Goal: Task Accomplishment & Management: Use online tool/utility

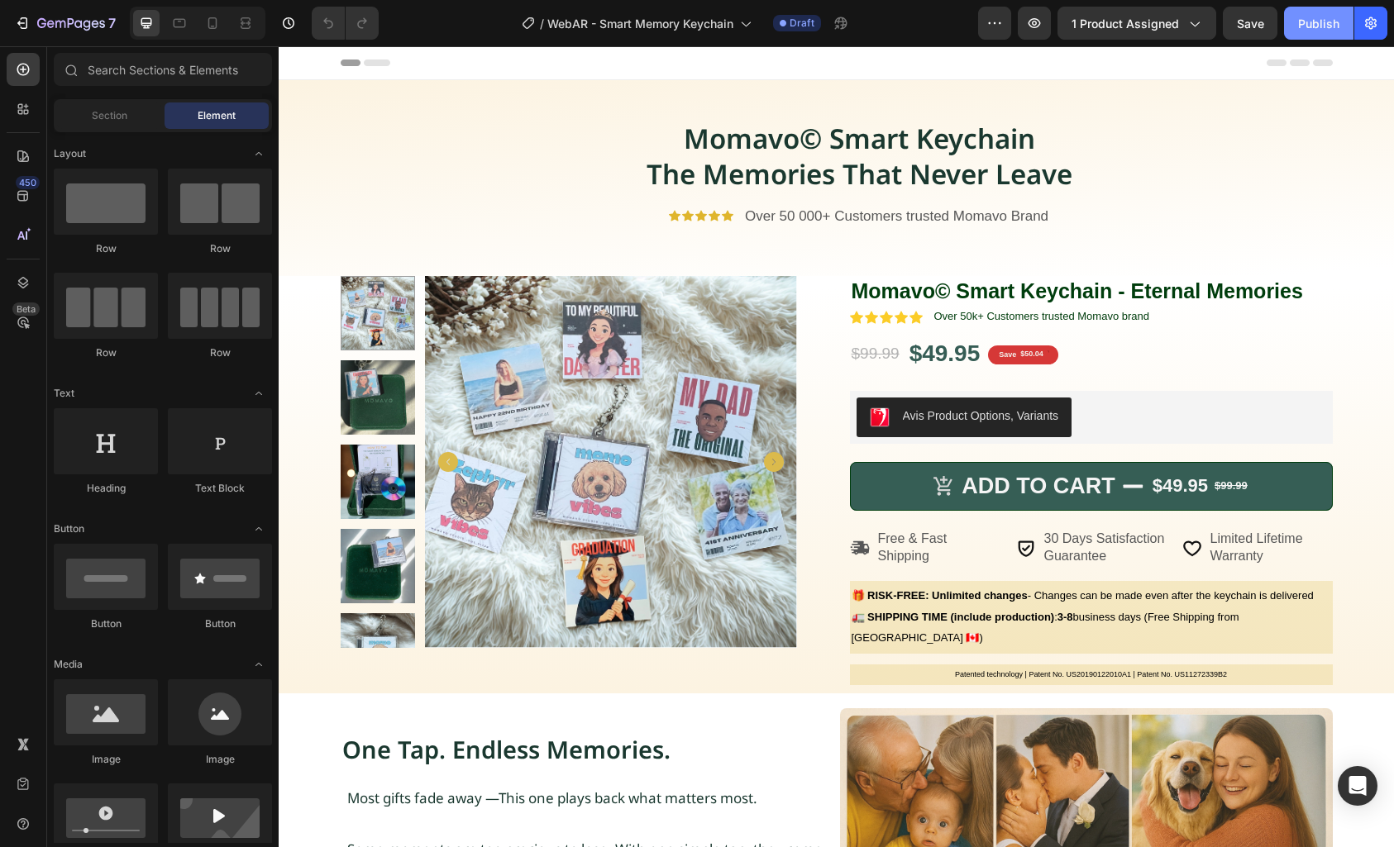
click at [1322, 18] on div "Publish" at bounding box center [1318, 23] width 41 height 17
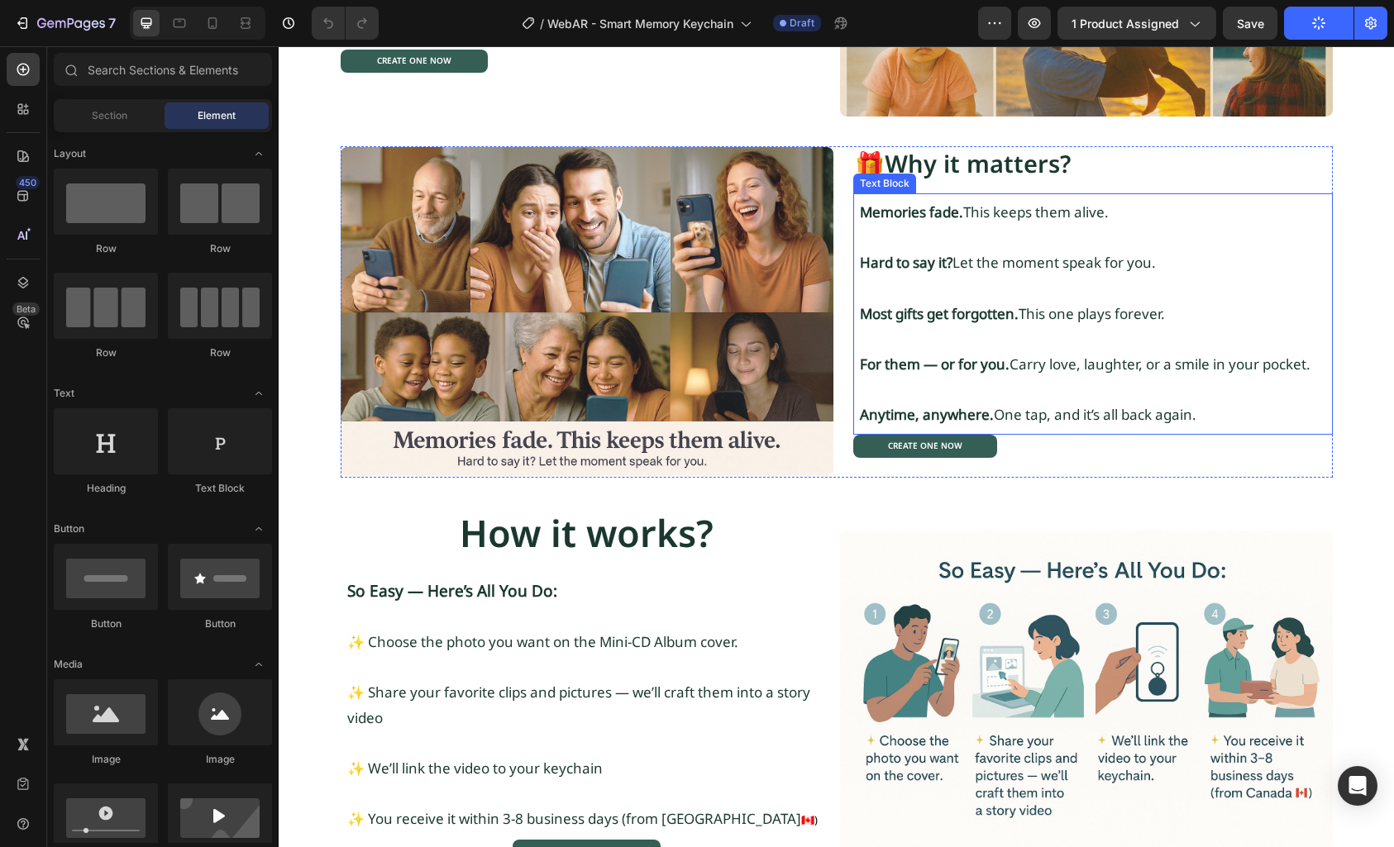
scroll to position [748, 0]
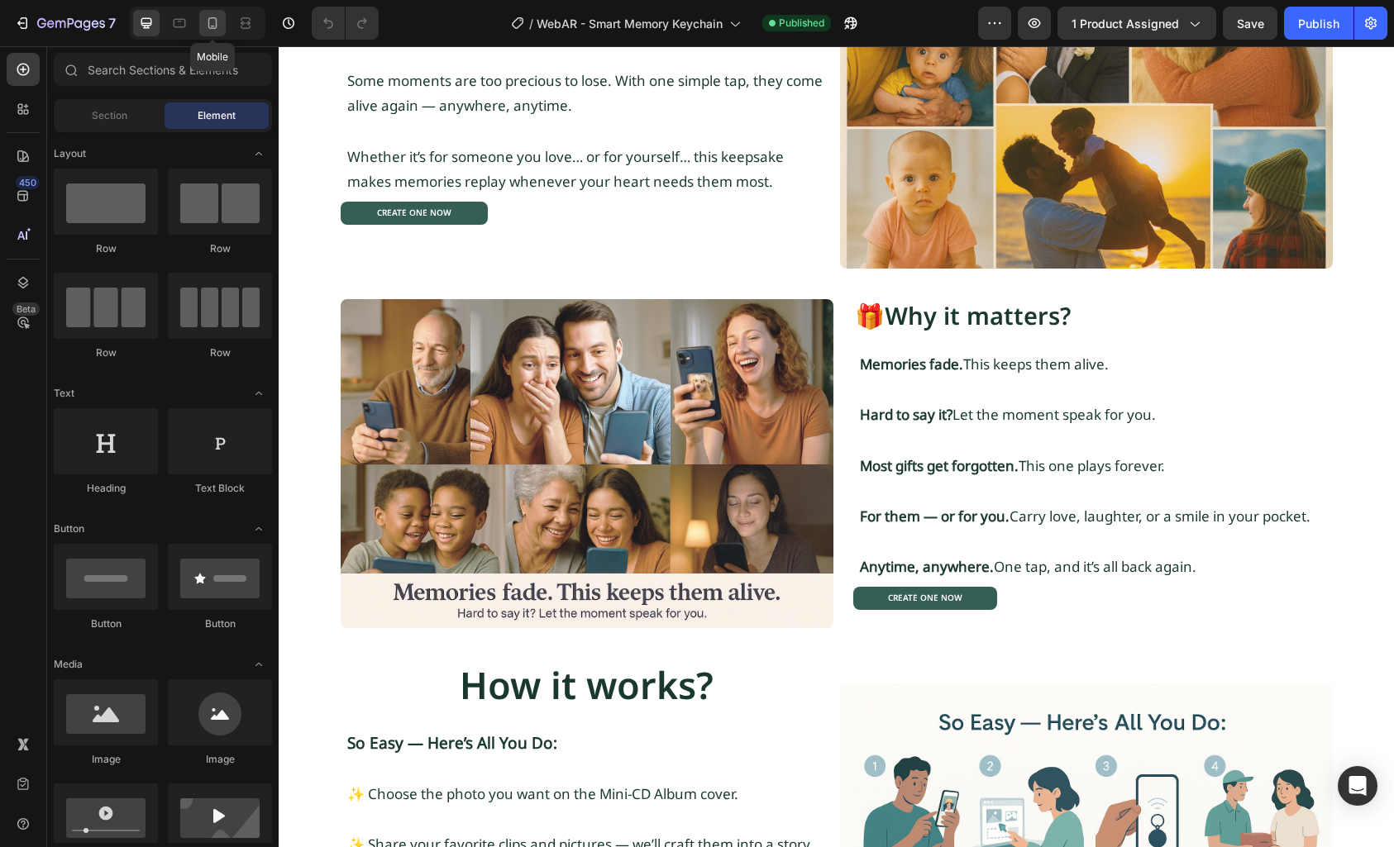
click at [218, 29] on icon at bounding box center [212, 23] width 17 height 17
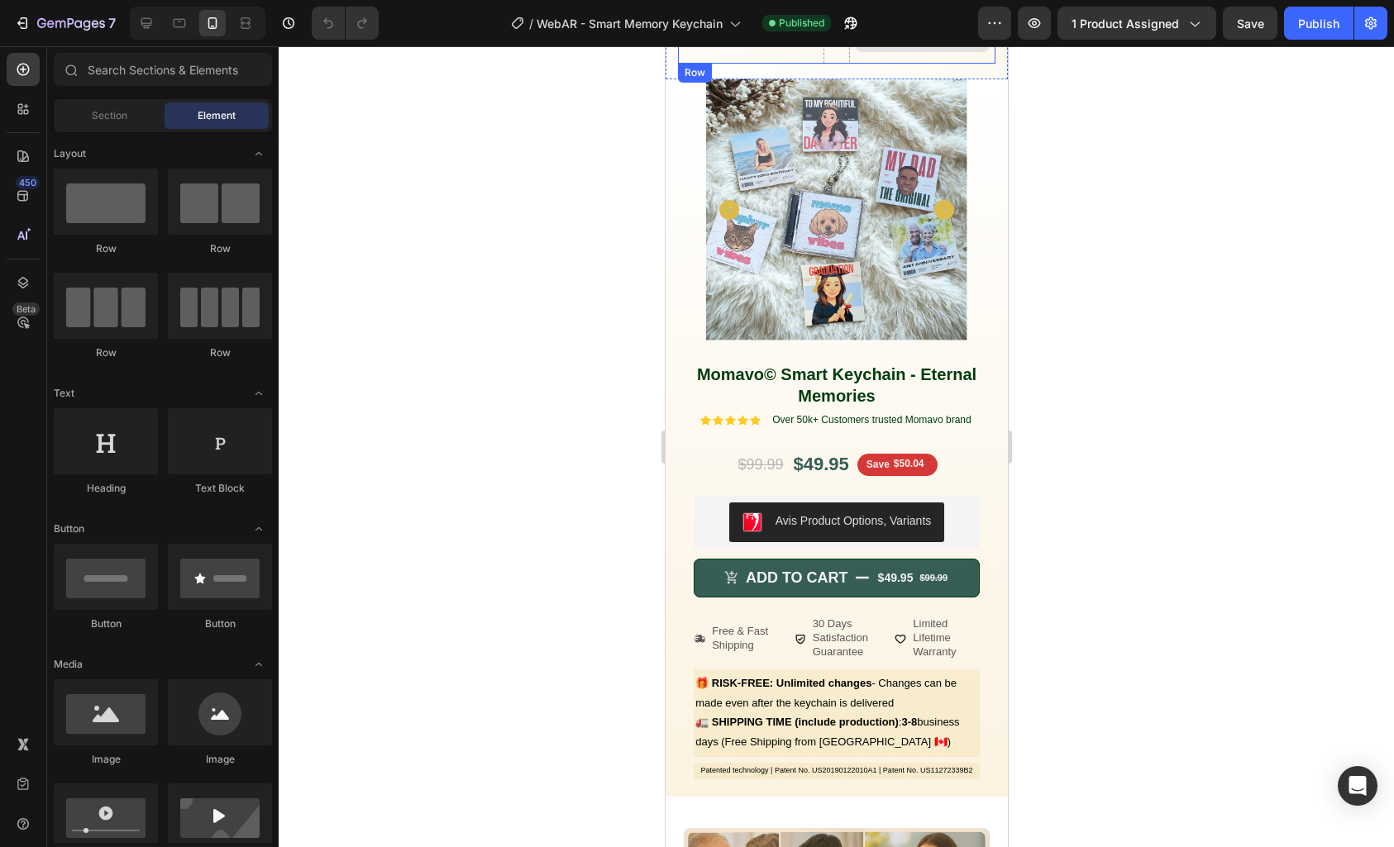
click at [848, 62] on div "Drop element here" at bounding box center [921, 39] width 146 height 50
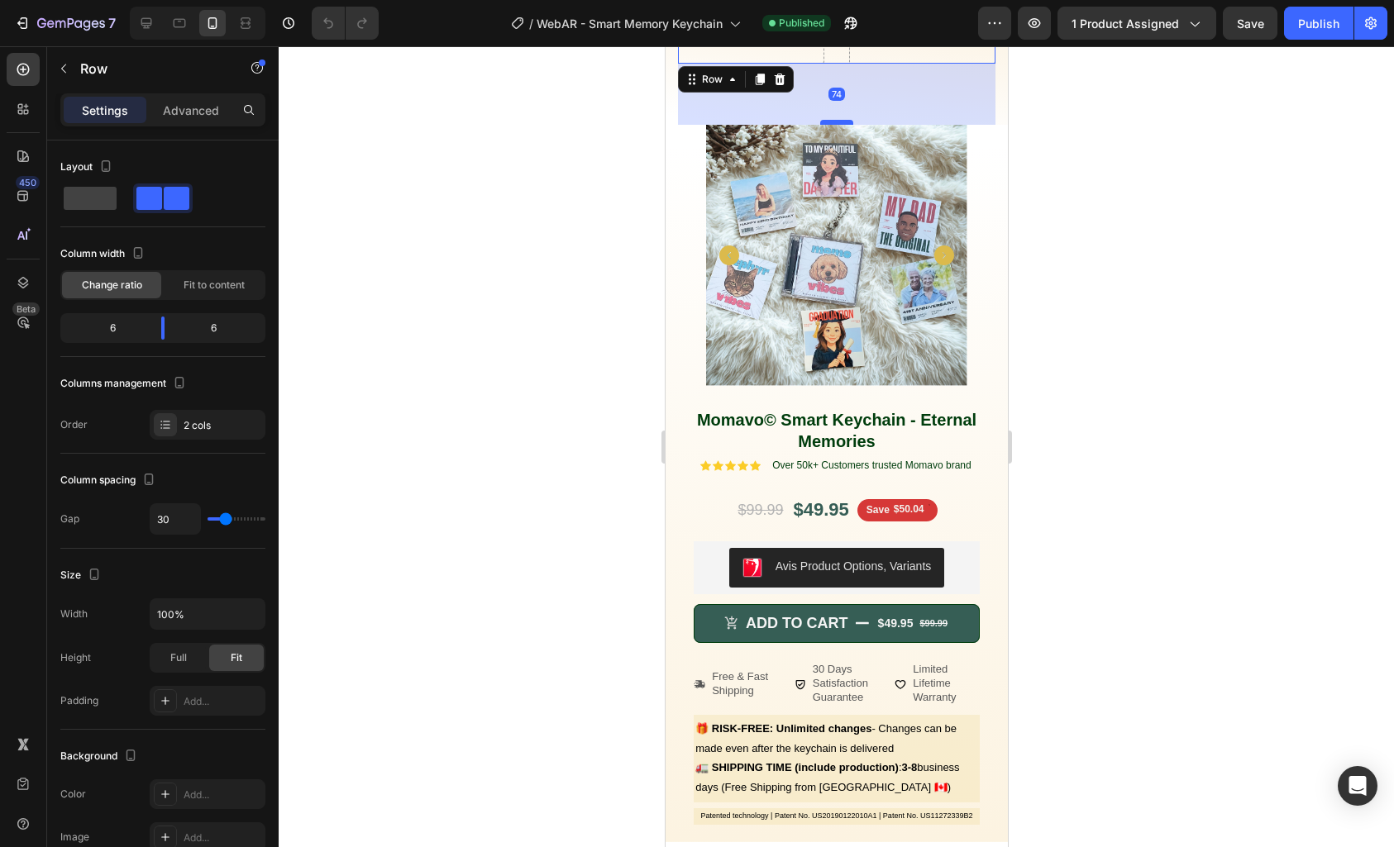
drag, startPoint x: 833, startPoint y: 76, endPoint x: 826, endPoint y: 126, distance: 50.2
click at [824, 125] on div at bounding box center [835, 122] width 33 height 5
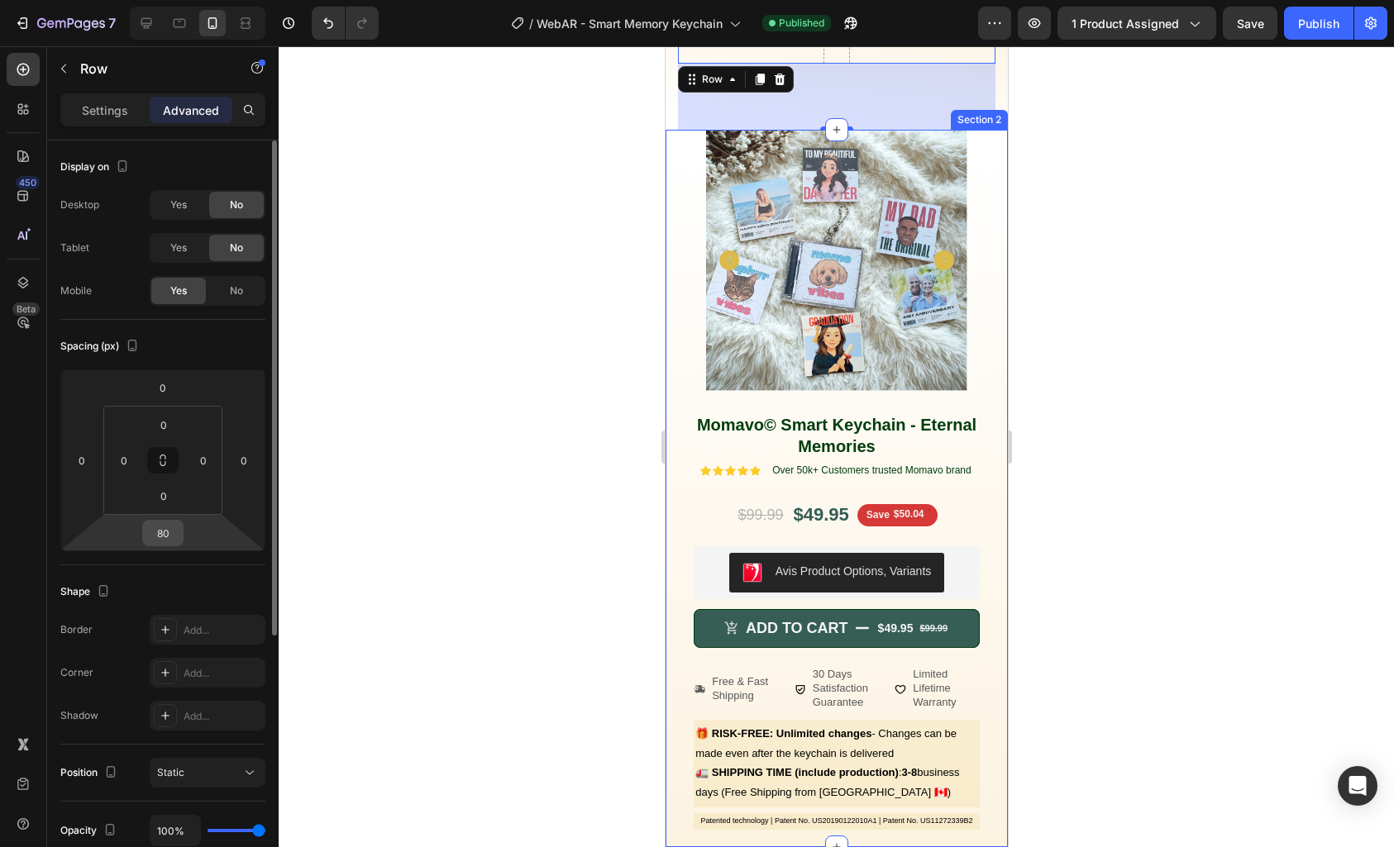
click at [181, 535] on div "80" at bounding box center [162, 533] width 41 height 26
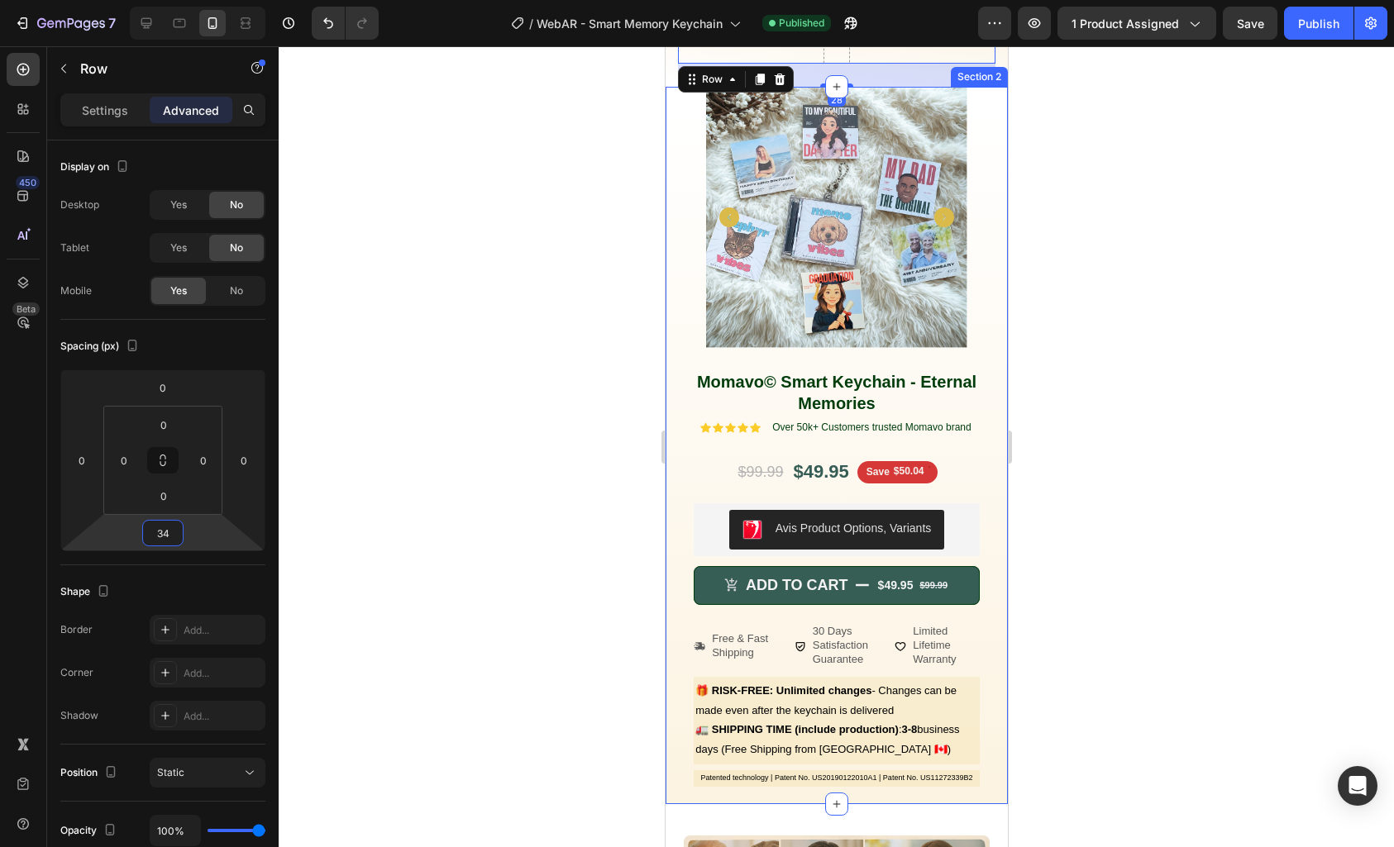
type input "36"
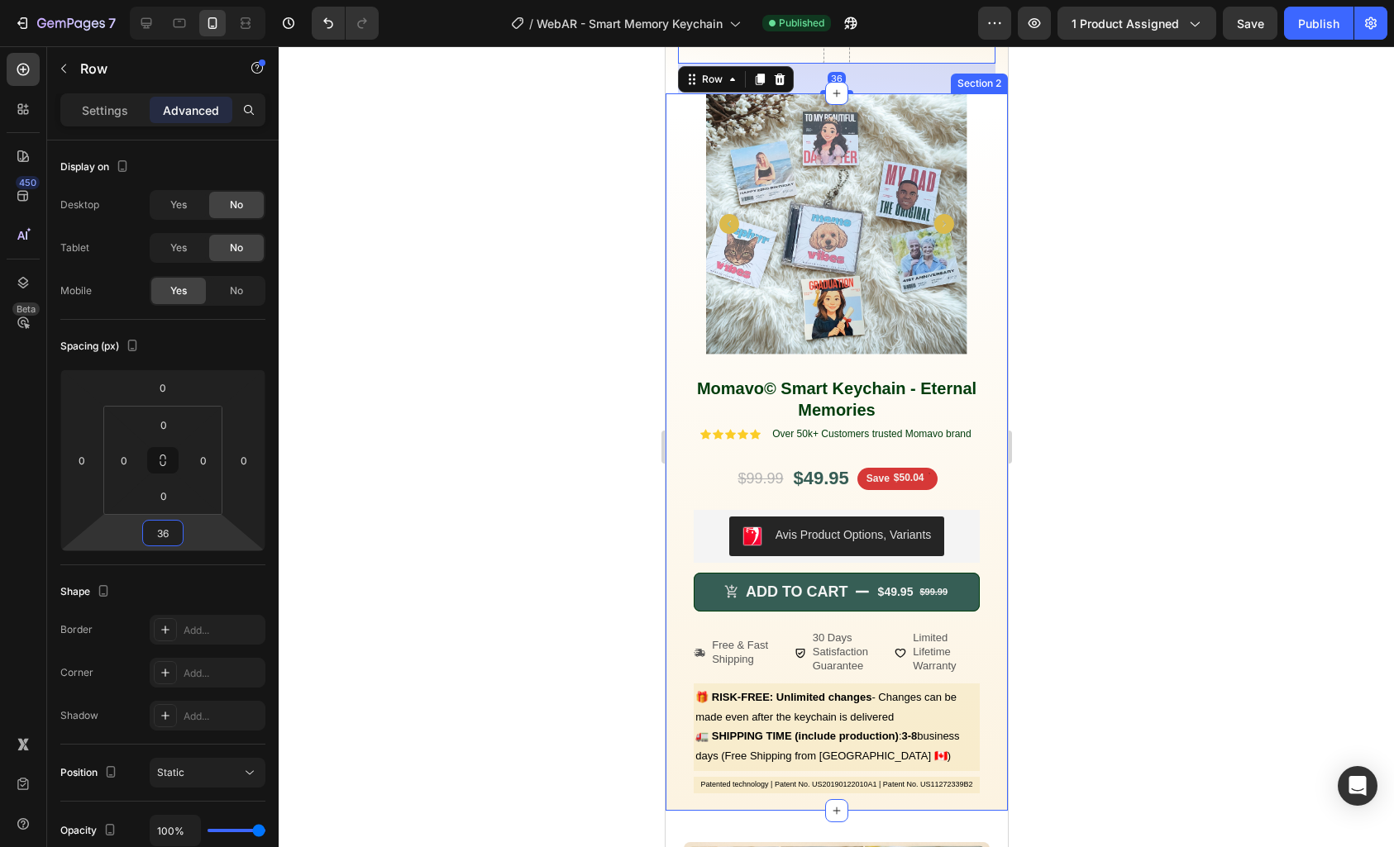
drag, startPoint x: 202, startPoint y: 533, endPoint x: 204, endPoint y: 551, distance: 18.4
click at [204, 0] on html "7 / WebAR - Smart Memory Keychain Published Preview 1 product assigned Save Pub…" at bounding box center [697, 0] width 1394 height 0
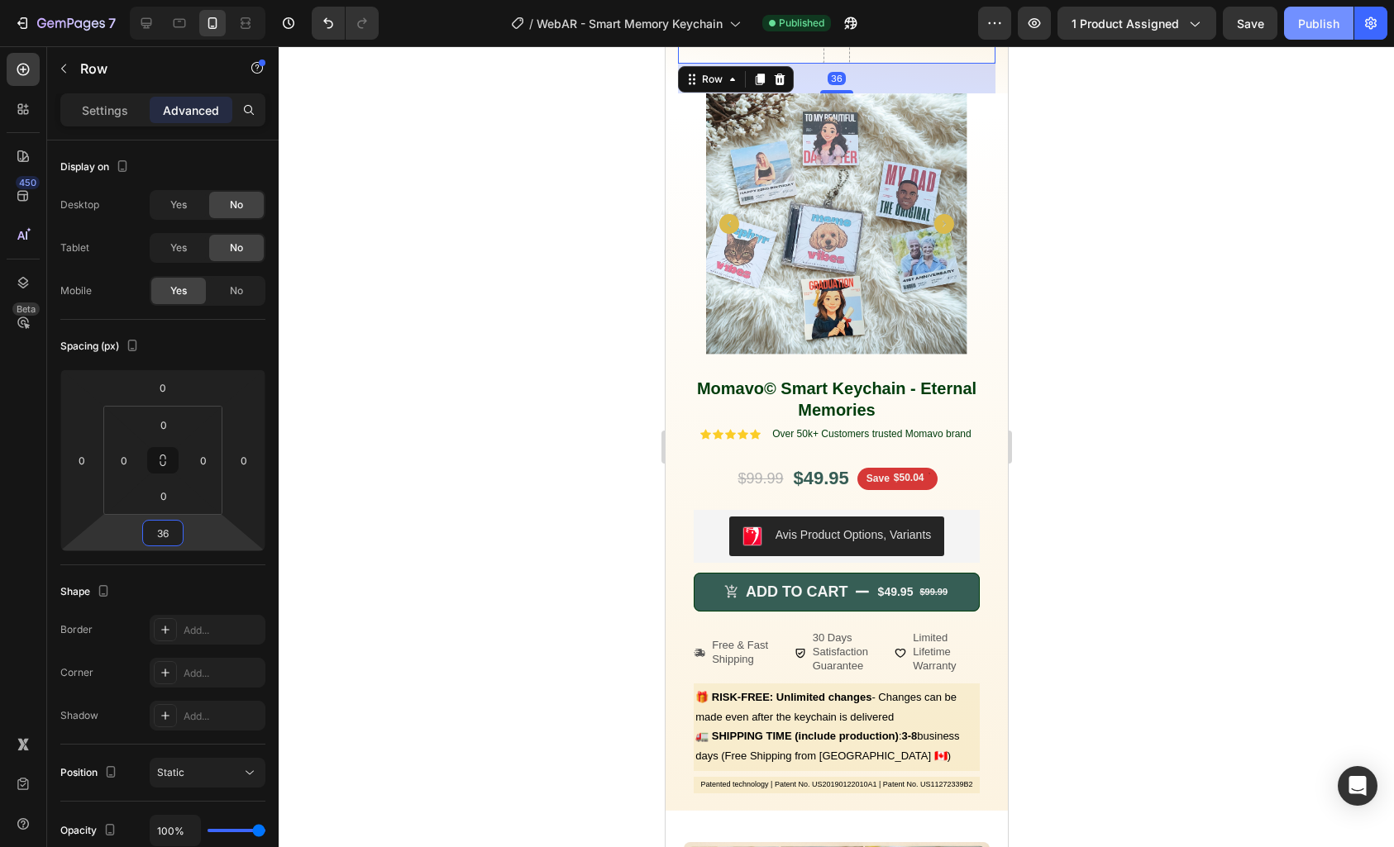
click at [1325, 33] on button "Publish" at bounding box center [1318, 23] width 69 height 33
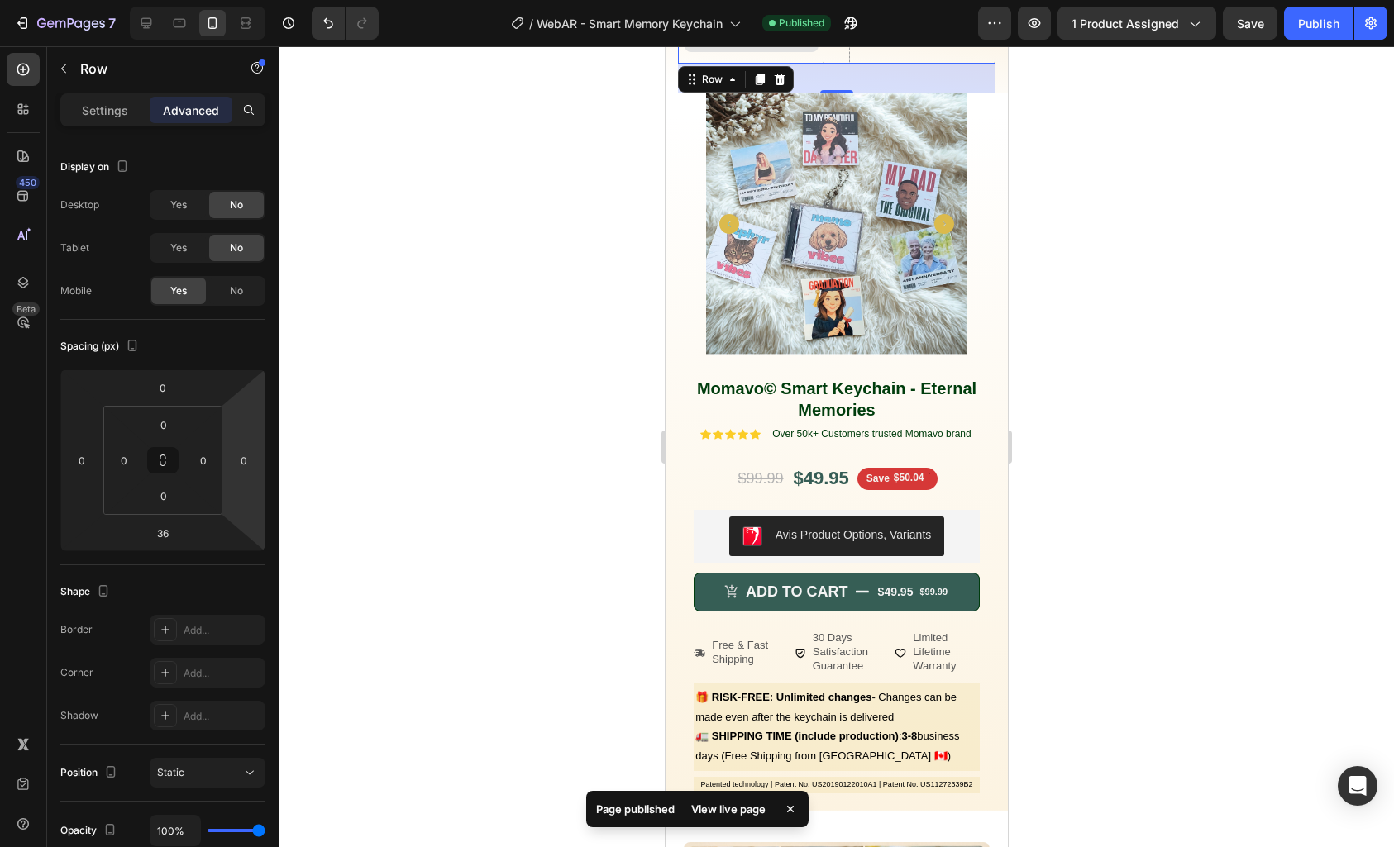
click at [812, 60] on div "Drop element here" at bounding box center [750, 39] width 146 height 50
click at [924, 64] on div "36" at bounding box center [836, 79] width 318 height 30
click at [982, 57] on div "Drop element here Drop element here Row 36 Momavo© Smart Keychain The Memories …" at bounding box center [836, 53] width 342 height 79
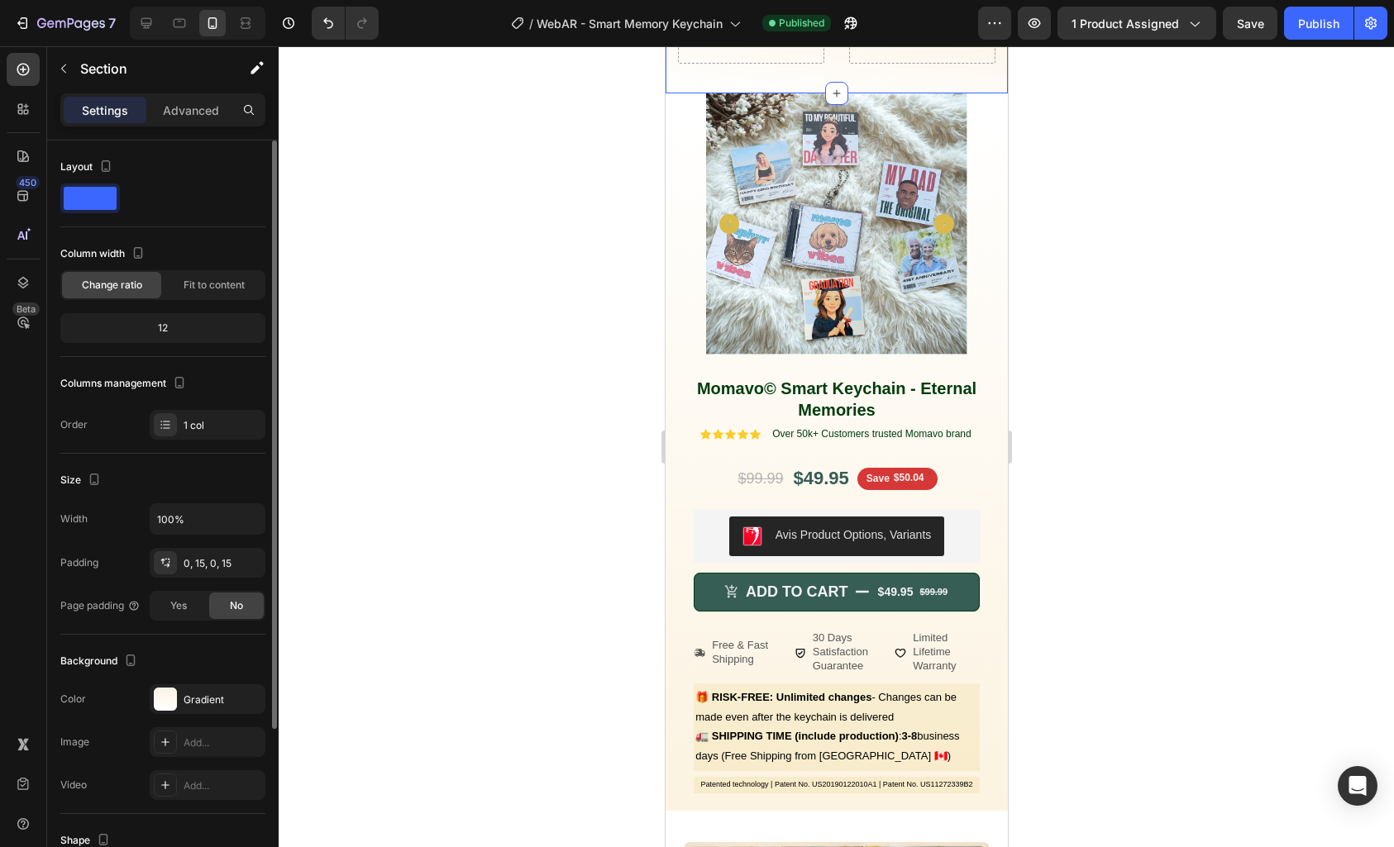
click at [169, 330] on div "12" at bounding box center [163, 328] width 198 height 23
click at [163, 330] on div "12" at bounding box center [163, 328] width 198 height 23
click at [761, 65] on div "Drop element here Drop element here Row Momavo© Smart Keychain The Memories Tha…" at bounding box center [836, 53] width 318 height 79
click at [819, 72] on div "Drop element here Drop element here Row Momavo© Smart Keychain The Memories Tha…" at bounding box center [836, 53] width 318 height 79
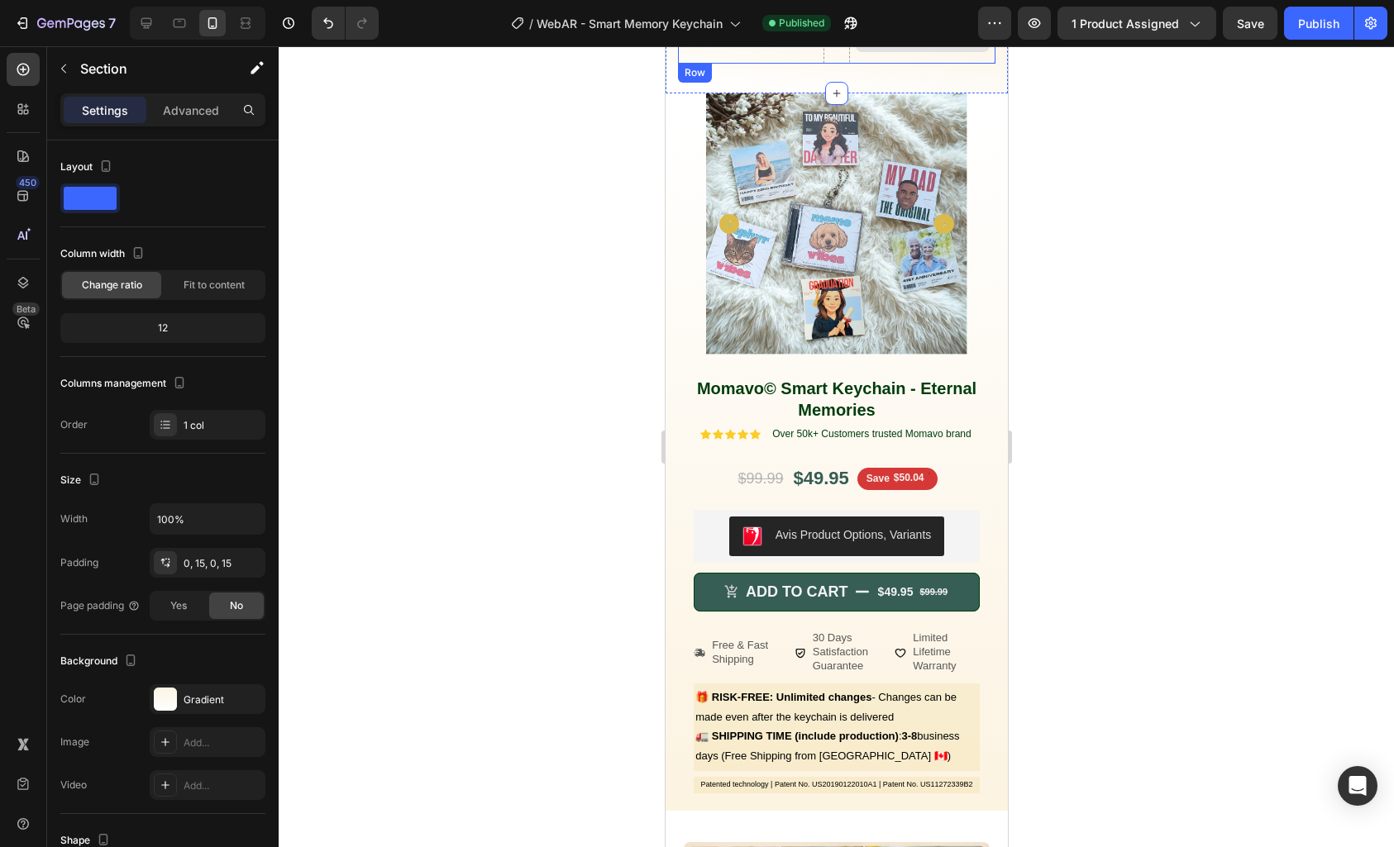
click at [933, 61] on div "Drop element here" at bounding box center [921, 39] width 146 height 50
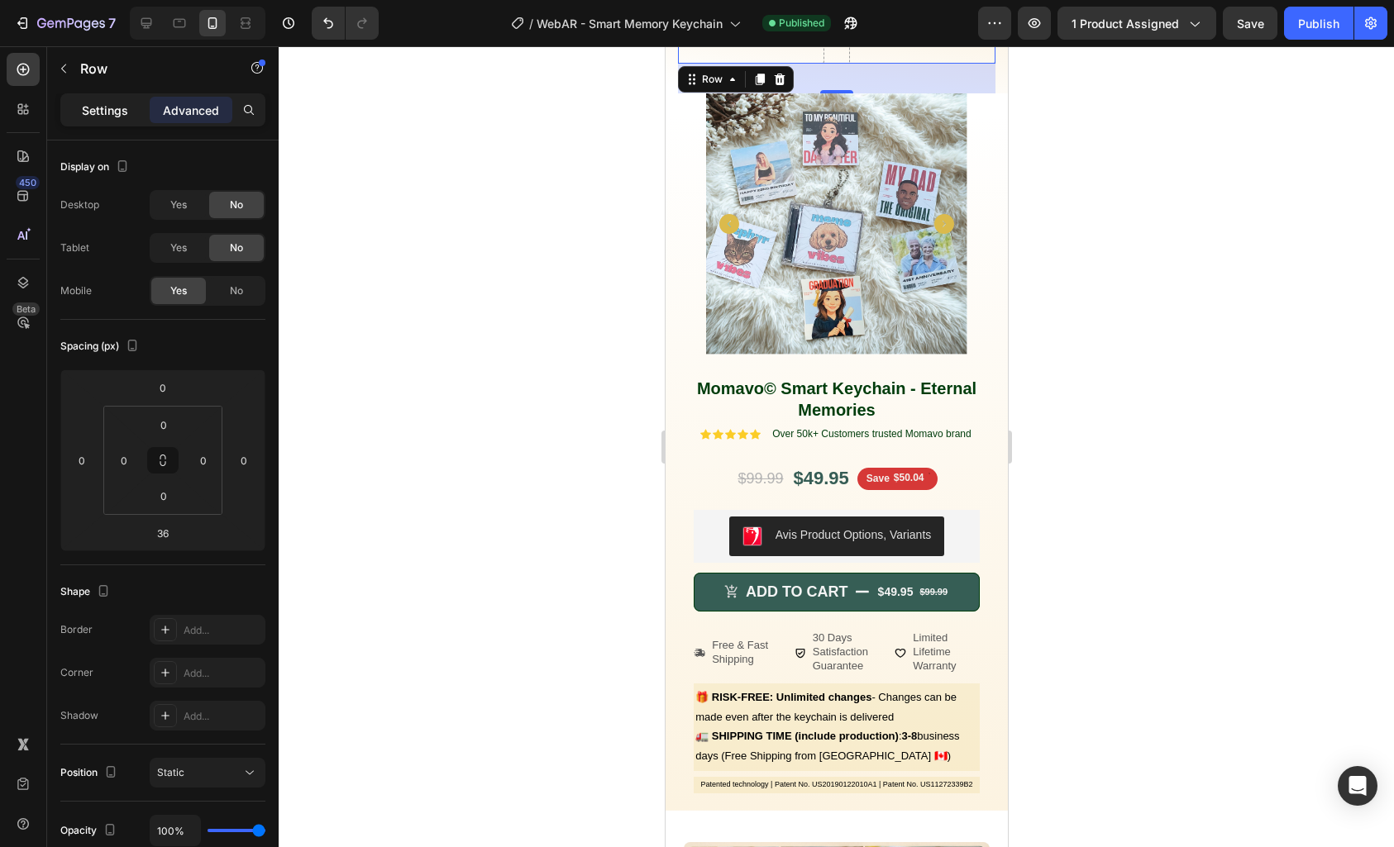
click at [106, 110] on p "Settings" at bounding box center [105, 110] width 46 height 17
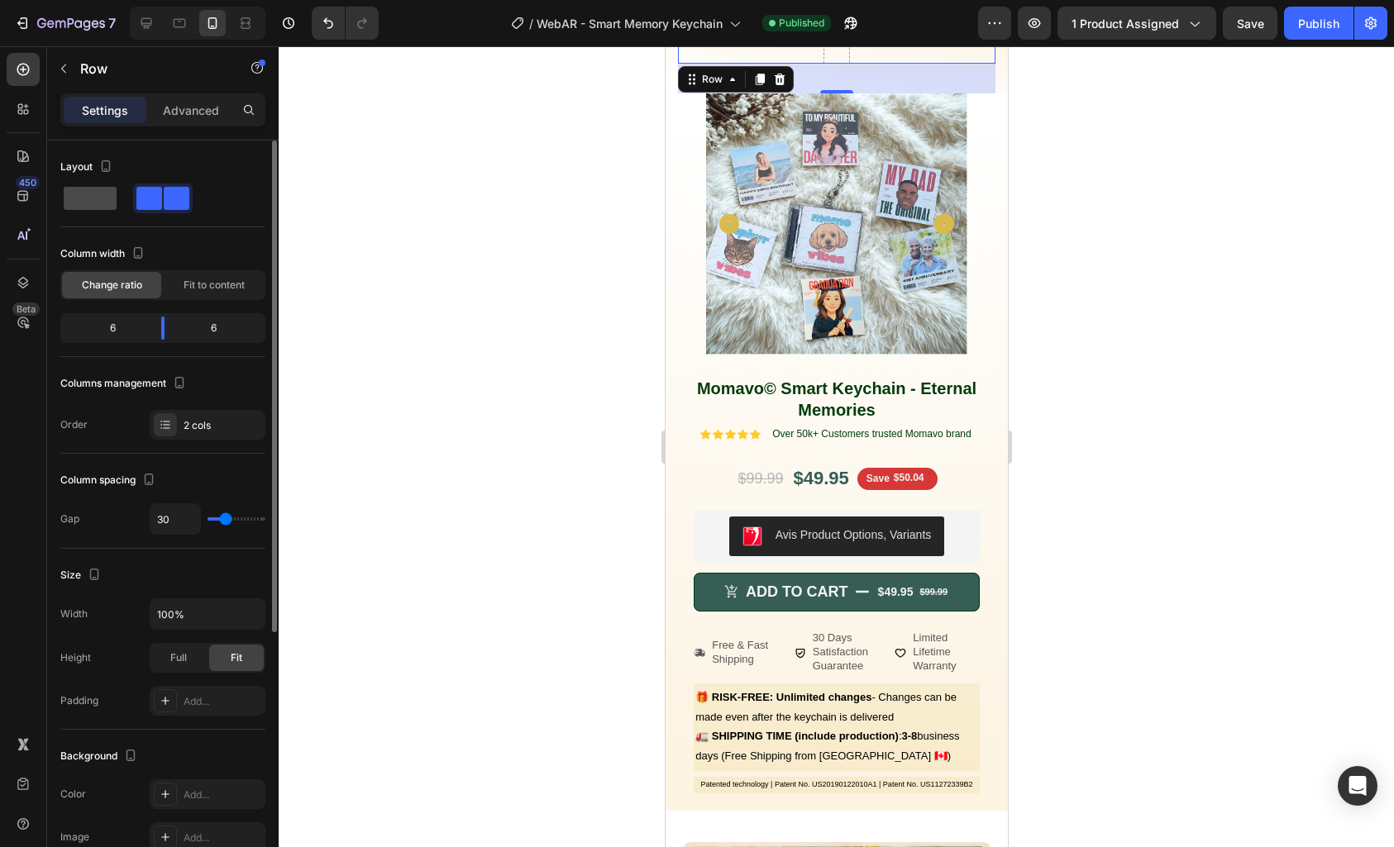
click at [96, 202] on span at bounding box center [90, 198] width 53 height 23
type input "0"
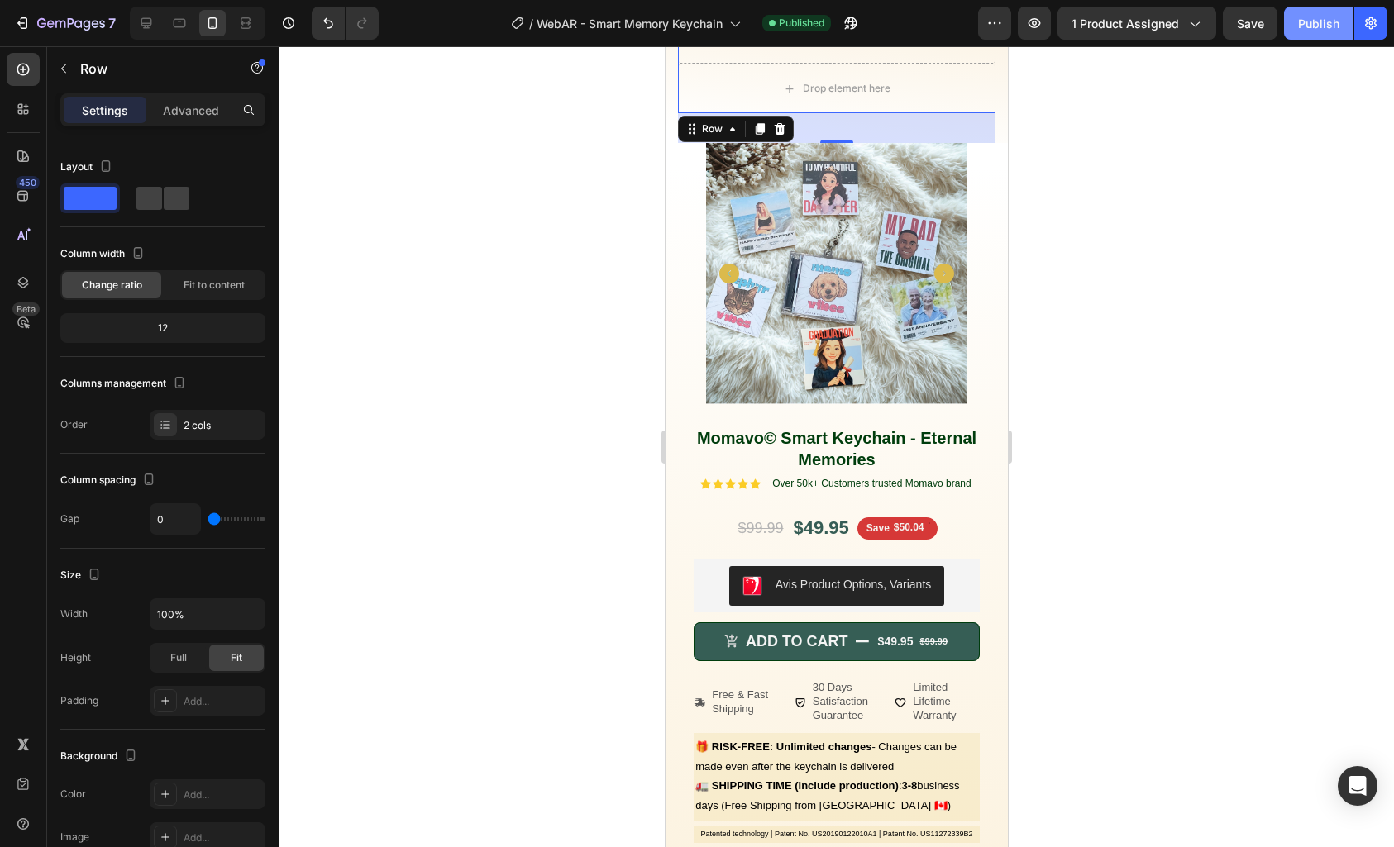
click at [1339, 20] on div "Publish" at bounding box center [1318, 23] width 41 height 17
click at [672, 86] on div "Drop element here Drop element here Row 36 Momavo© Smart Keychain The Memories …" at bounding box center [836, 78] width 342 height 129
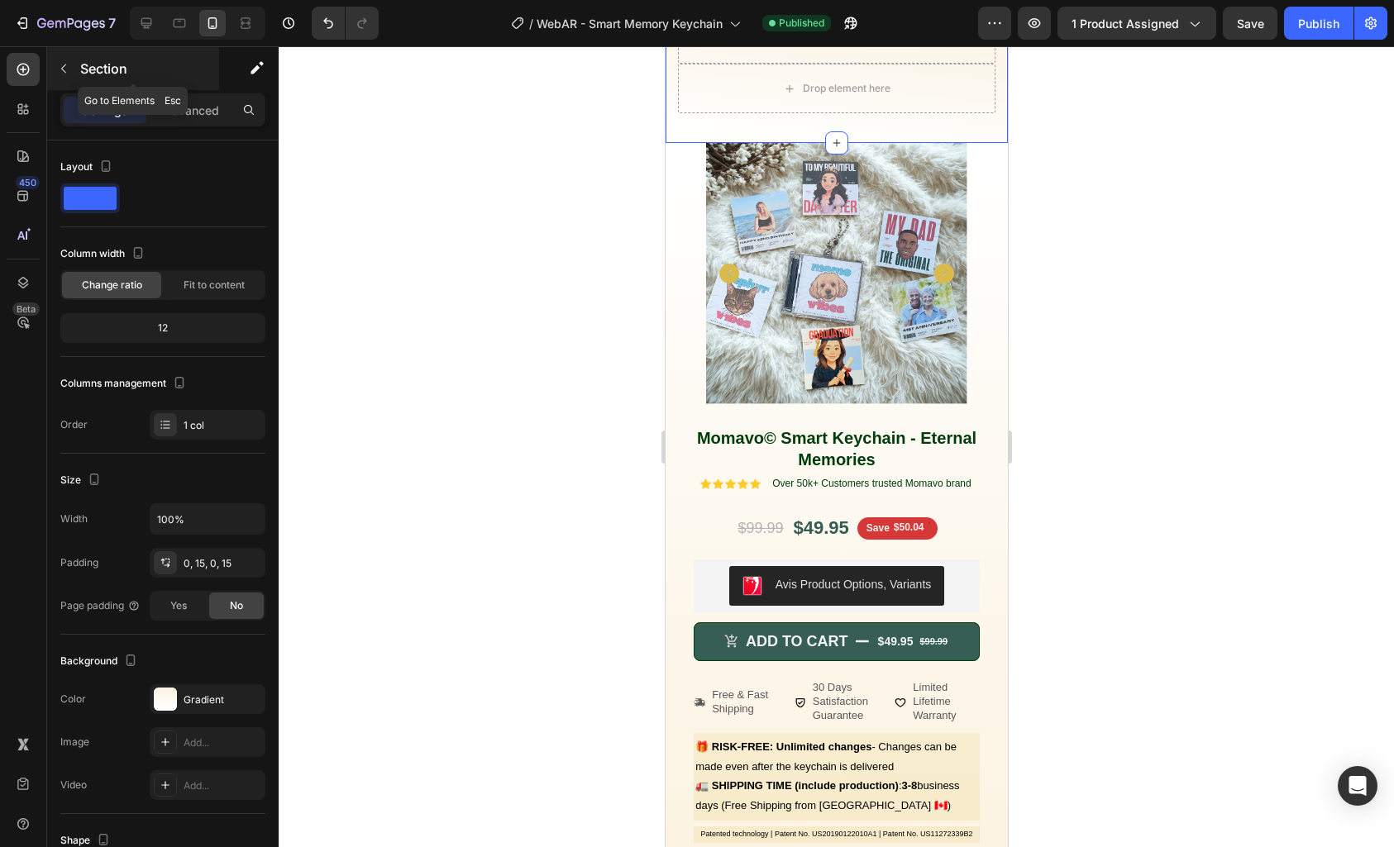
click at [79, 62] on div "Section" at bounding box center [133, 68] width 172 height 43
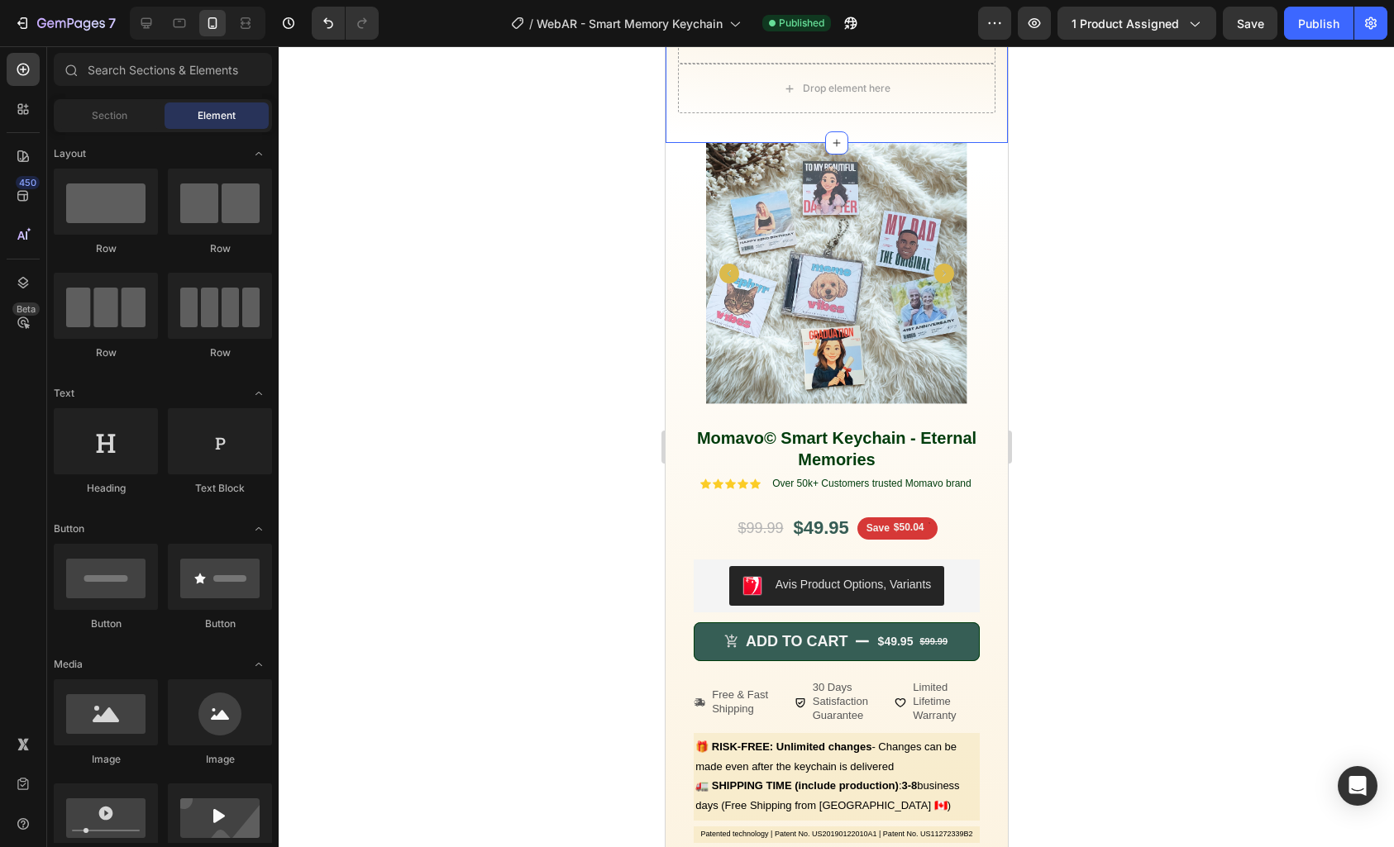
click at [677, 119] on div "Drop element here Drop element here Row Momavo© Smart Keychain The Memories Tha…" at bounding box center [836, 78] width 318 height 129
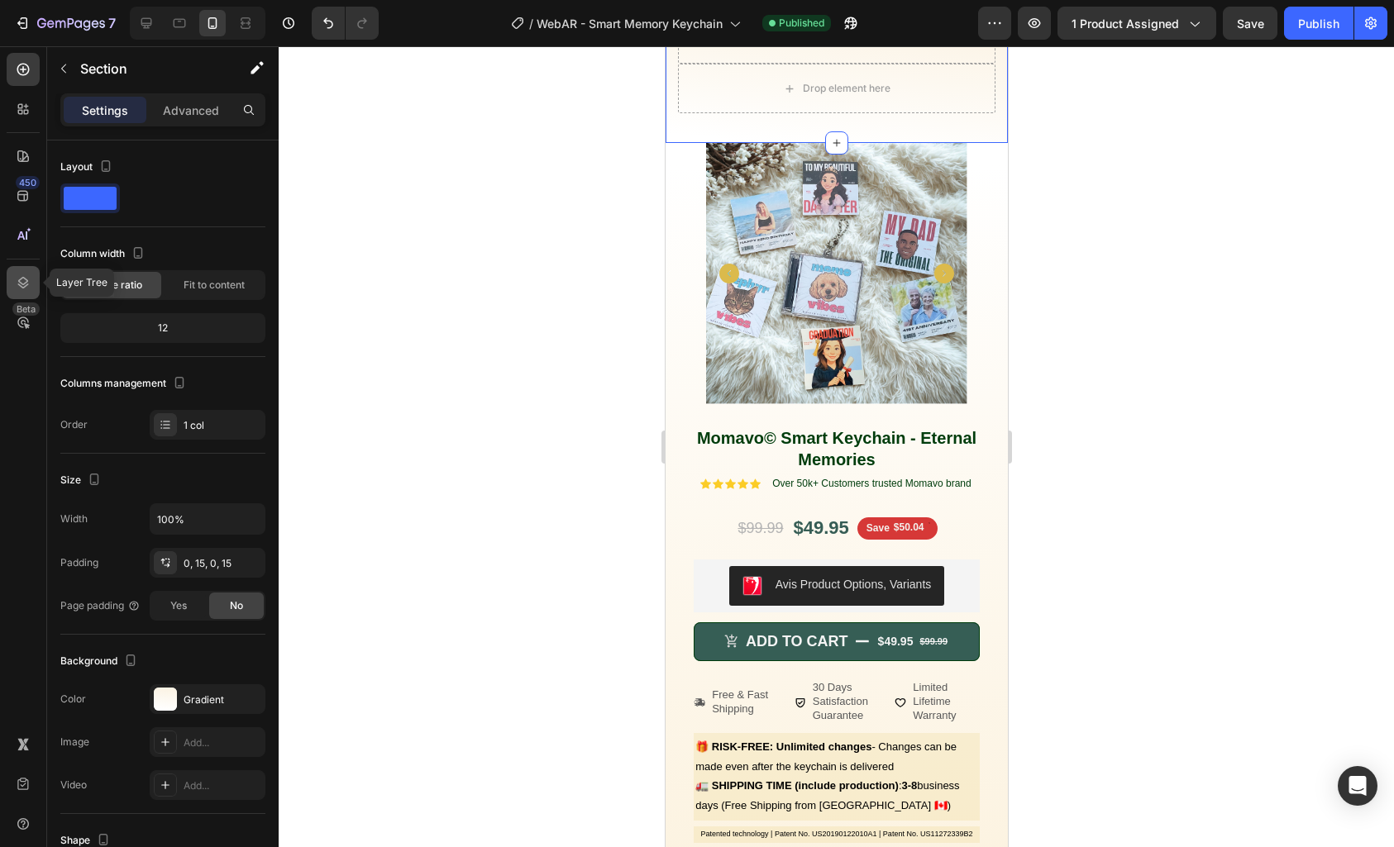
click at [26, 285] on icon at bounding box center [23, 283] width 11 height 12
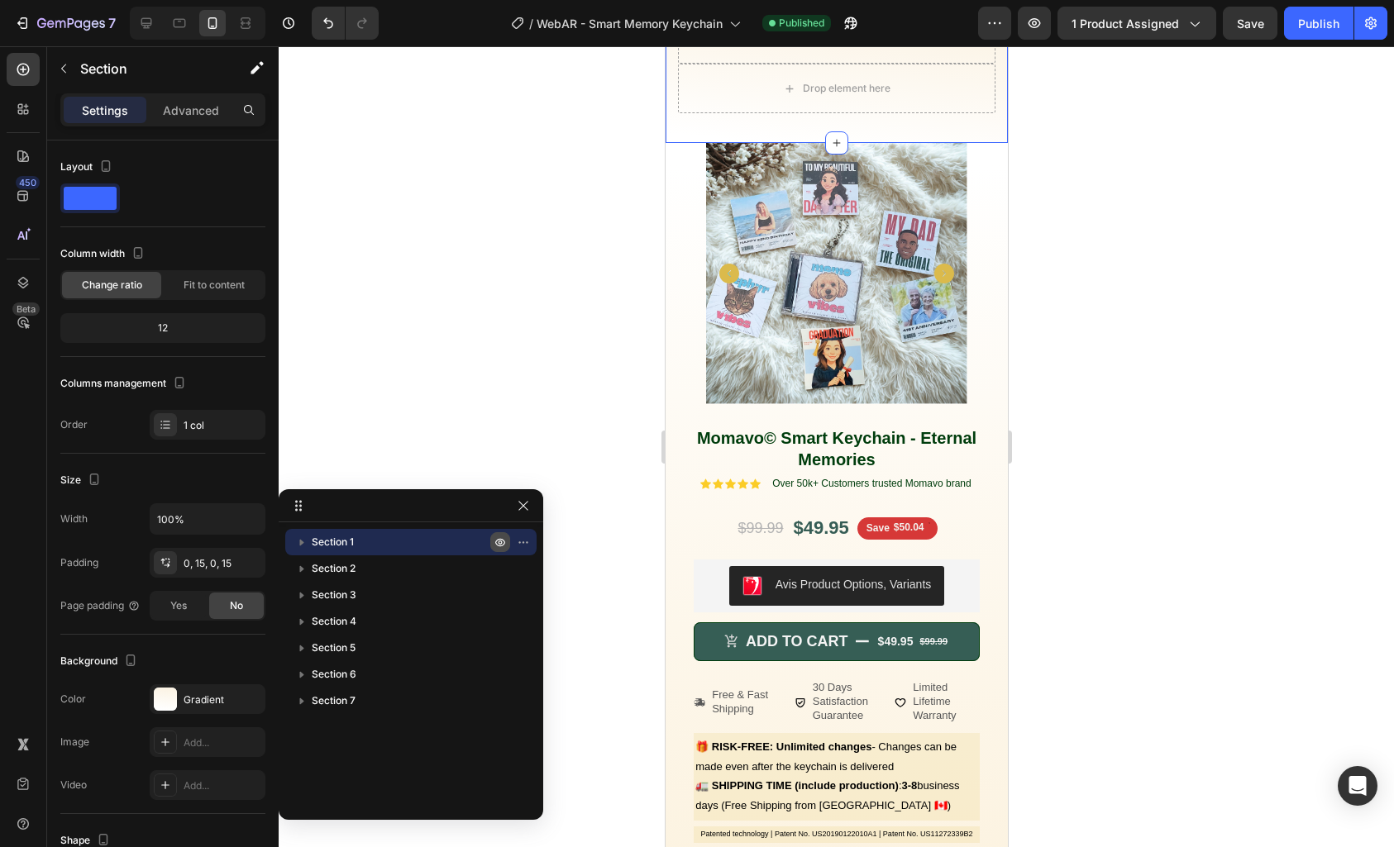
click at [500, 540] on icon "button" at bounding box center [500, 542] width 13 height 13
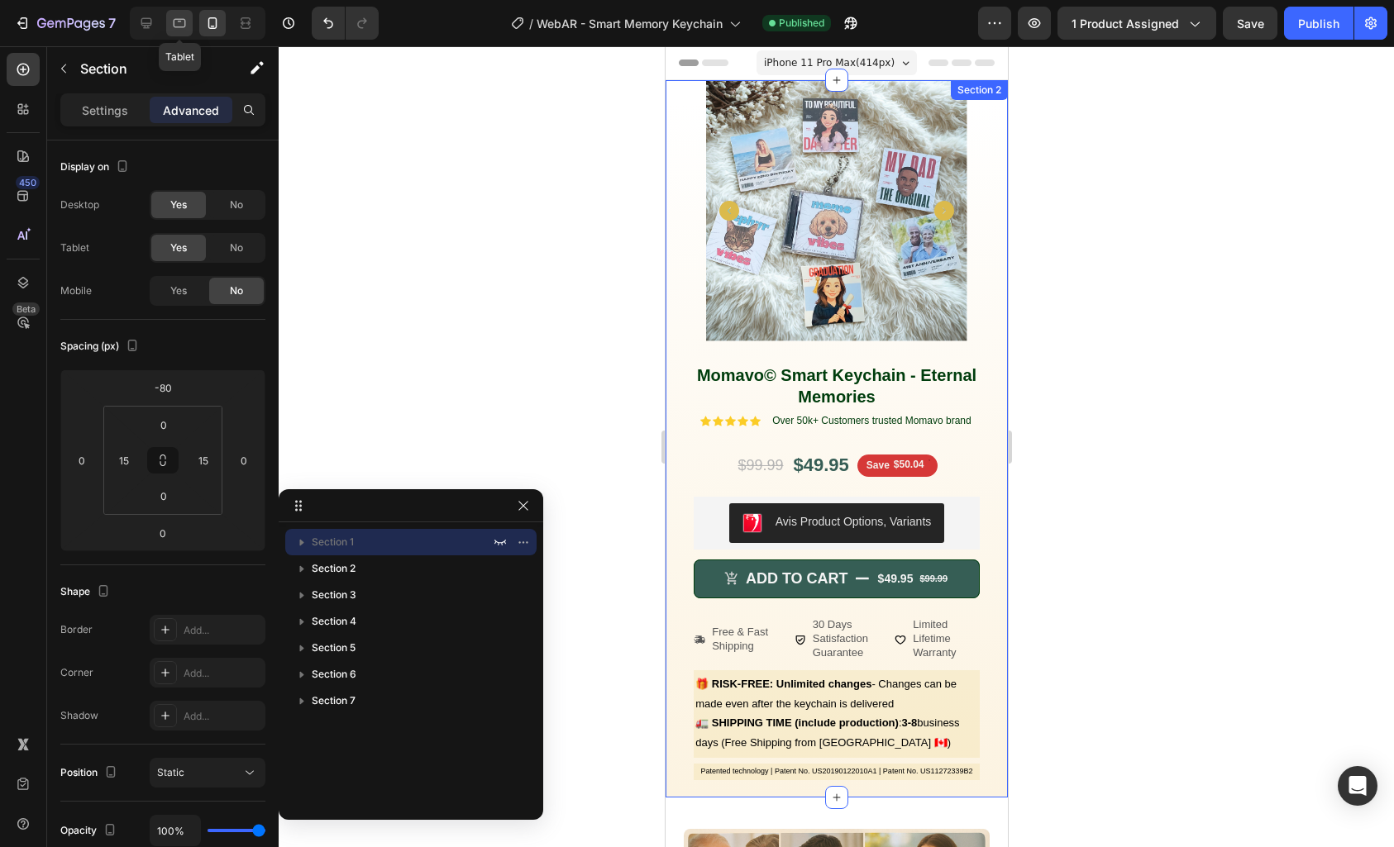
click at [179, 21] on icon at bounding box center [179, 23] width 17 height 17
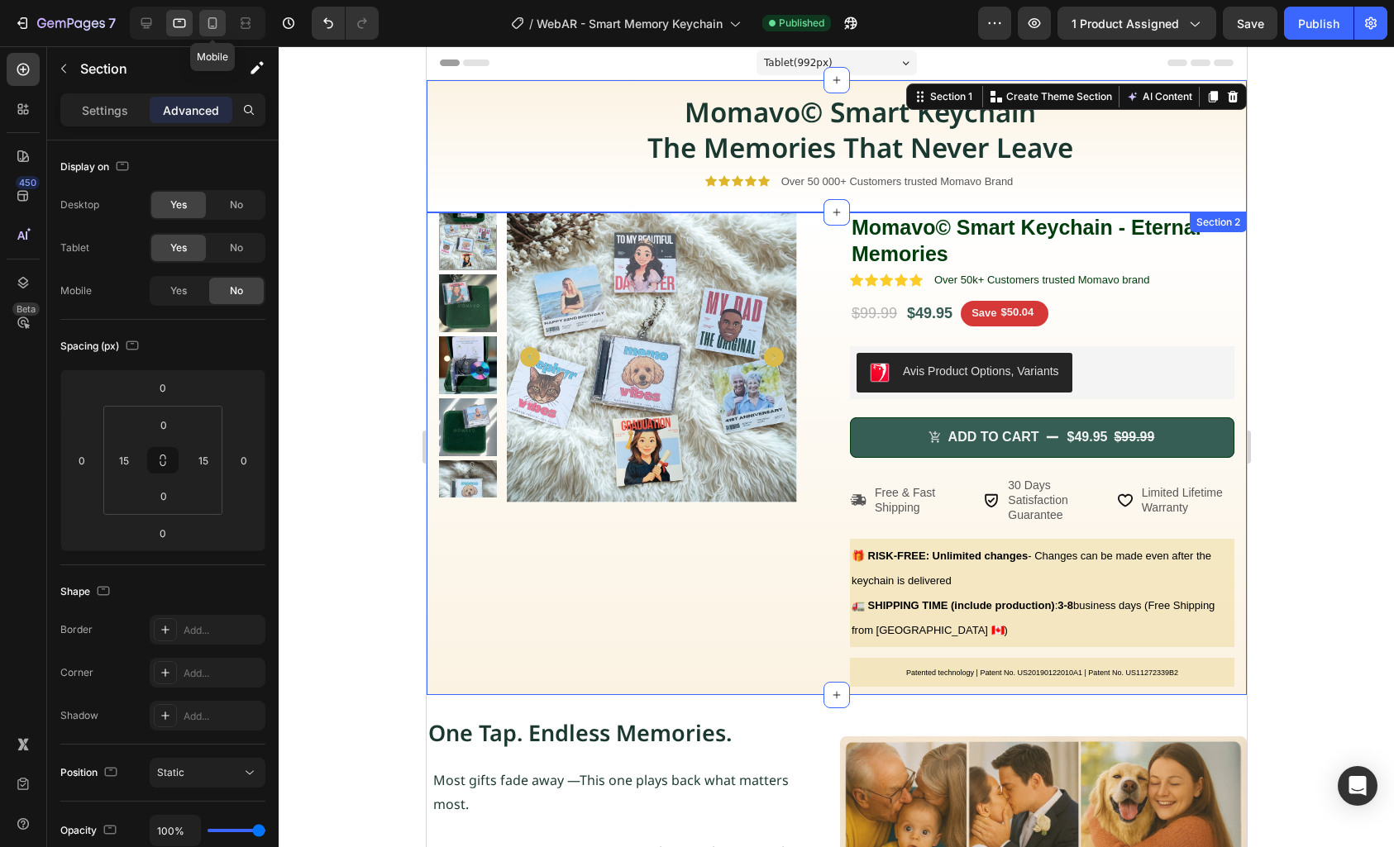
click at [210, 25] on icon at bounding box center [212, 23] width 17 height 17
type input "-80"
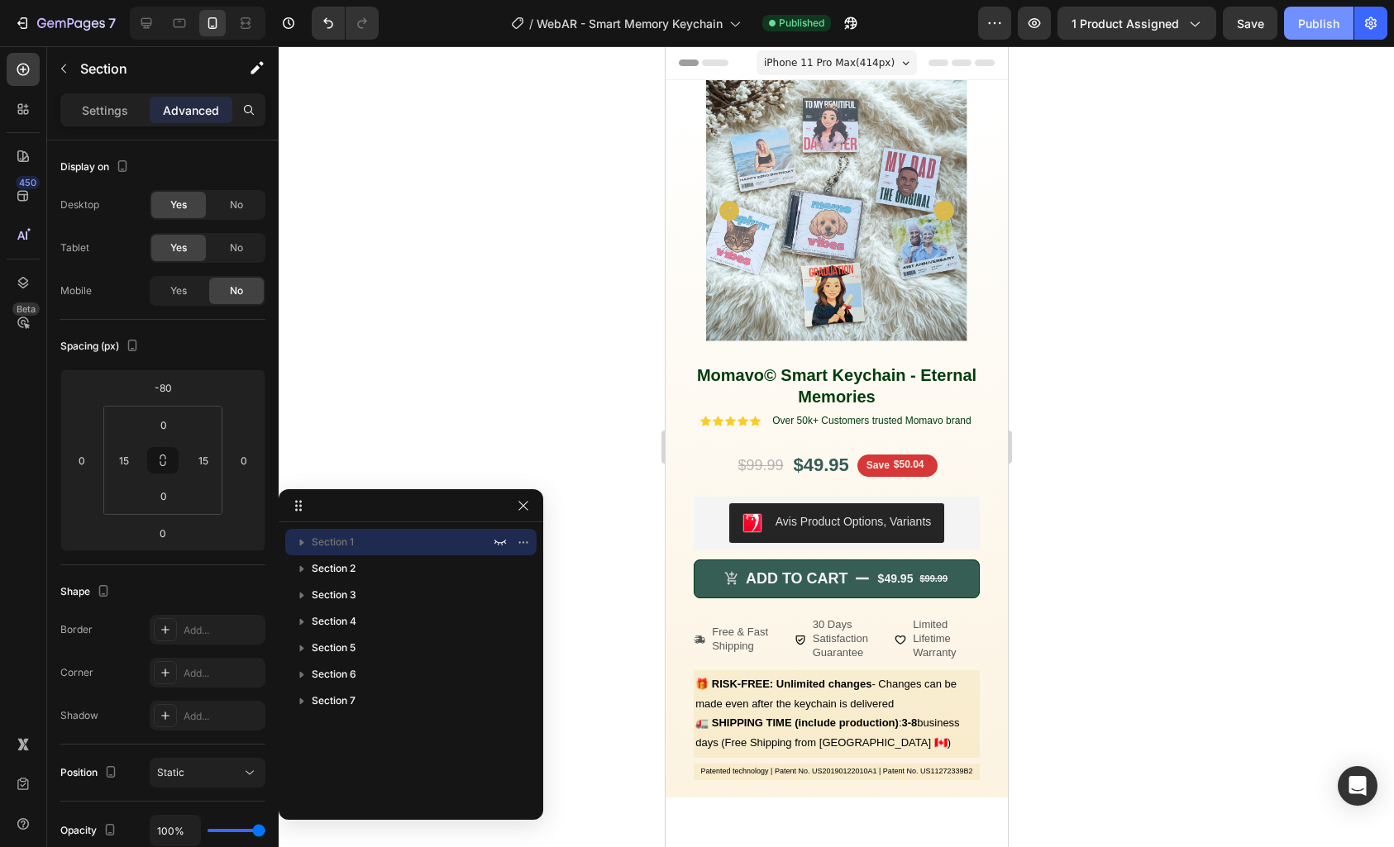
click at [1330, 29] on div "Publish" at bounding box center [1318, 23] width 41 height 17
click at [880, 64] on span "iPhone 11 Pro Max ( 414 px)" at bounding box center [828, 63] width 131 height 17
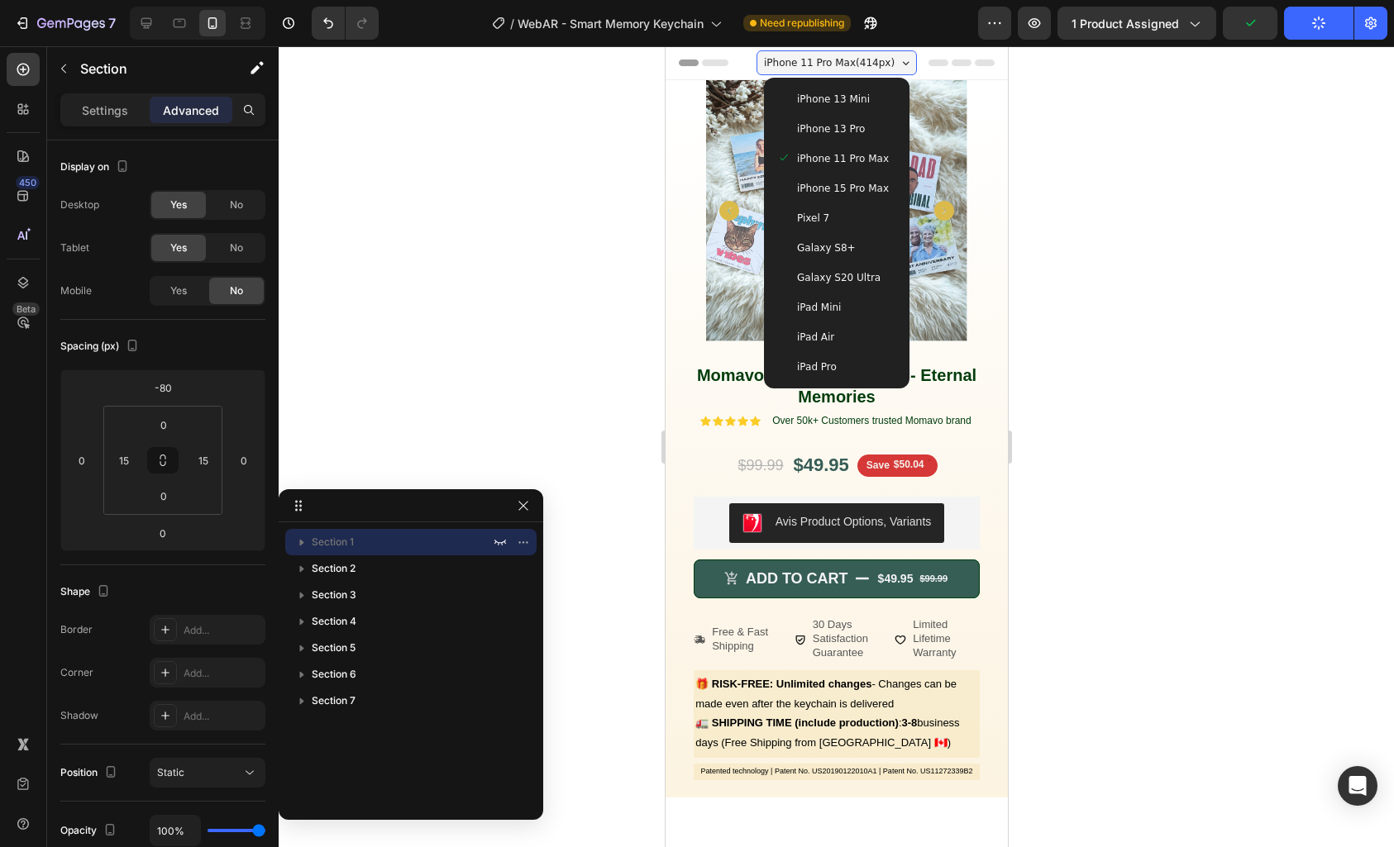
click at [857, 138] on div "iPhone 13 Pro" at bounding box center [836, 129] width 132 height 30
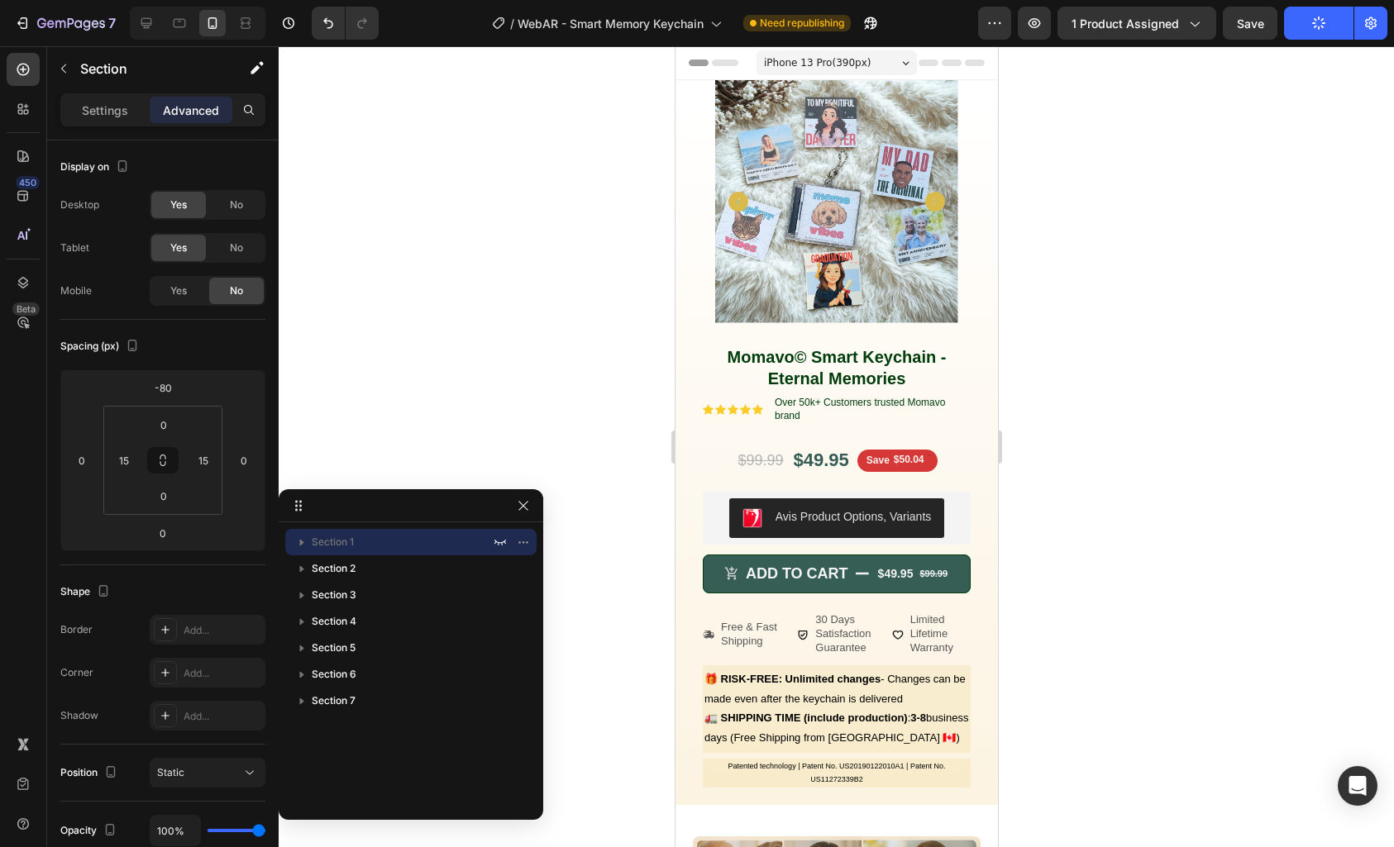
click at [853, 62] on span "iPhone 13 Pro ( 390 px)" at bounding box center [816, 63] width 107 height 17
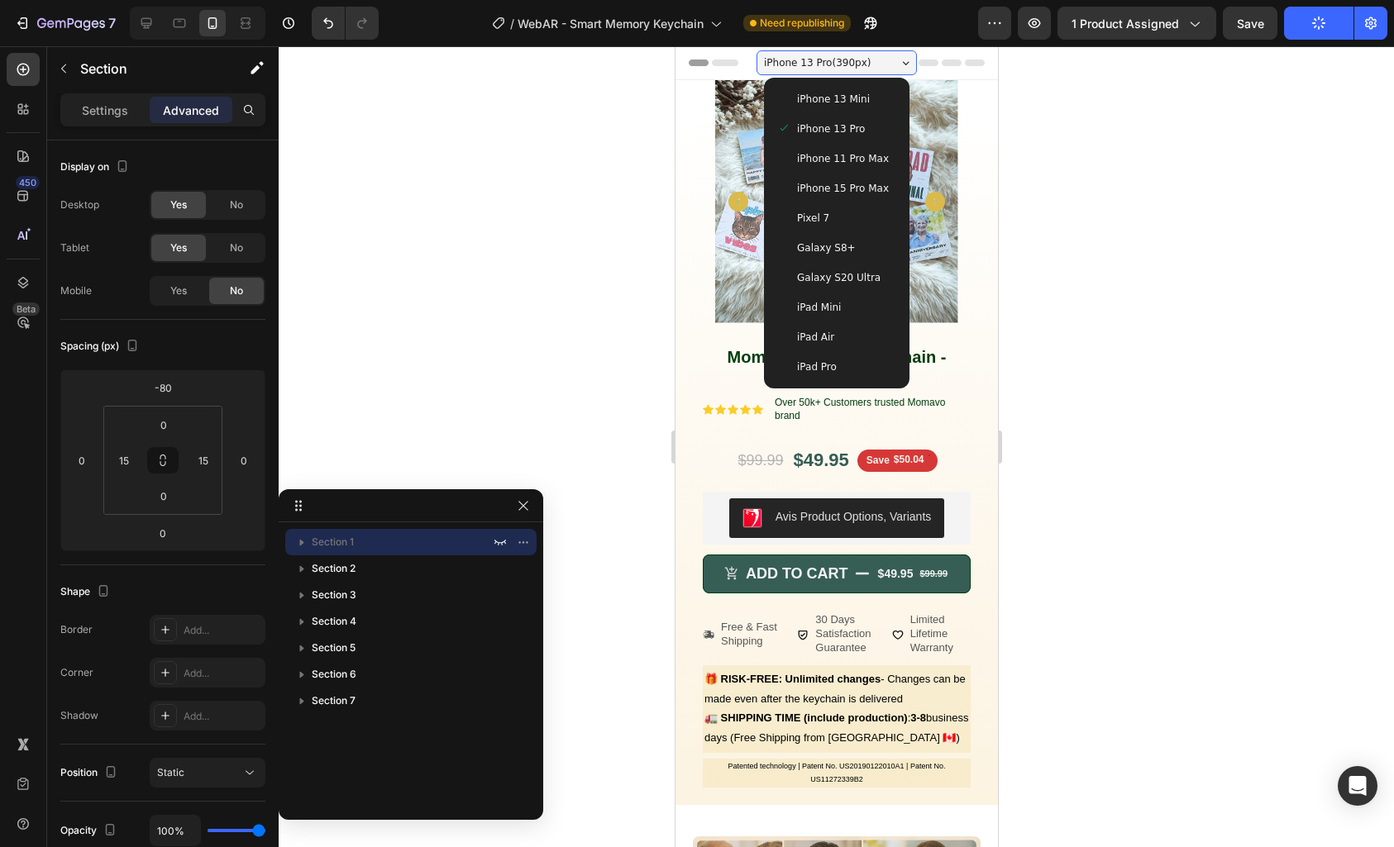
click at [846, 92] on span "iPhone 13 Mini" at bounding box center [832, 99] width 73 height 17
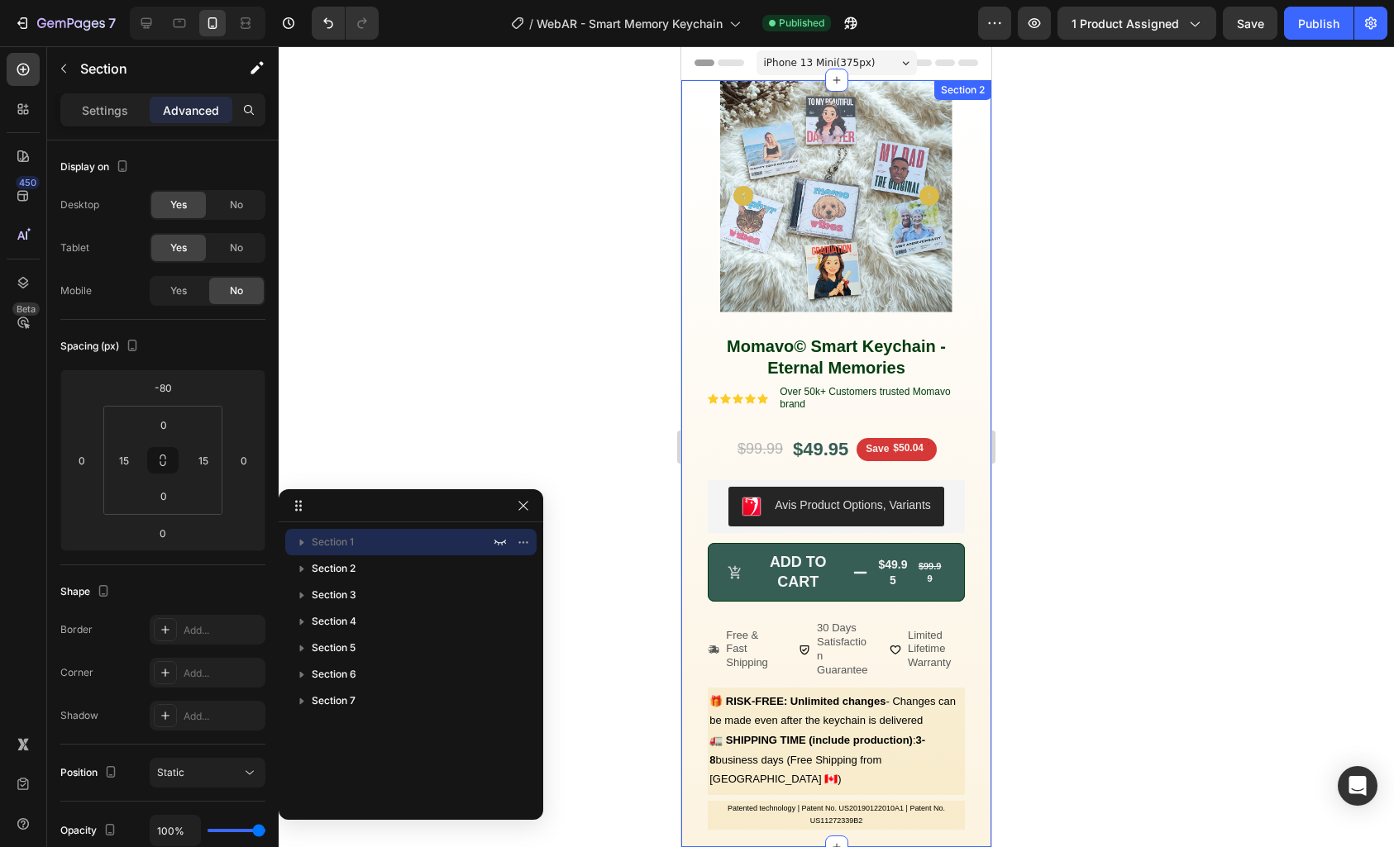
click at [694, 103] on div "Product Images Row Momavo© Smart Keychain - Eternal Memories Product Title Icon…" at bounding box center [836, 463] width 285 height 767
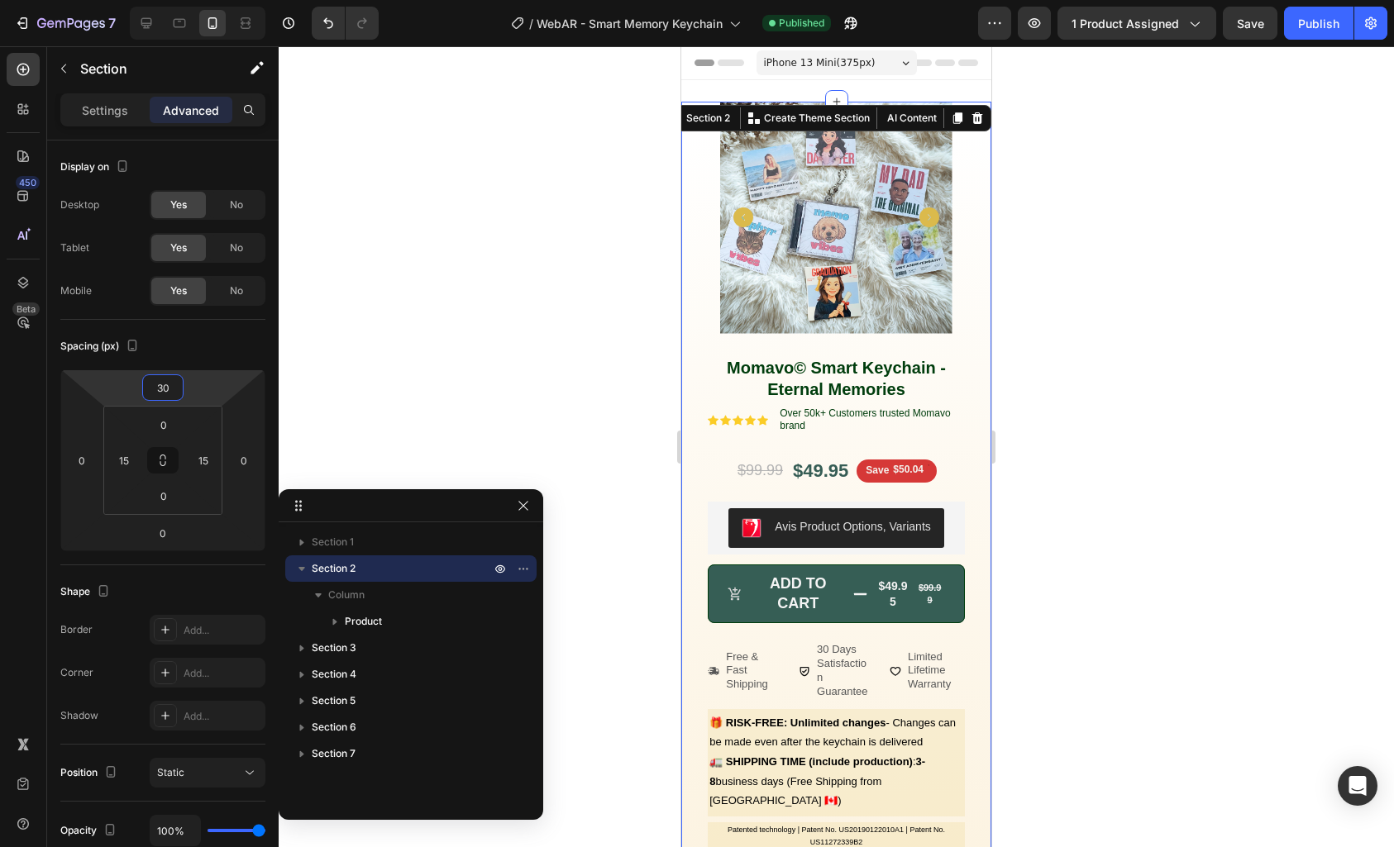
type input "32"
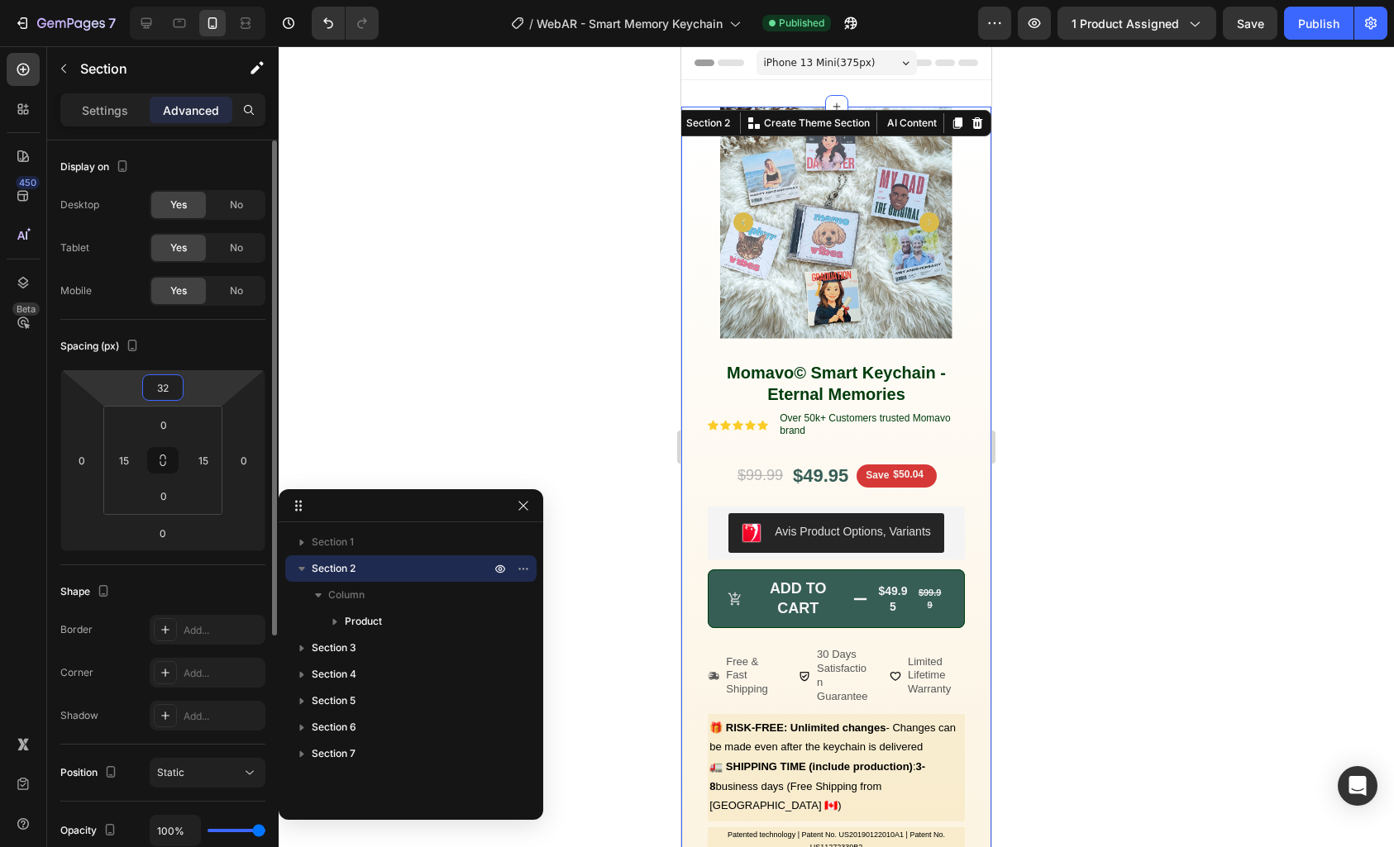
drag, startPoint x: 208, startPoint y: 385, endPoint x: 214, endPoint y: 364, distance: 22.5
click at [206, 0] on html "7 / WebAR - Smart Memory Keychain Published Preview 1 product assigned Save Pub…" at bounding box center [697, 0] width 1394 height 0
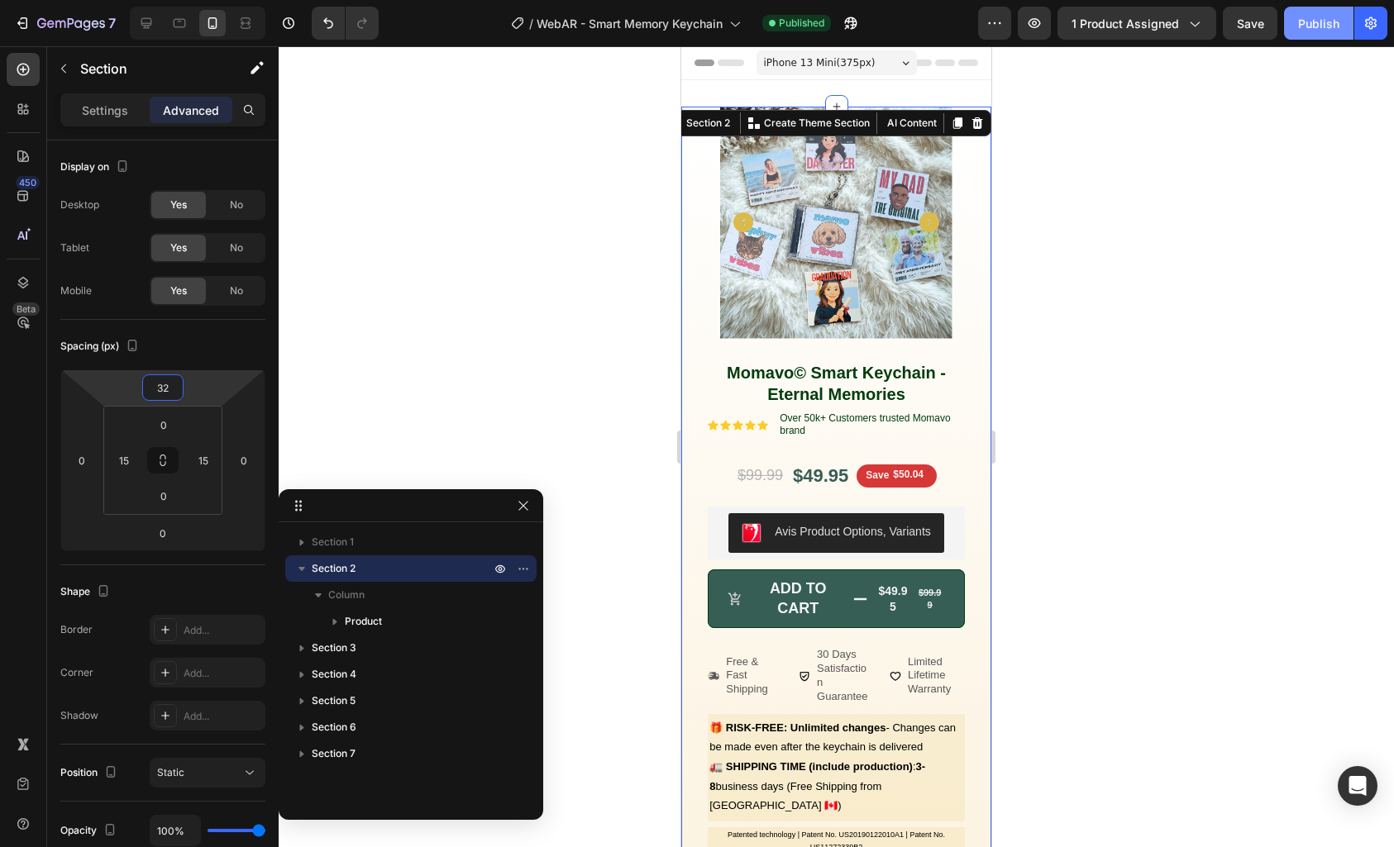
click at [1312, 39] on button "Publish" at bounding box center [1318, 23] width 69 height 33
drag, startPoint x: 1180, startPoint y: 179, endPoint x: 1239, endPoint y: 9, distance: 180.2
click at [1181, 180] on div at bounding box center [836, 446] width 1115 height 801
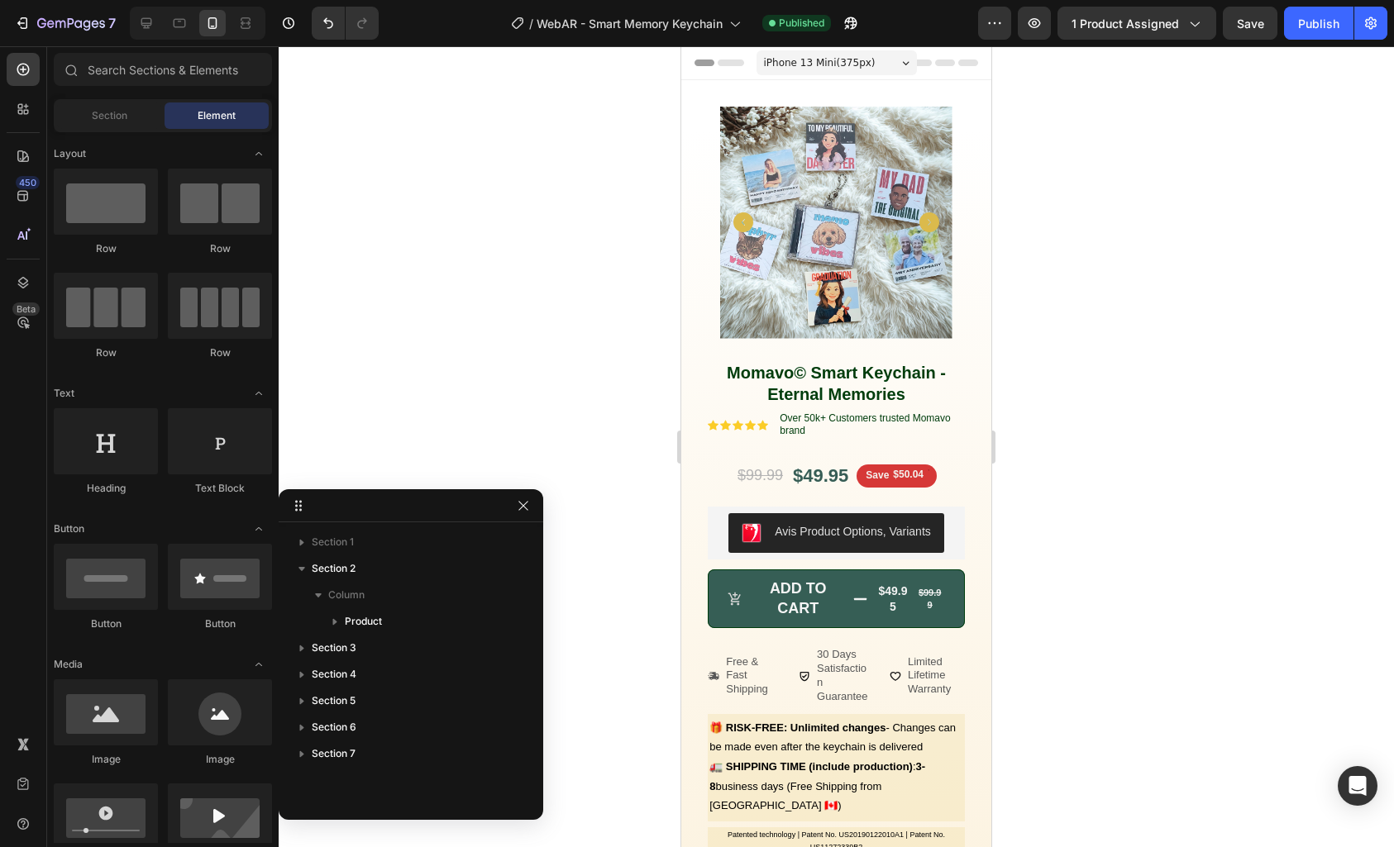
click at [326, 270] on div at bounding box center [836, 446] width 1115 height 801
click at [526, 511] on icon "button" at bounding box center [523, 505] width 13 height 13
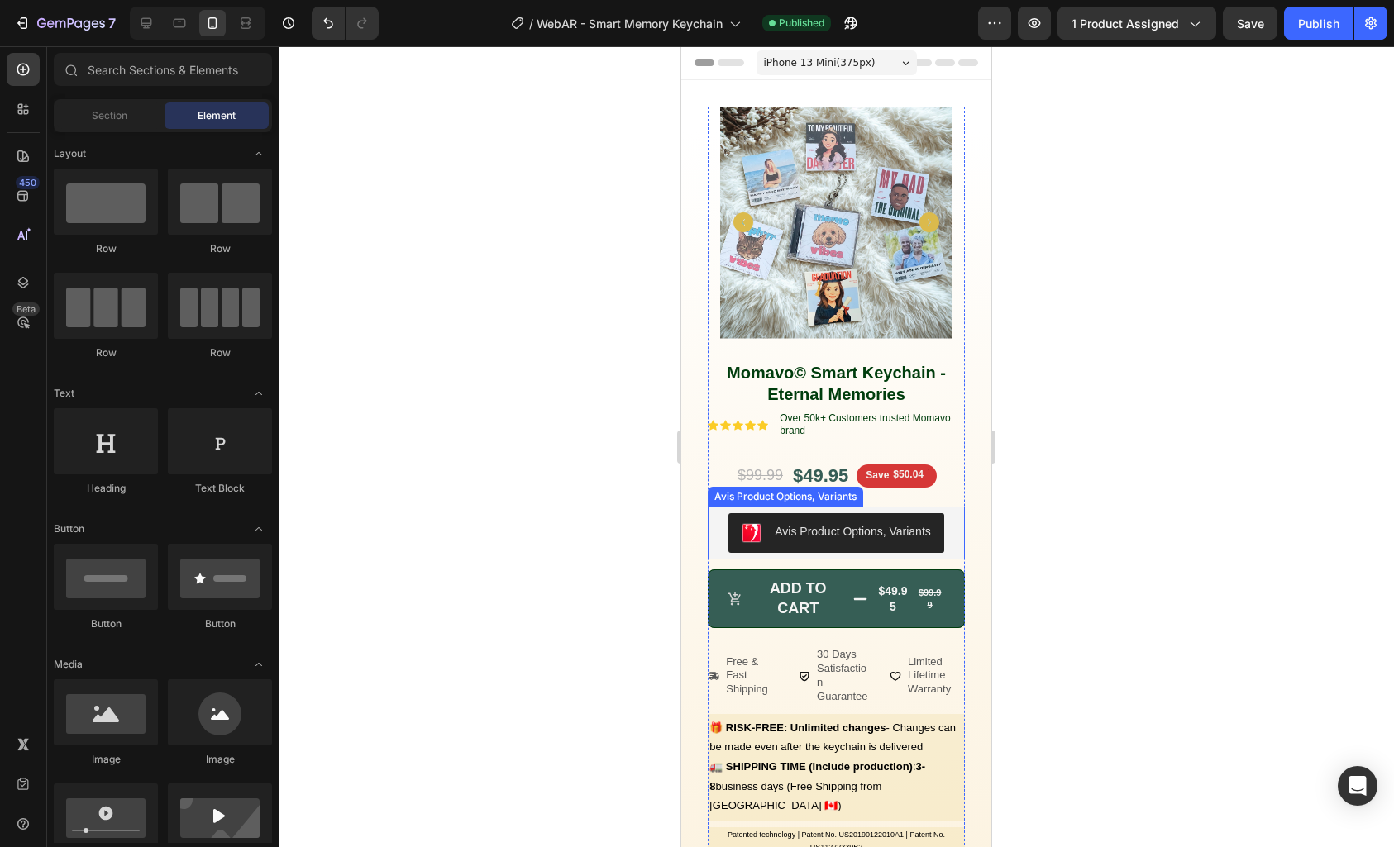
click at [881, 523] on div "Avis Product Options, Variants" at bounding box center [853, 531] width 156 height 17
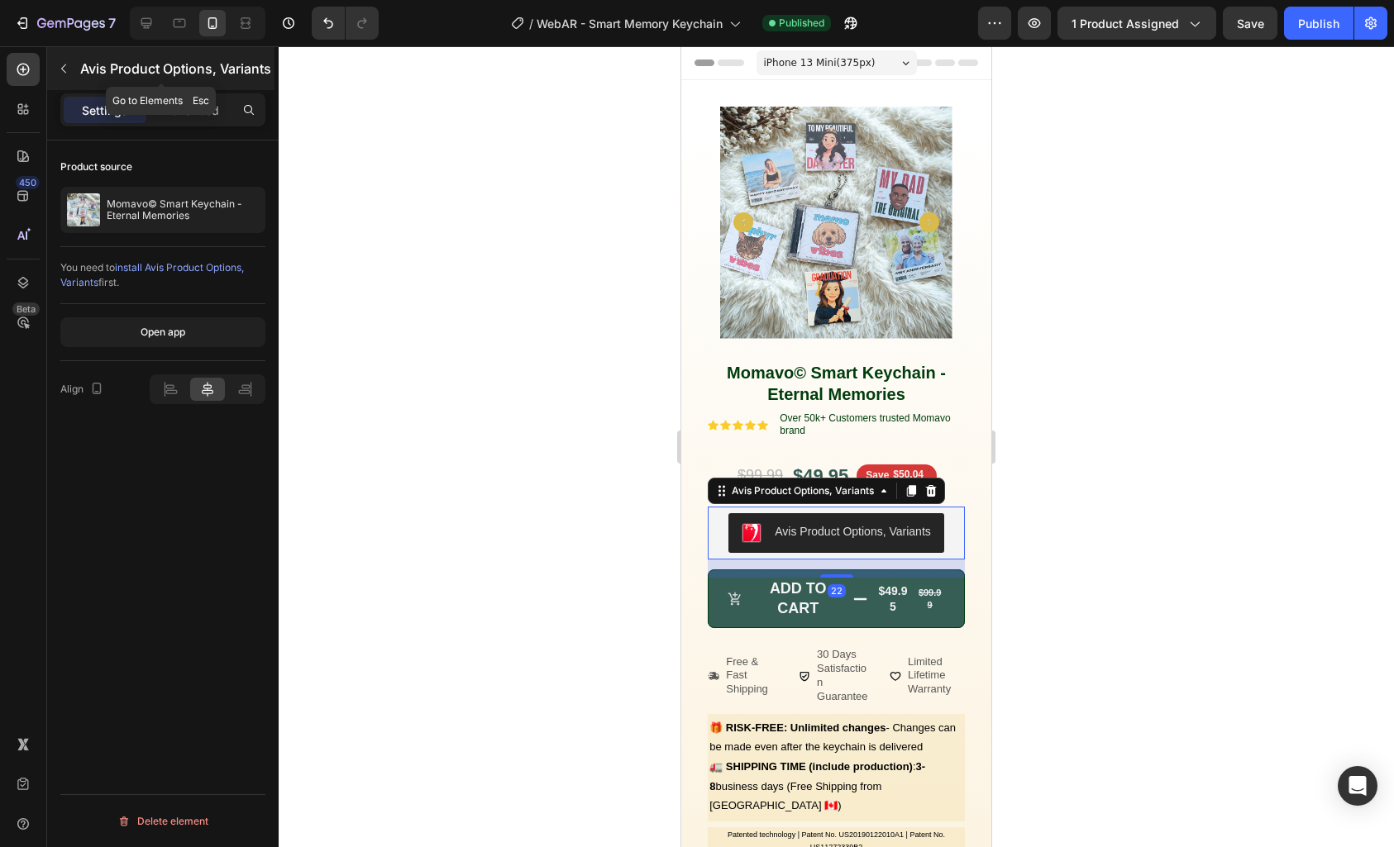
click at [66, 69] on icon "button" at bounding box center [63, 68] width 13 height 13
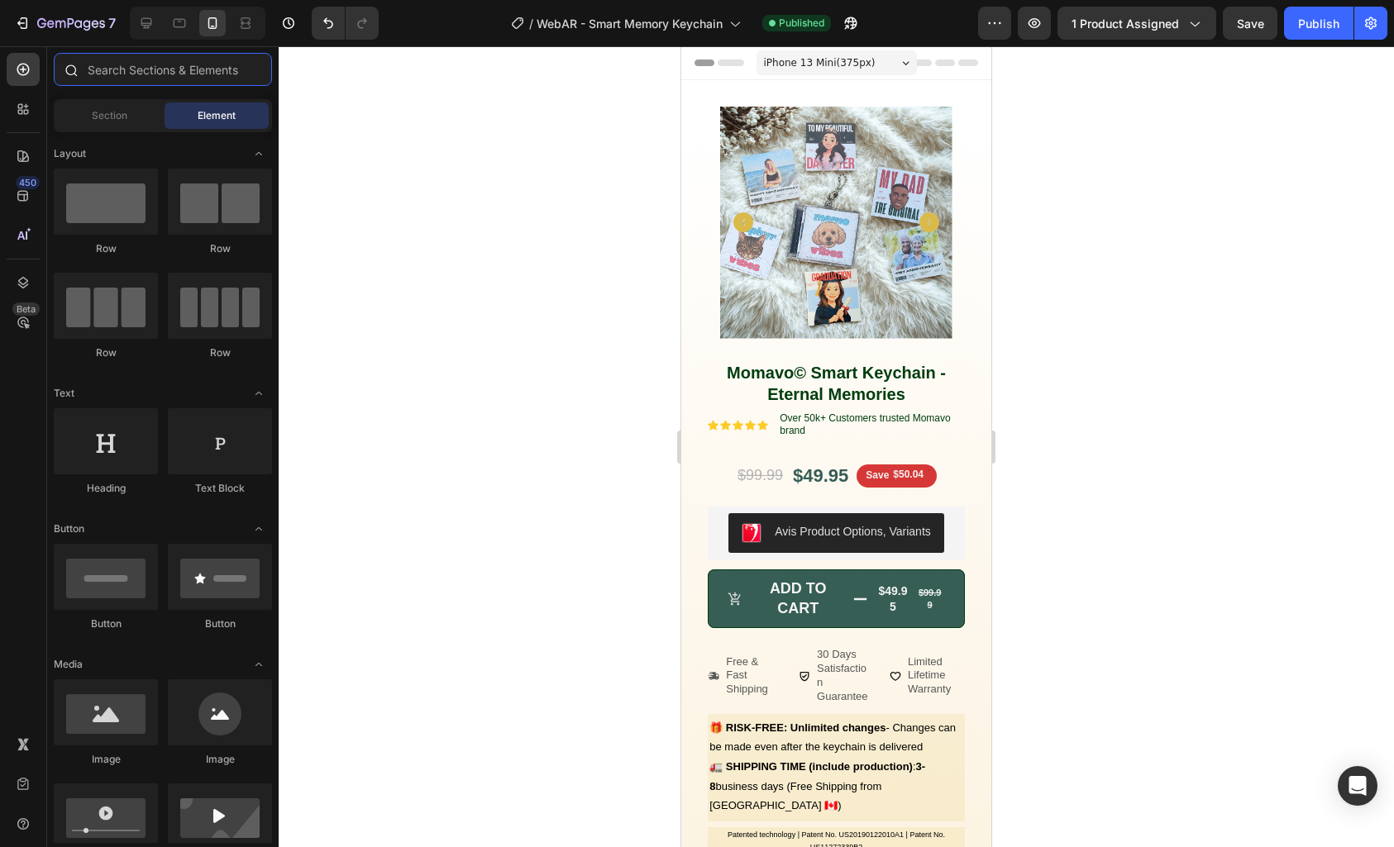
click at [131, 80] on input "text" at bounding box center [163, 69] width 218 height 33
click at [25, 112] on icon at bounding box center [23, 109] width 17 height 17
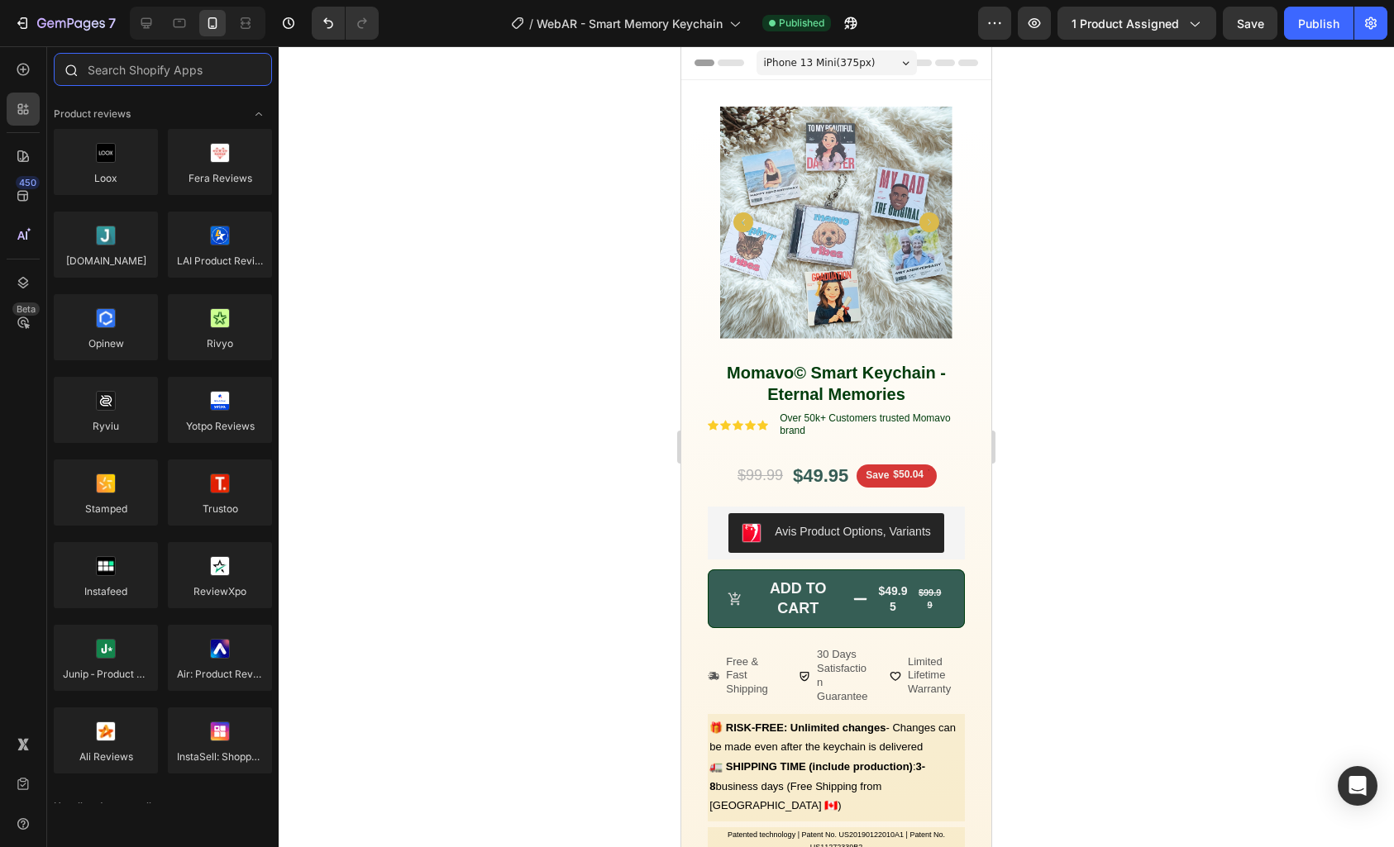
click at [163, 82] on input "text" at bounding box center [163, 69] width 218 height 33
click at [253, 110] on icon "Toggle open" at bounding box center [258, 113] width 13 height 13
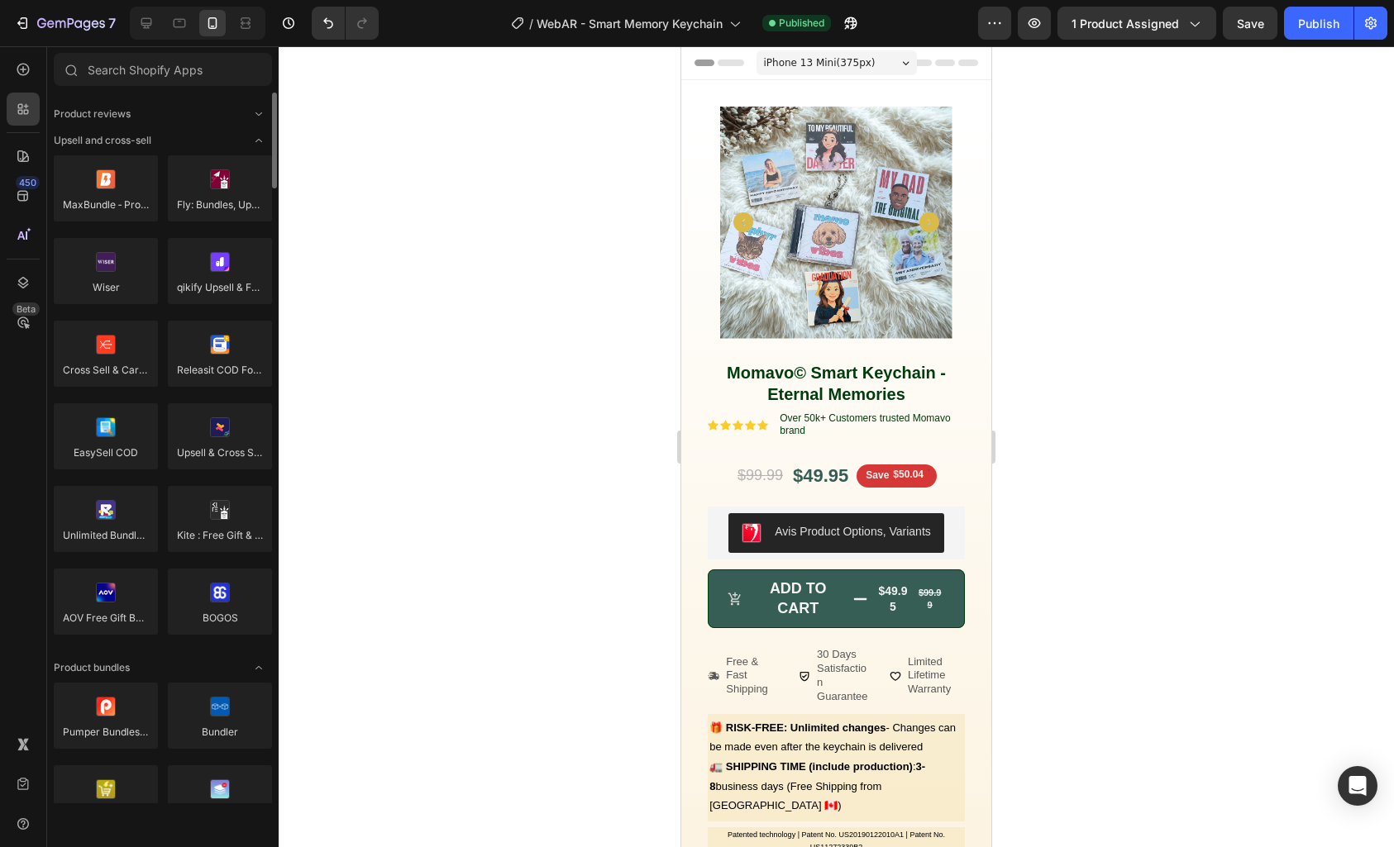
click at [260, 147] on span "Toggle open" at bounding box center [259, 140] width 26 height 26
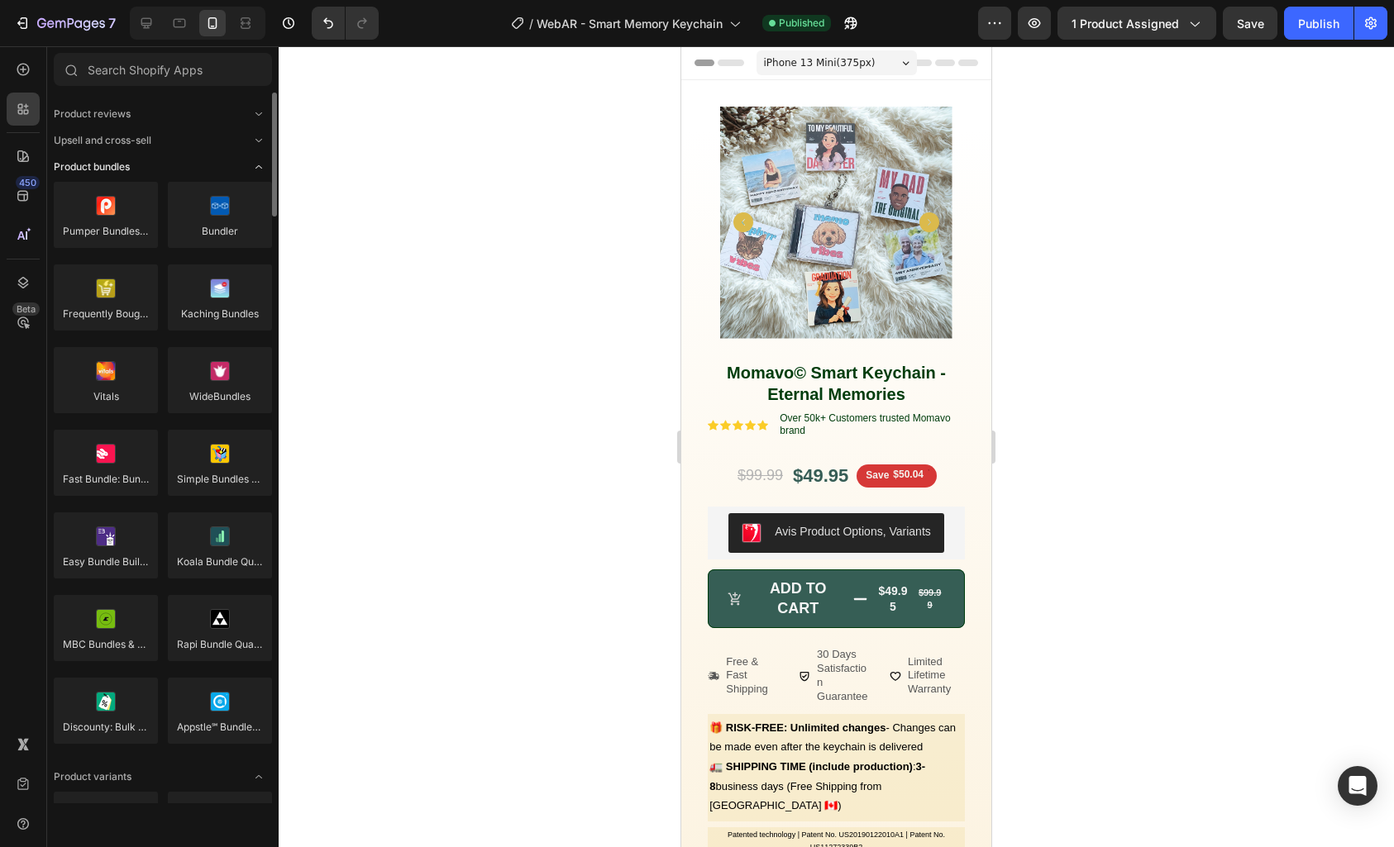
click at [255, 174] on span "Toggle open" at bounding box center [259, 167] width 26 height 26
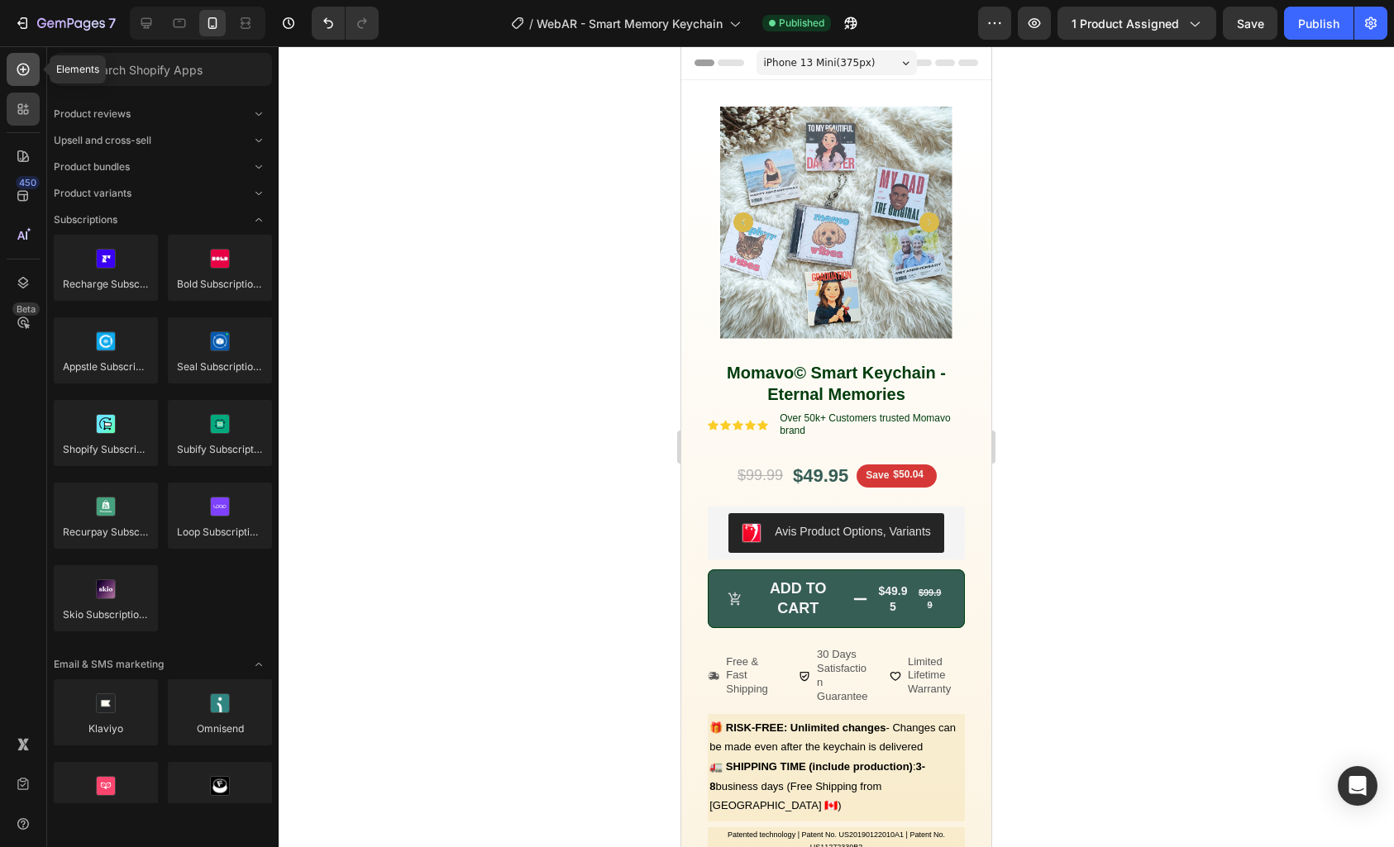
click at [18, 74] on icon at bounding box center [23, 69] width 17 height 17
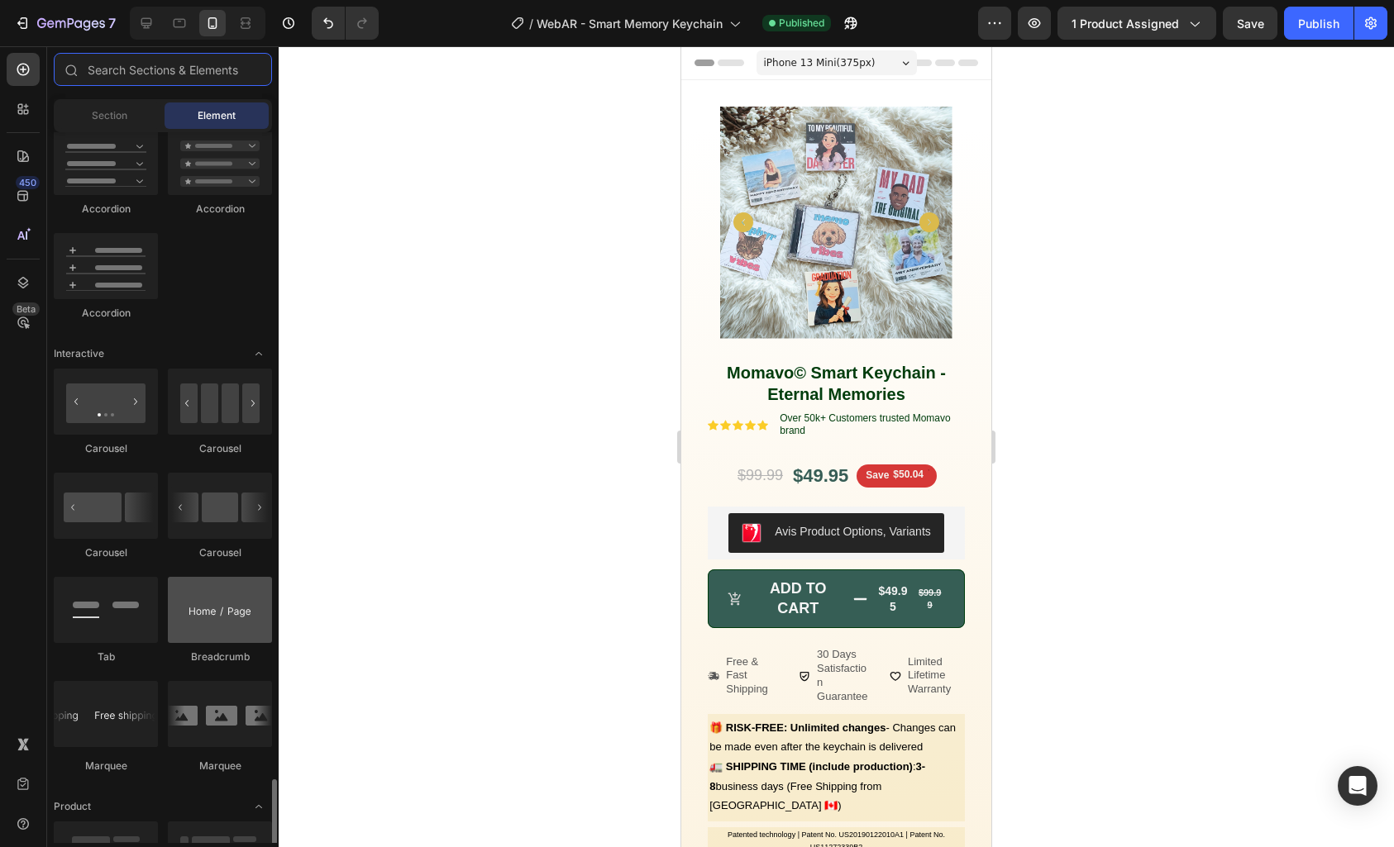
scroll to position [2292, 0]
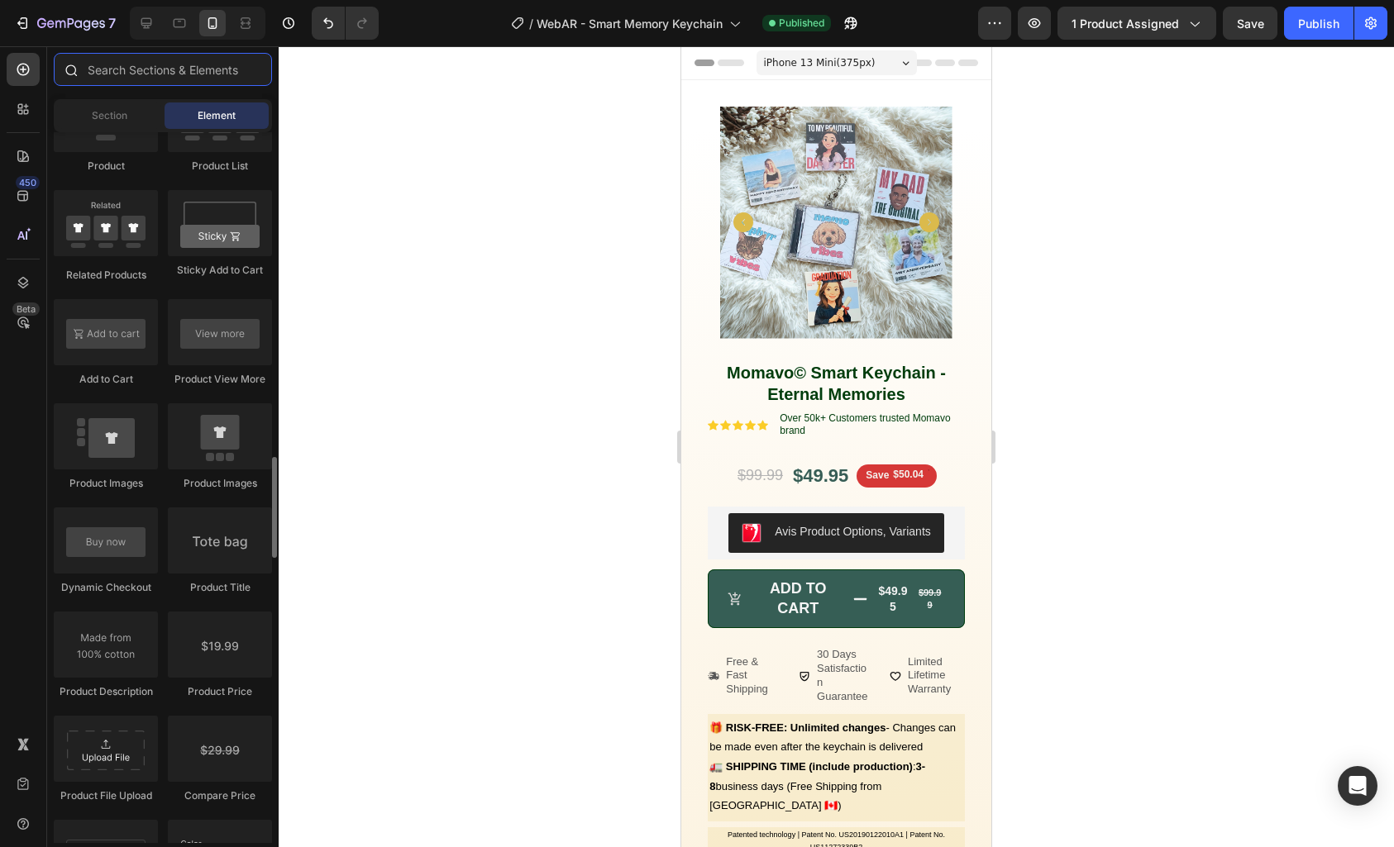
click at [161, 74] on input "text" at bounding box center [163, 69] width 218 height 33
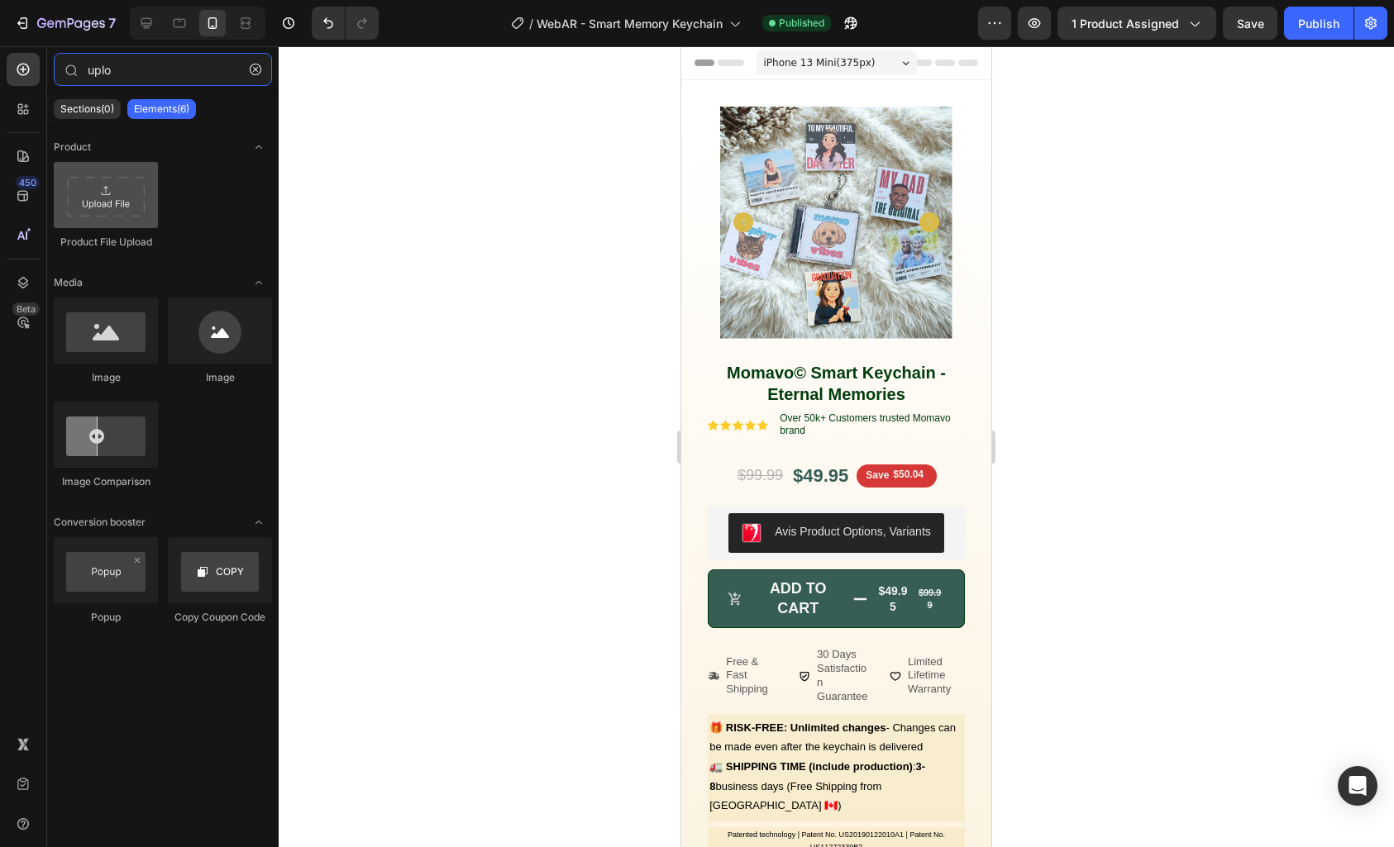
type input "uplo"
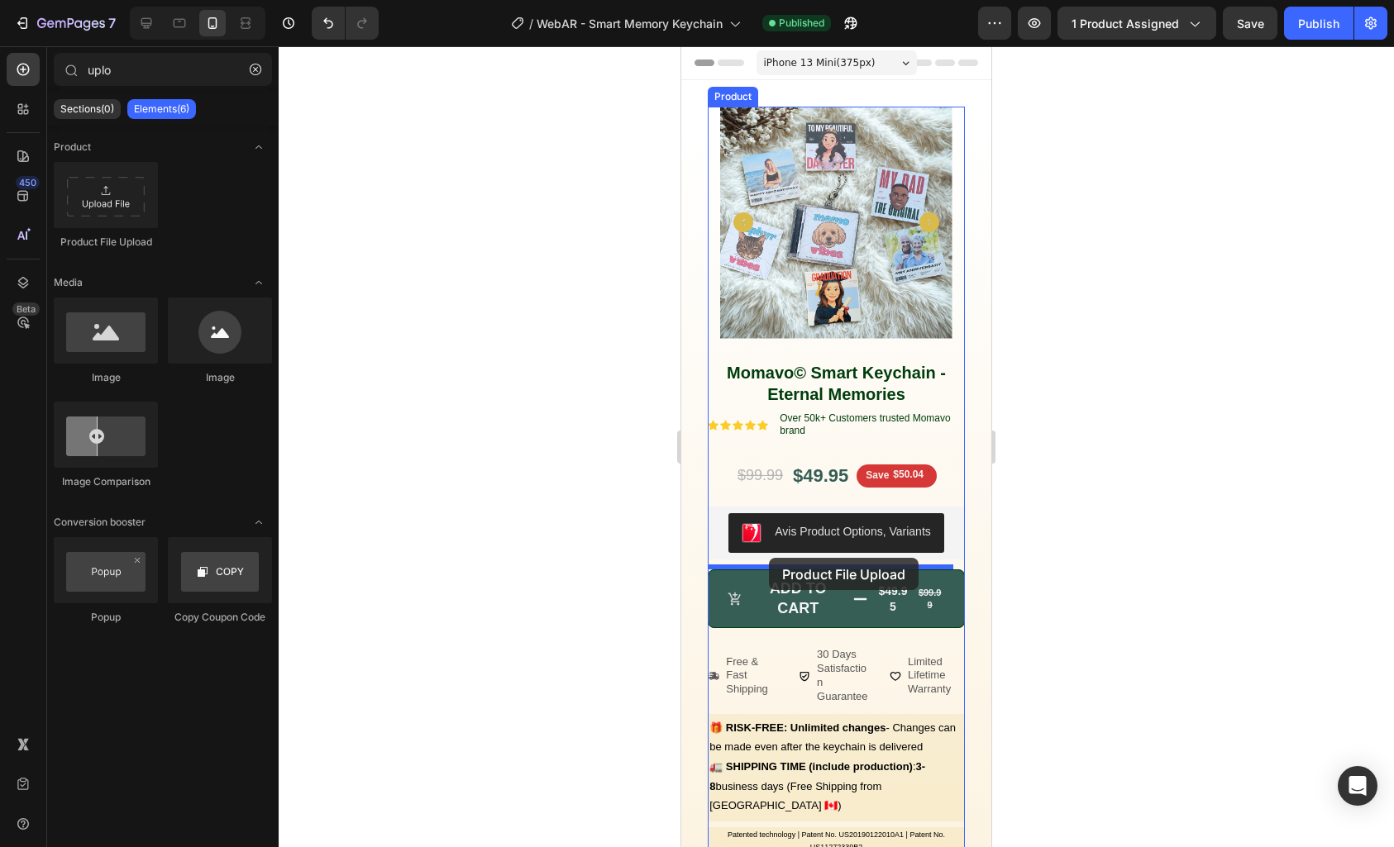
drag, startPoint x: 800, startPoint y: 246, endPoint x: 769, endPoint y: 558, distance: 314.0
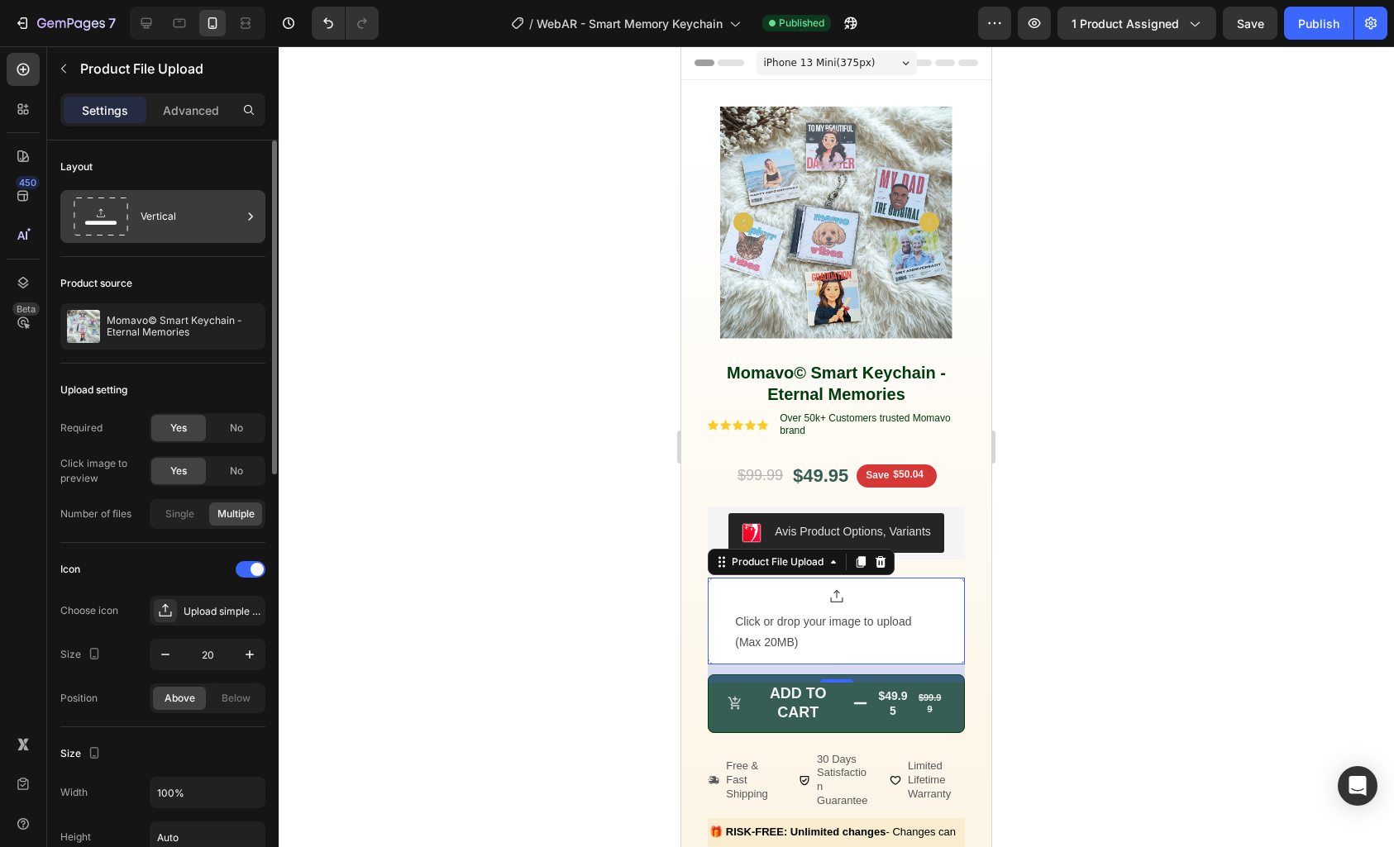
click at [184, 219] on div "Vertical" at bounding box center [191, 217] width 101 height 38
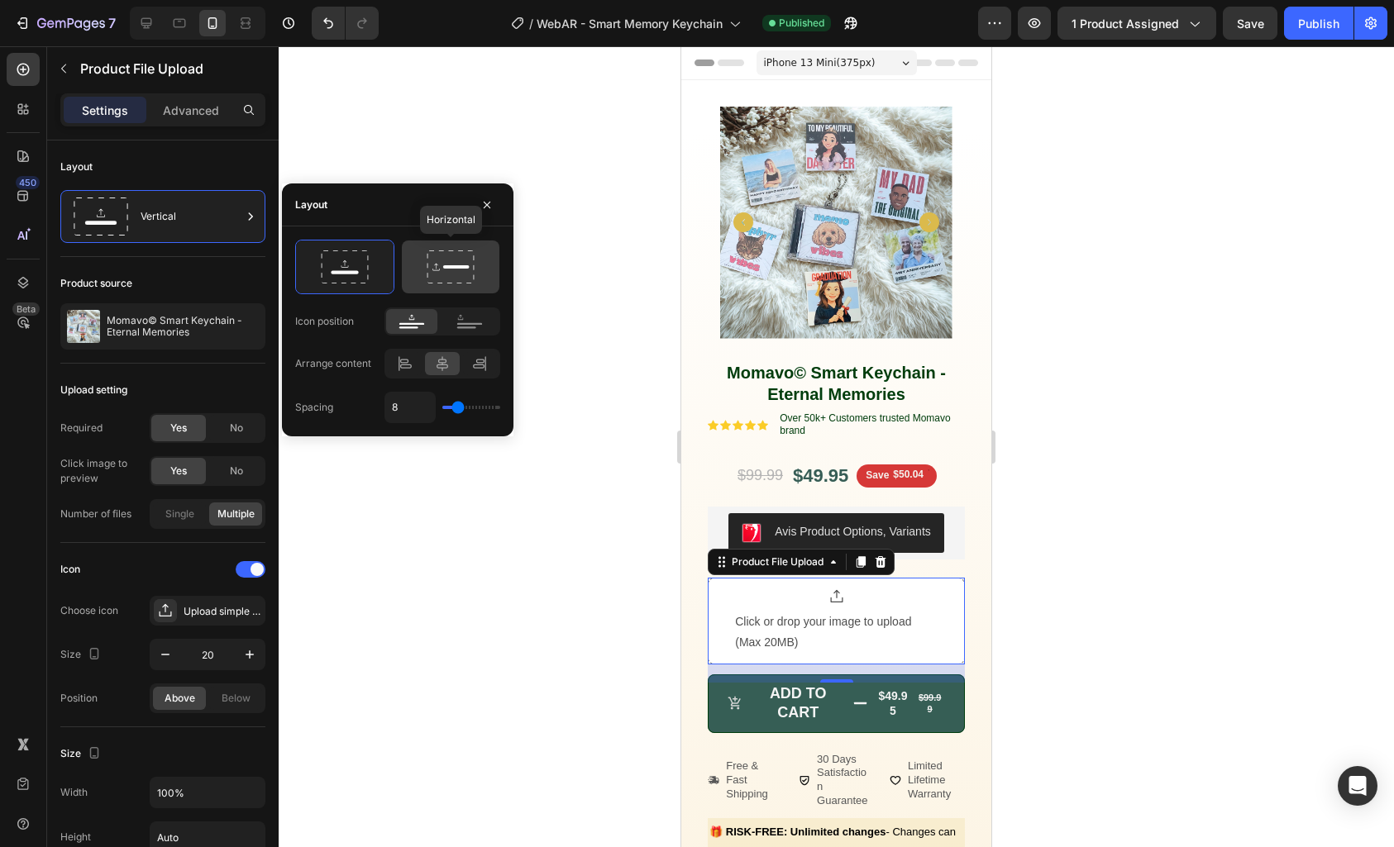
click at [432, 266] on icon at bounding box center [451, 267] width 78 height 33
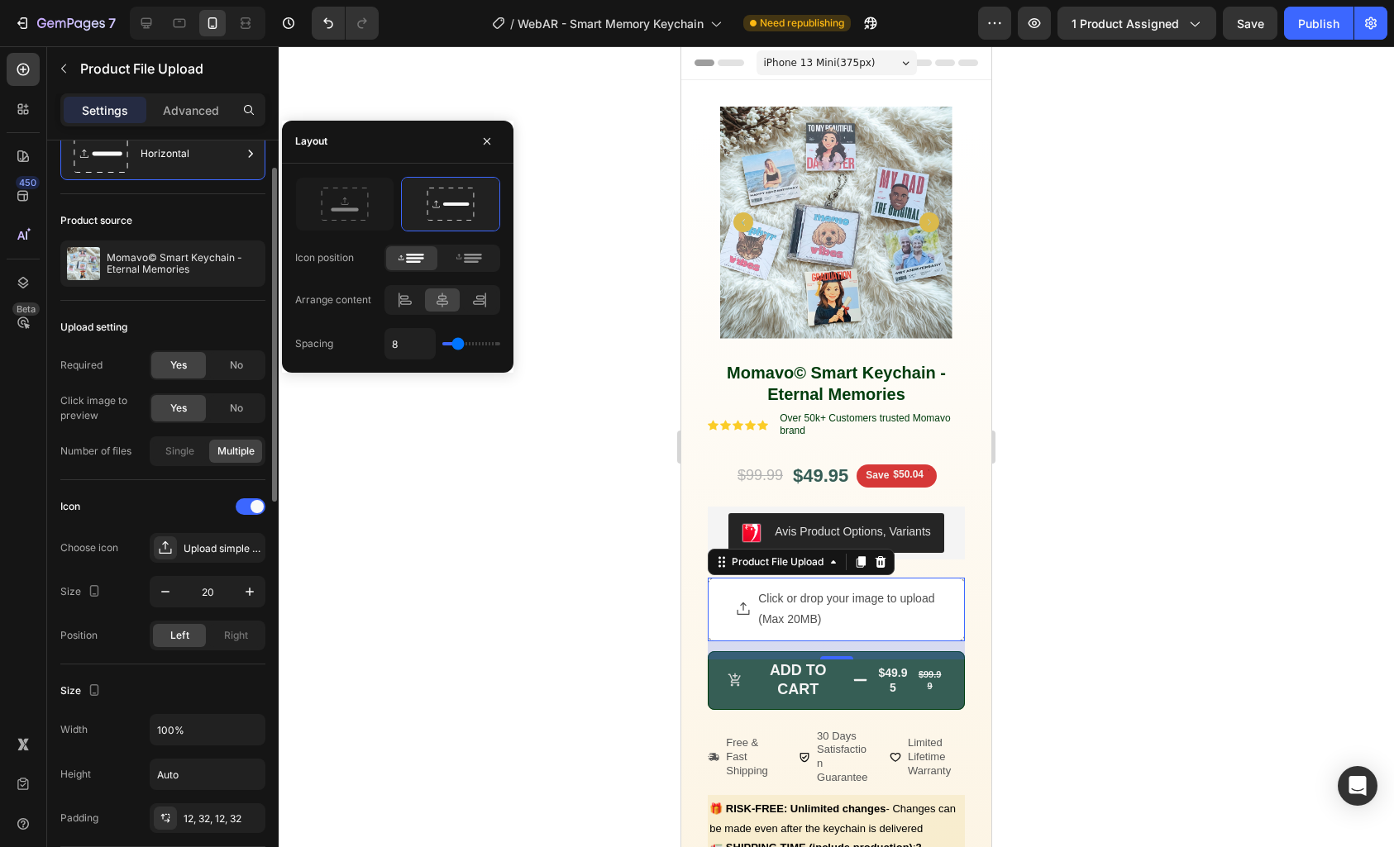
scroll to position [384, 0]
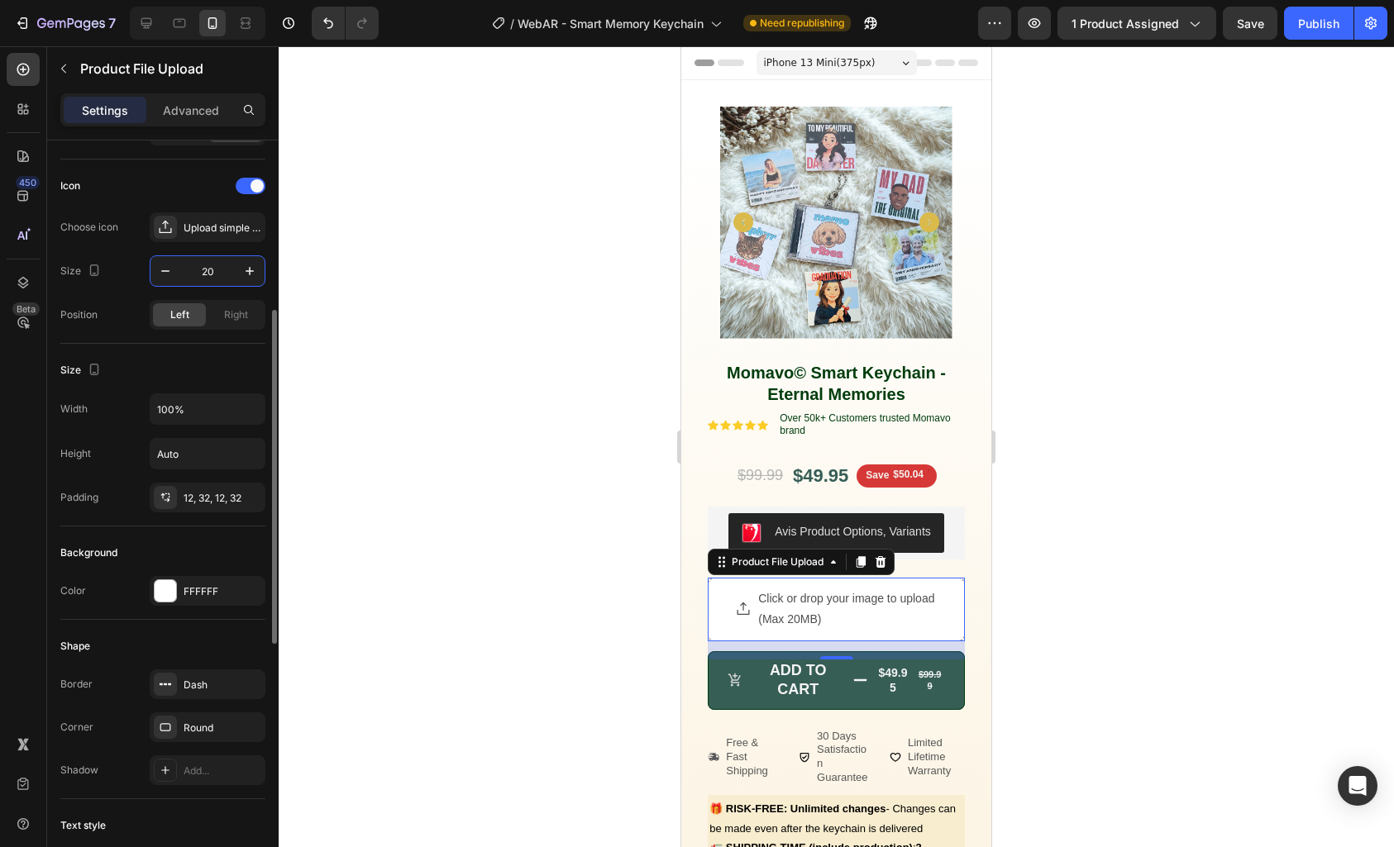
click at [225, 275] on input "20" at bounding box center [207, 271] width 55 height 30
click at [240, 273] on button "button" at bounding box center [250, 271] width 30 height 30
type input "22"
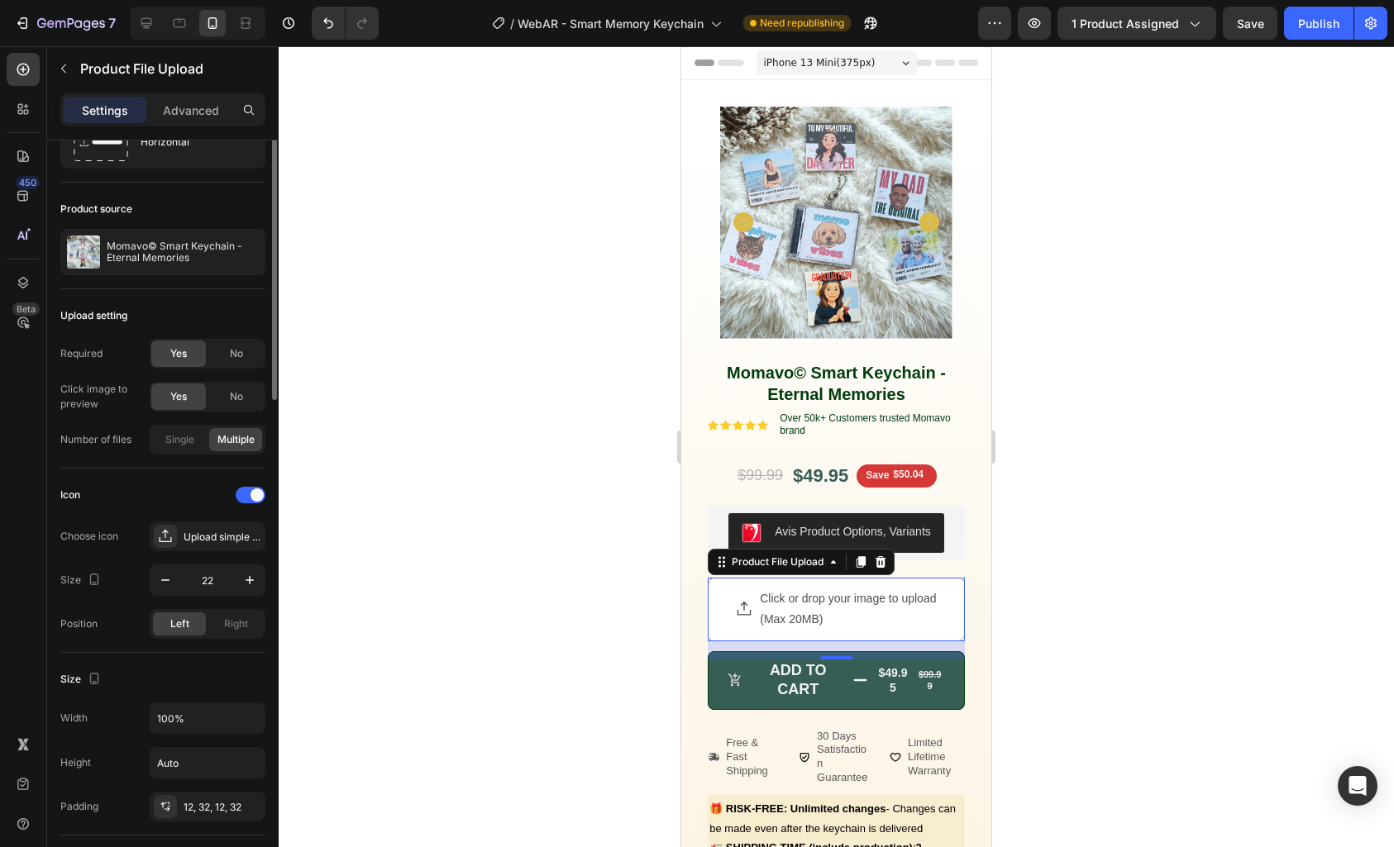
scroll to position [0, 0]
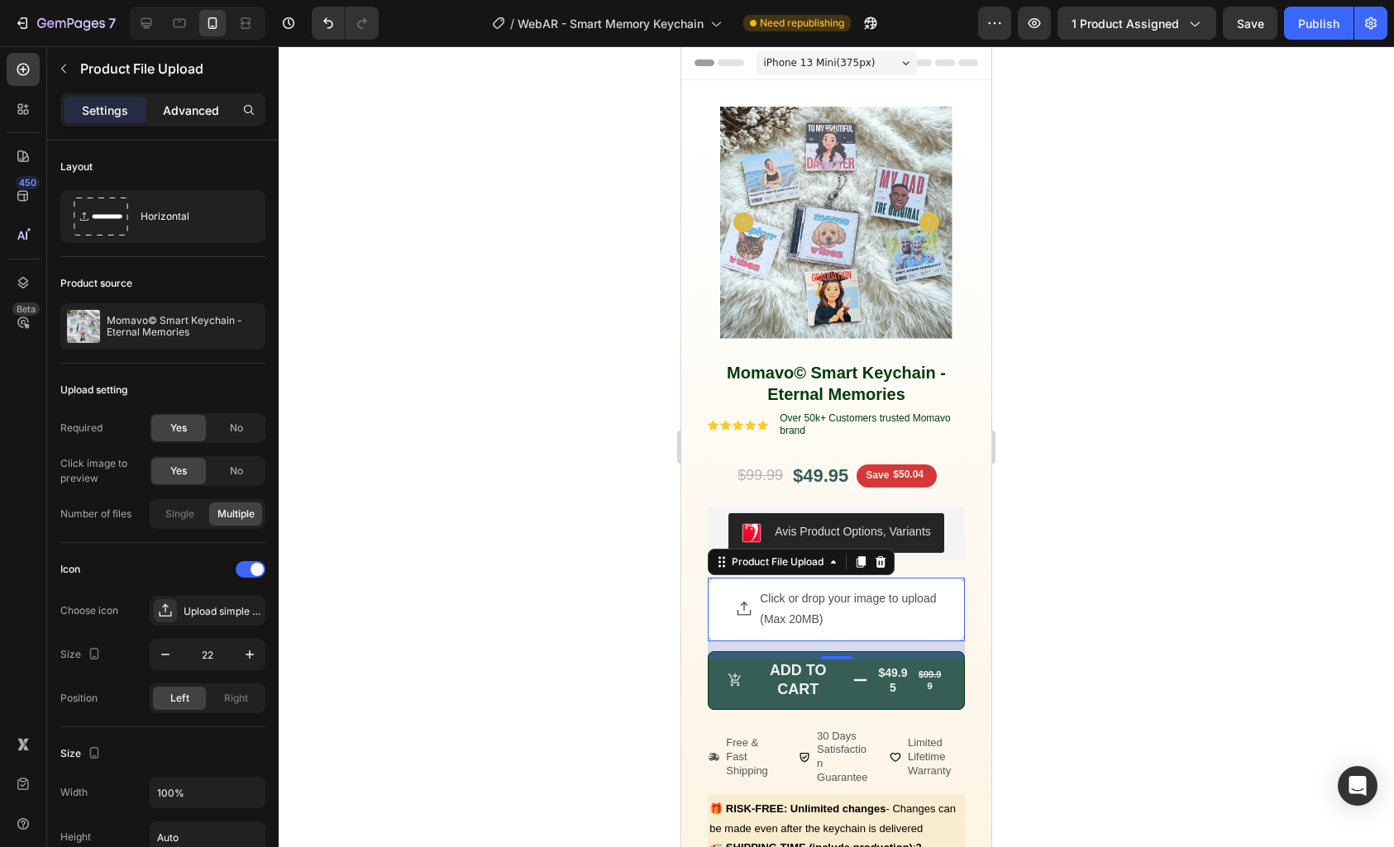
click at [181, 110] on p "Advanced" at bounding box center [191, 110] width 56 height 17
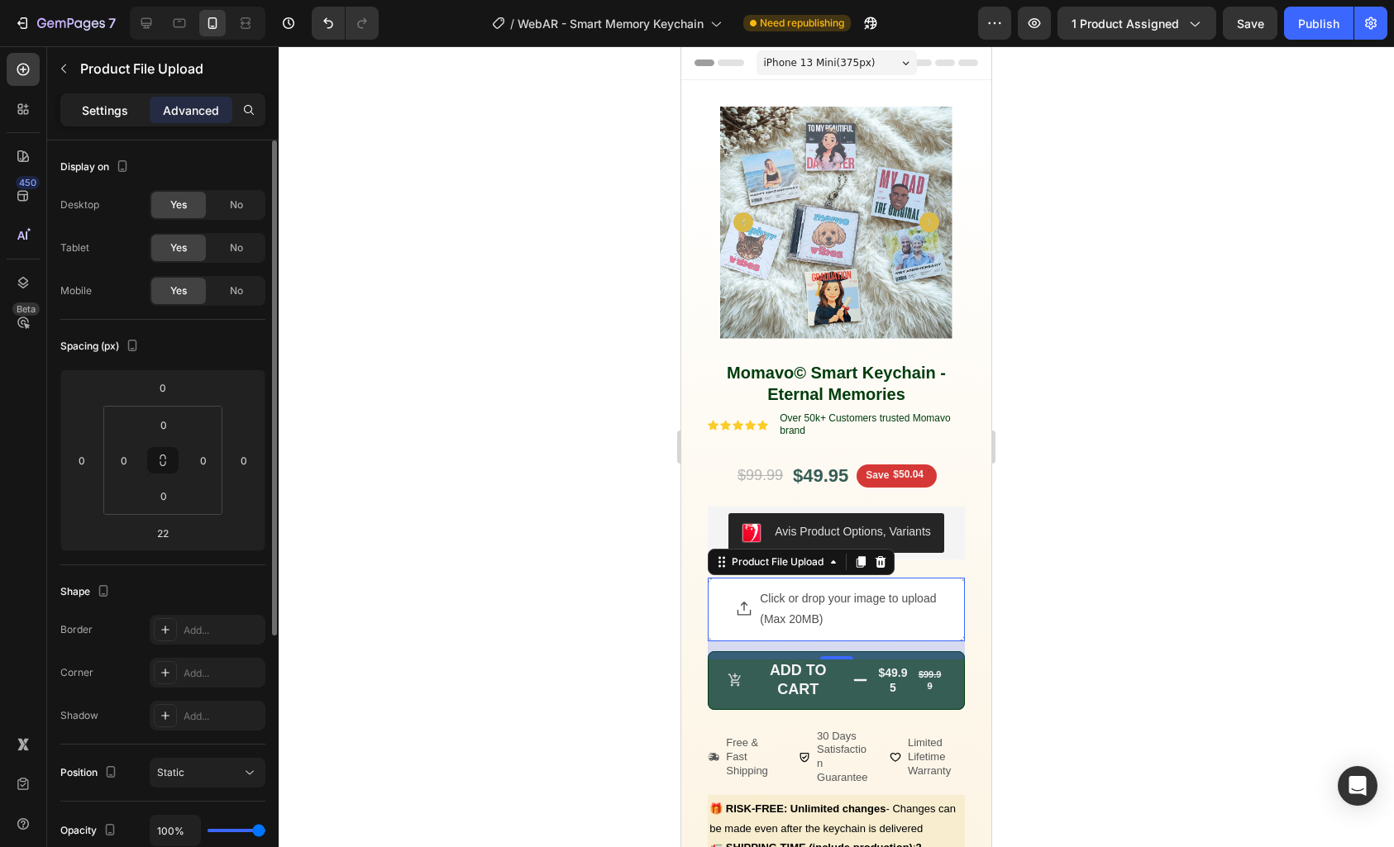
click at [111, 117] on p "Settings" at bounding box center [105, 110] width 46 height 17
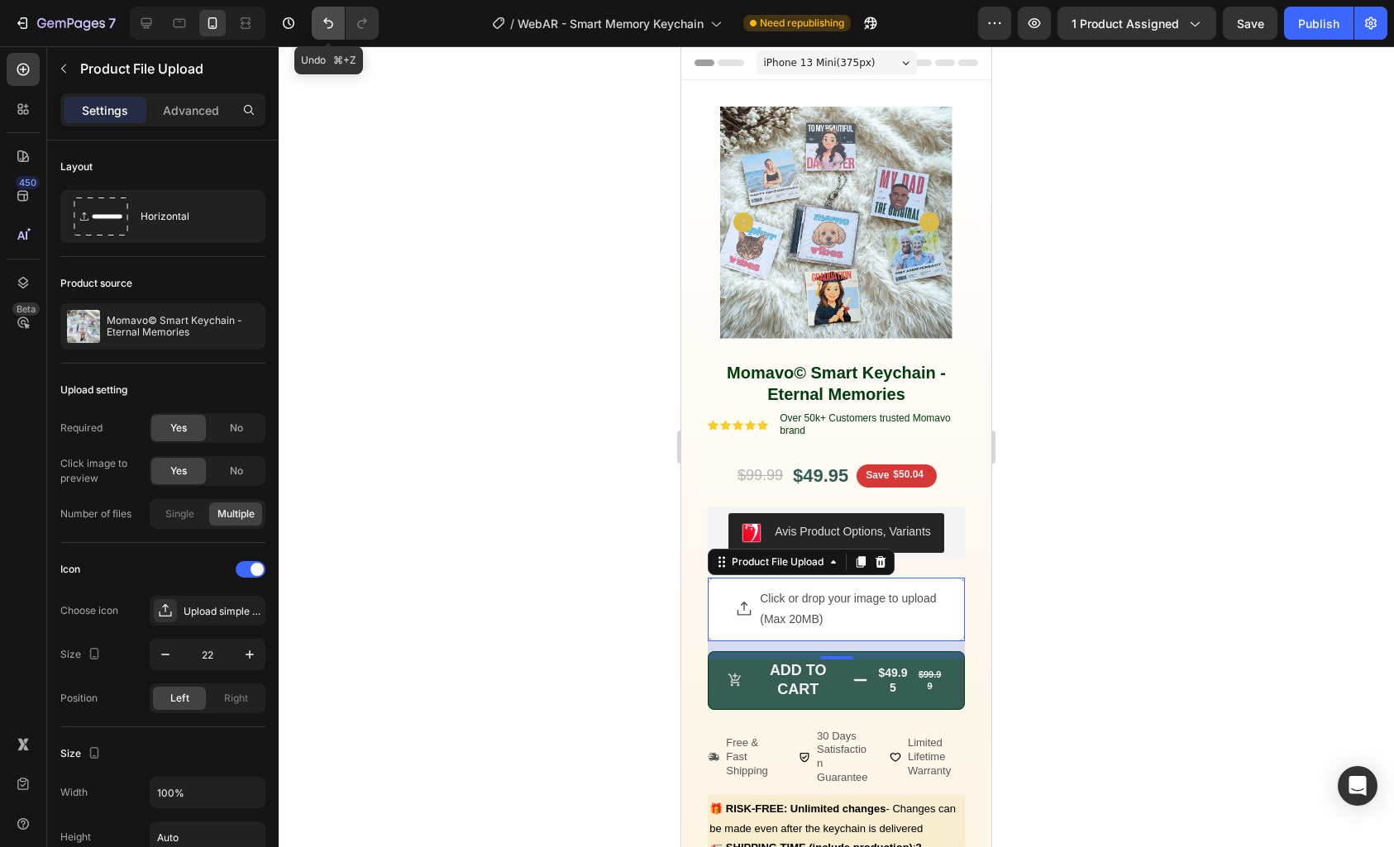
click at [320, 17] on icon "Undo/Redo" at bounding box center [328, 23] width 17 height 17
click at [888, 552] on div at bounding box center [881, 562] width 20 height 20
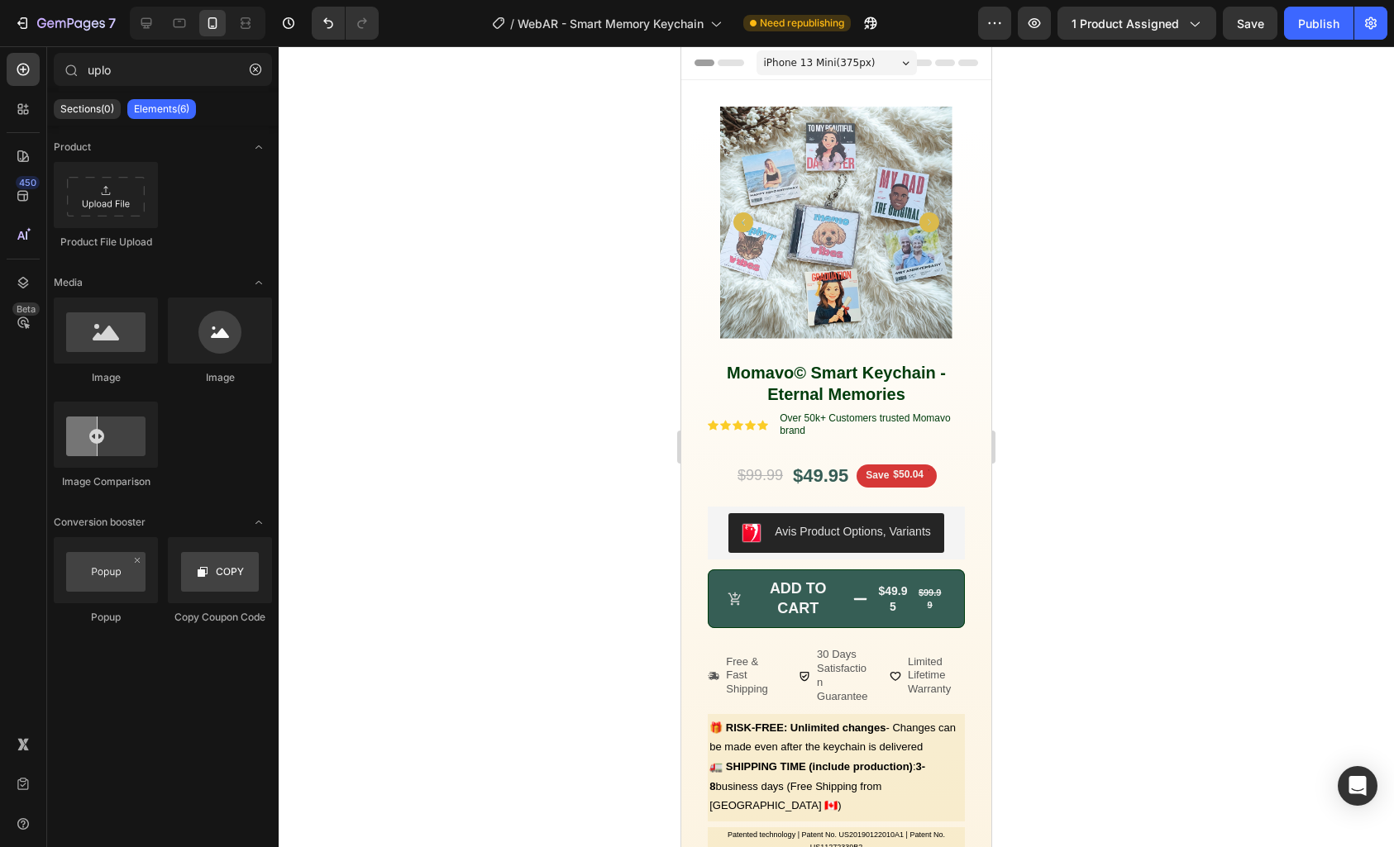
click at [180, 27] on icon at bounding box center [179, 23] width 17 height 17
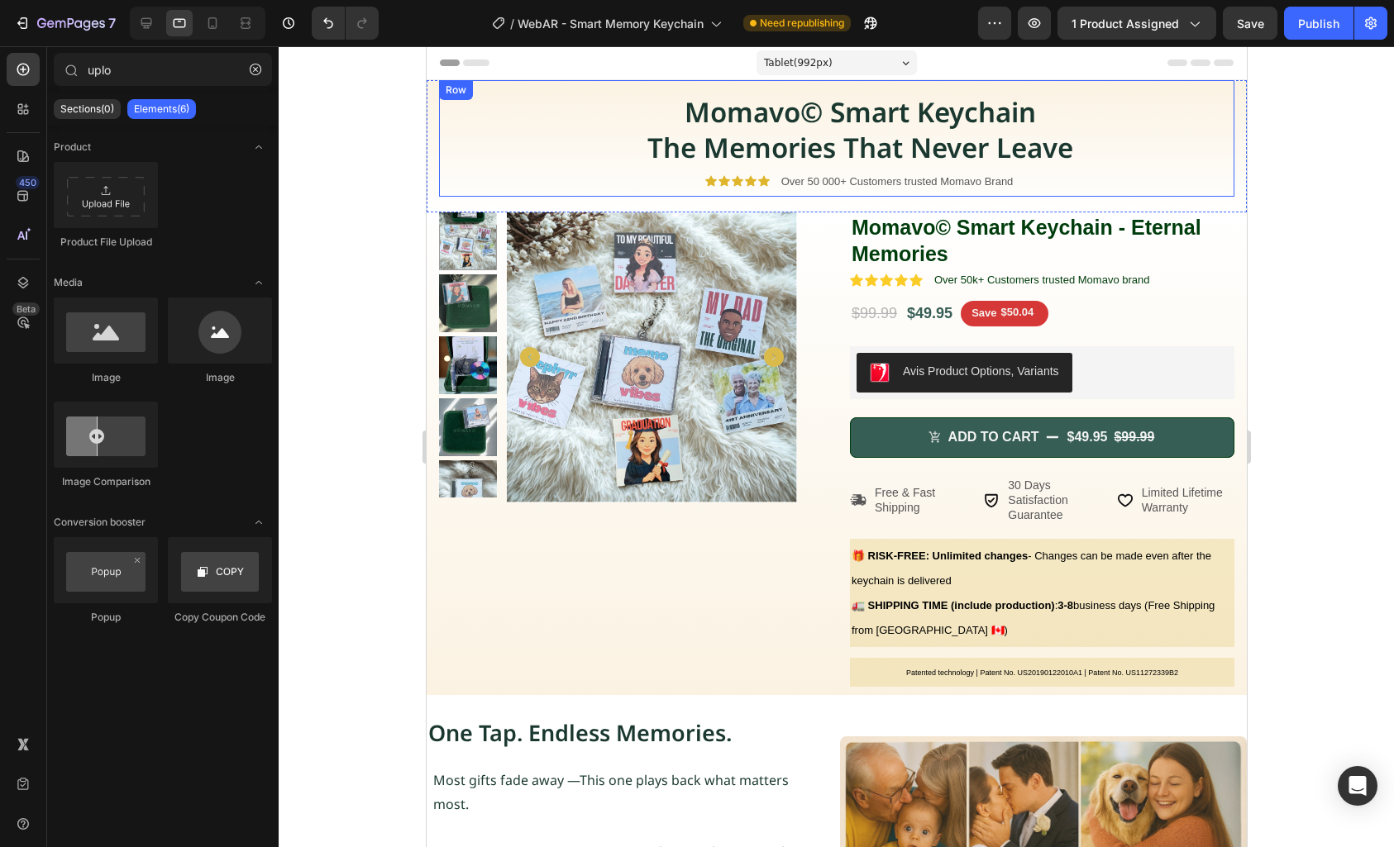
click at [445, 126] on div "Momavo© Smart Keychain The Memories That Never Leave Heading Icon Icon Icon Ico…" at bounding box center [835, 138] width 795 height 117
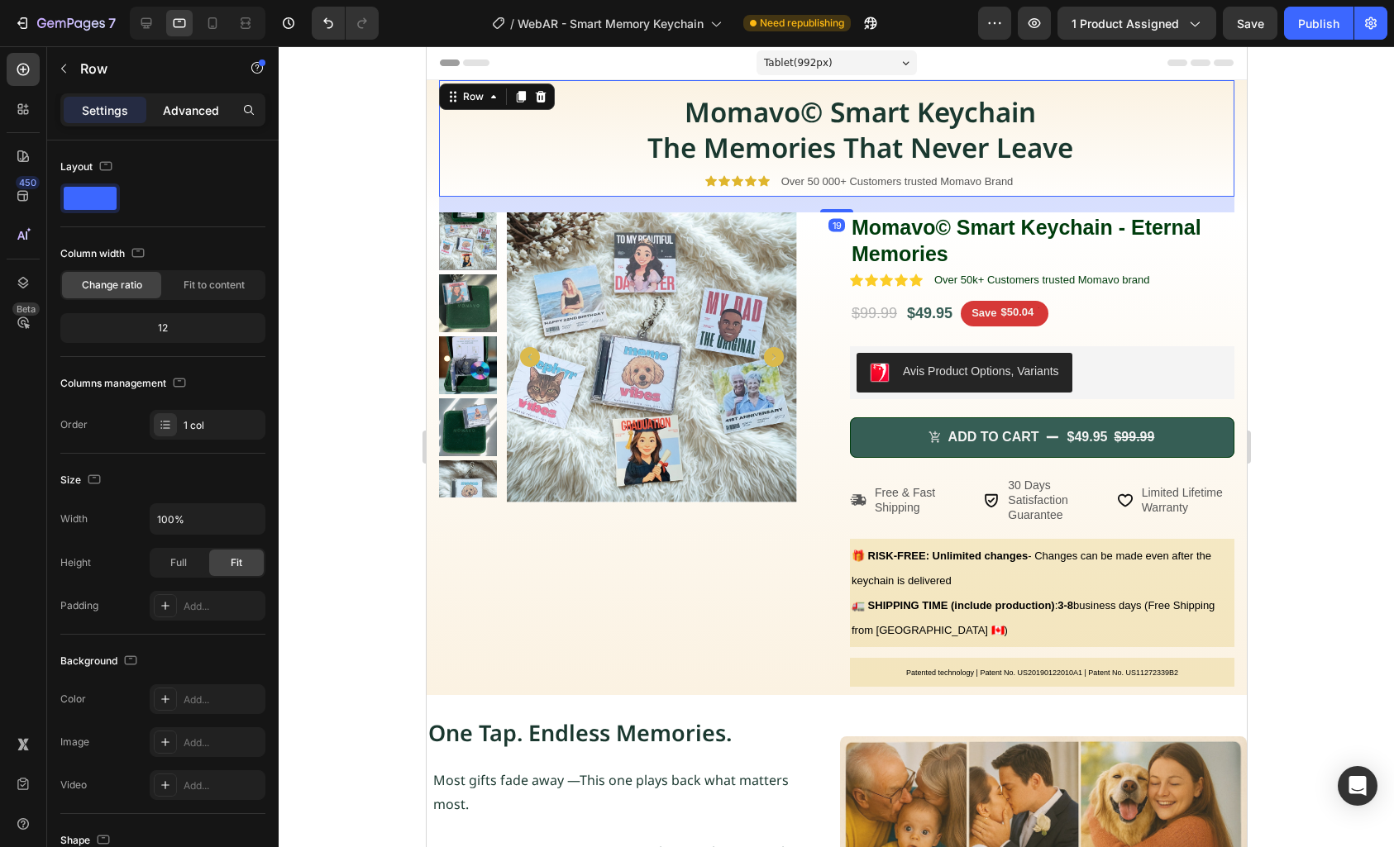
click at [198, 116] on p "Advanced" at bounding box center [191, 110] width 56 height 17
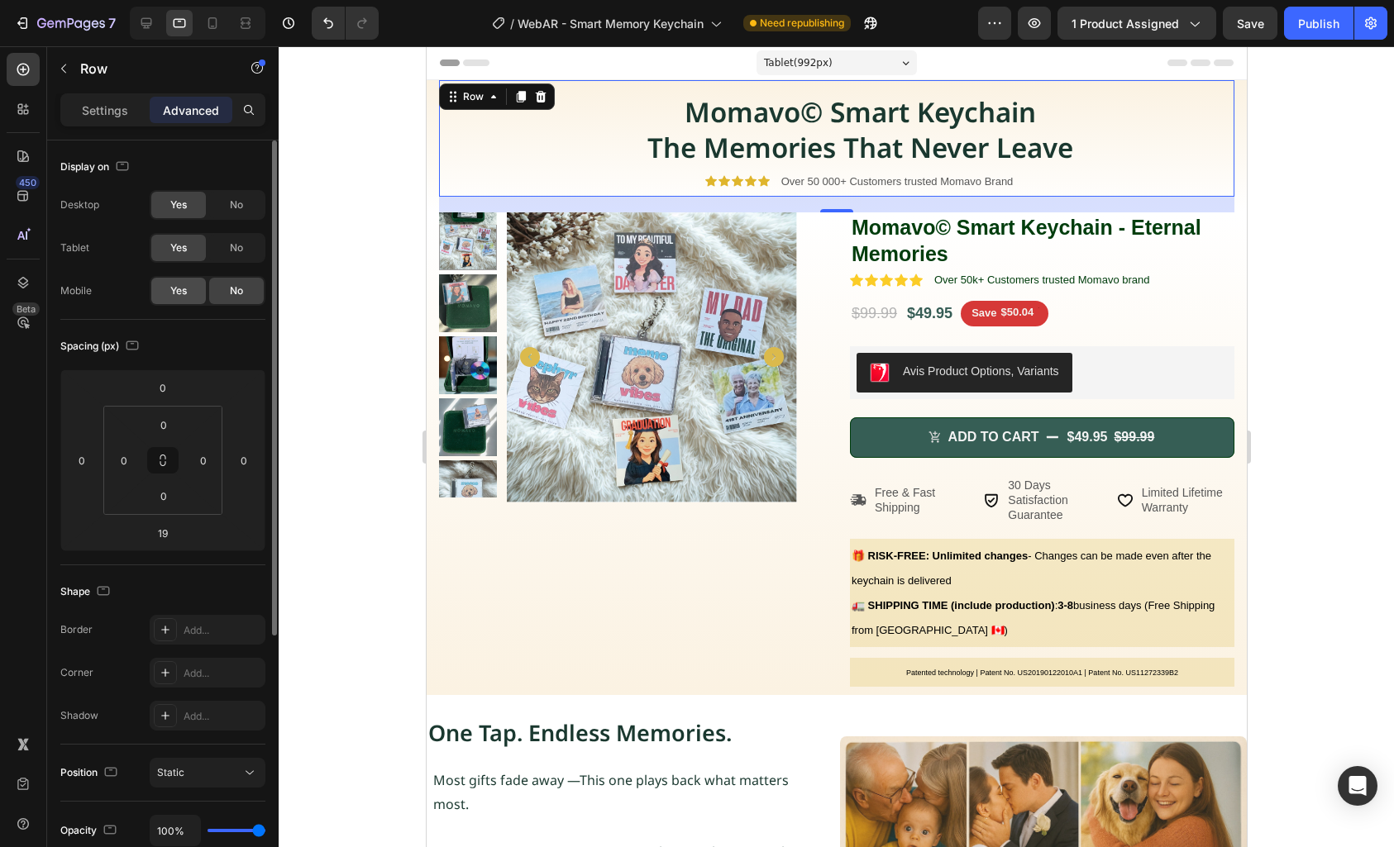
click at [175, 289] on span "Yes" at bounding box center [178, 291] width 17 height 15
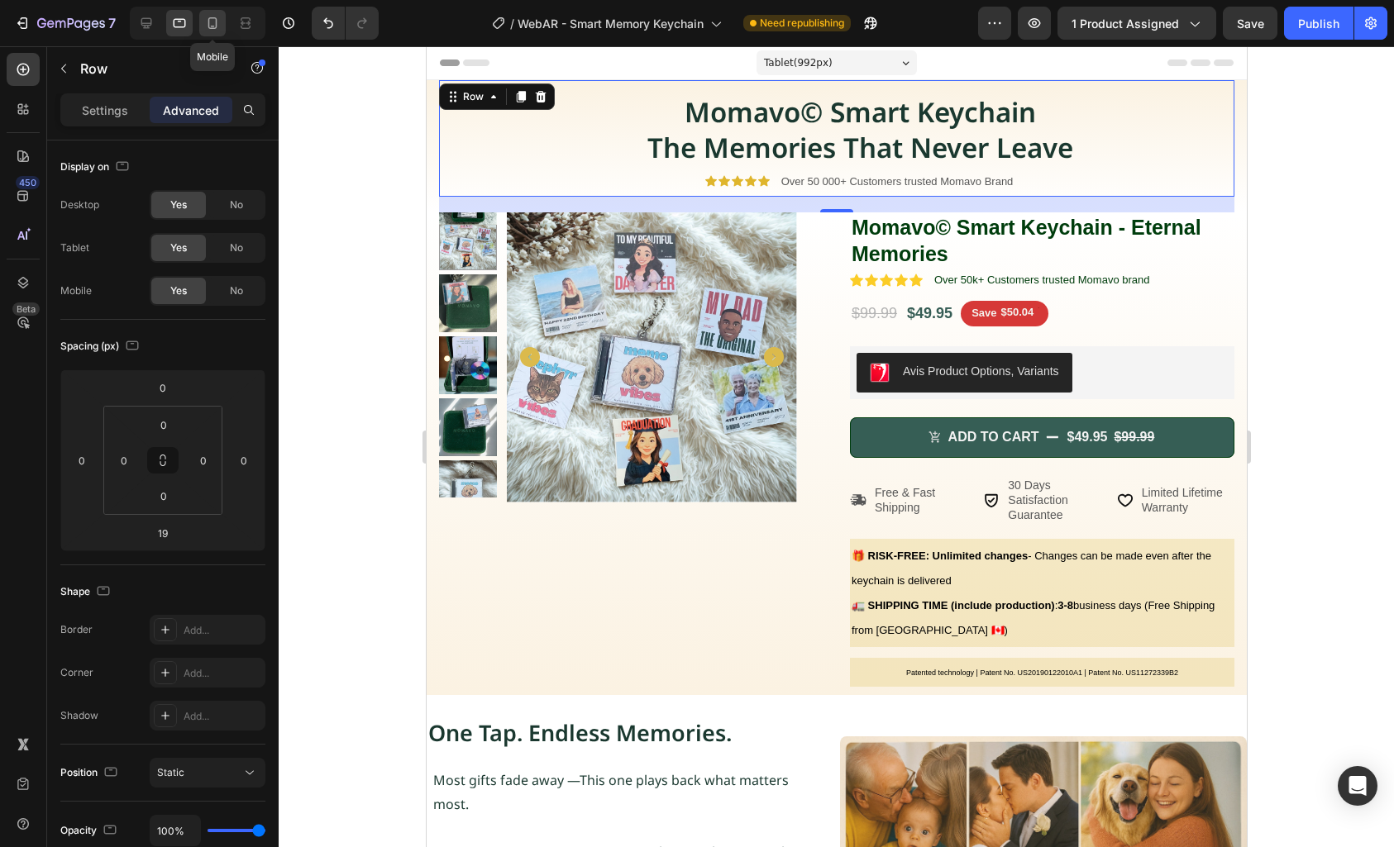
click at [214, 27] on icon at bounding box center [212, 23] width 17 height 17
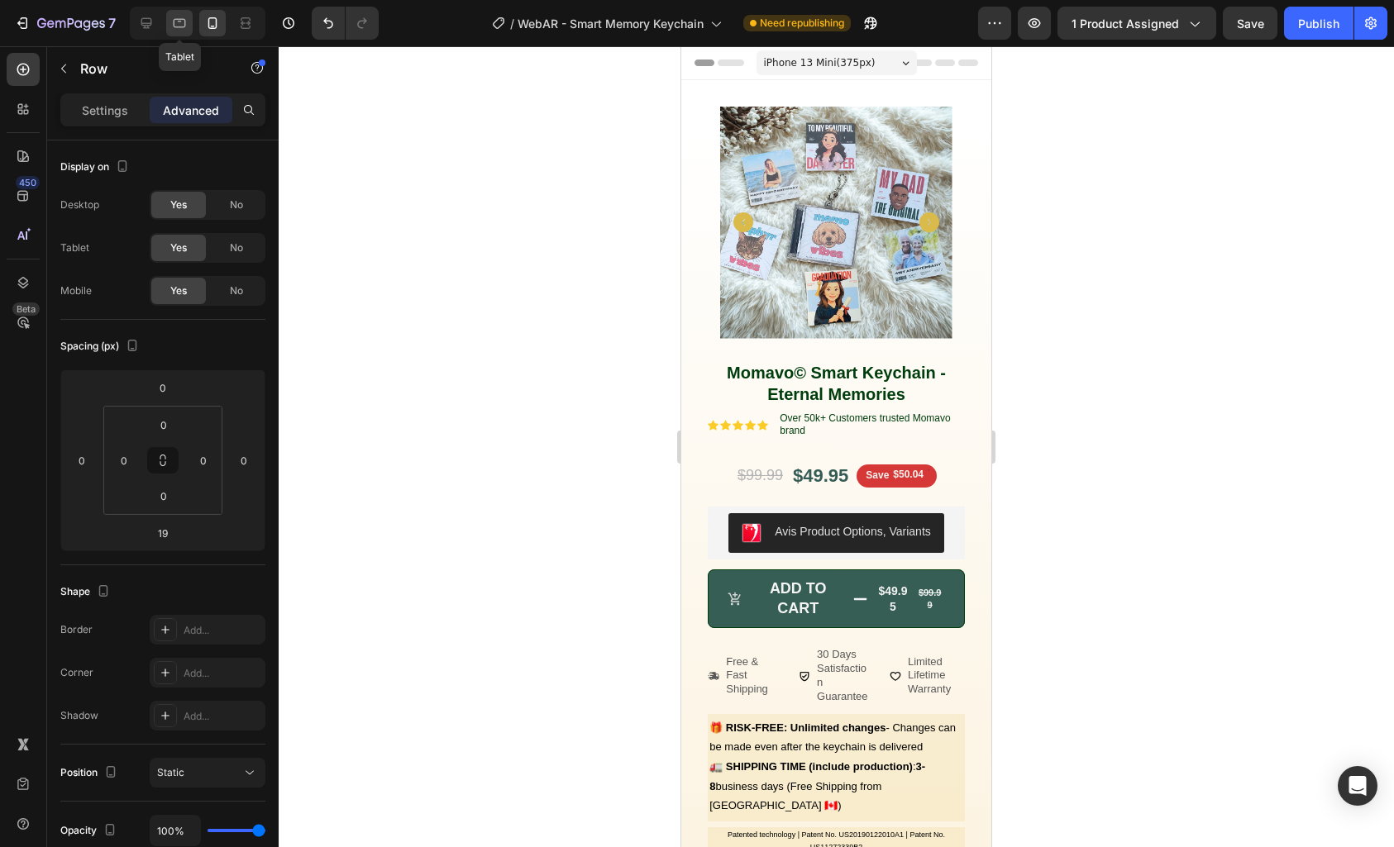
click at [179, 25] on icon at bounding box center [179, 23] width 17 height 17
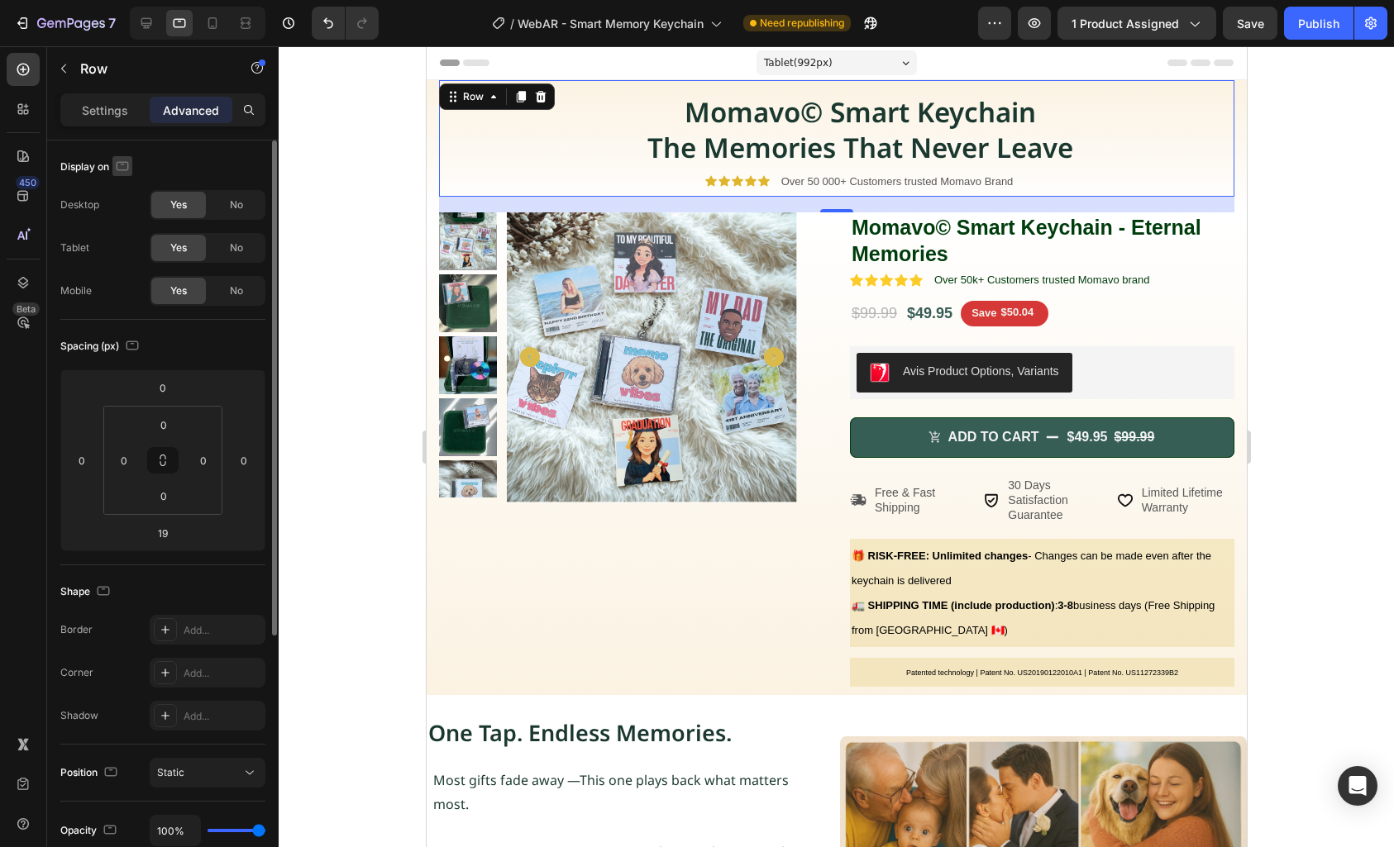
click at [126, 159] on icon "button" at bounding box center [122, 166] width 17 height 17
click at [131, 251] on icon "button" at bounding box center [125, 252] width 17 height 17
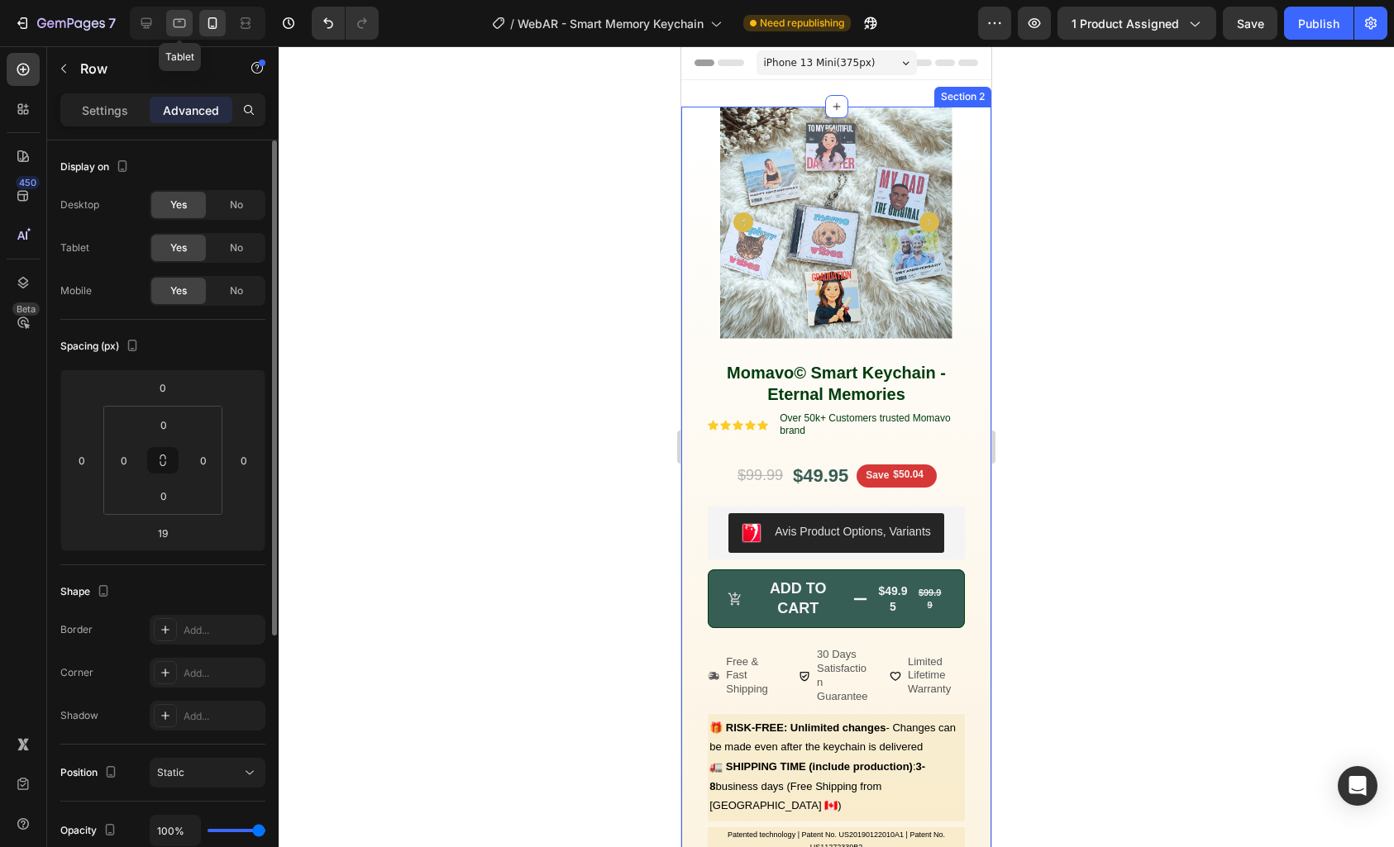
click at [181, 28] on icon at bounding box center [179, 23] width 17 height 17
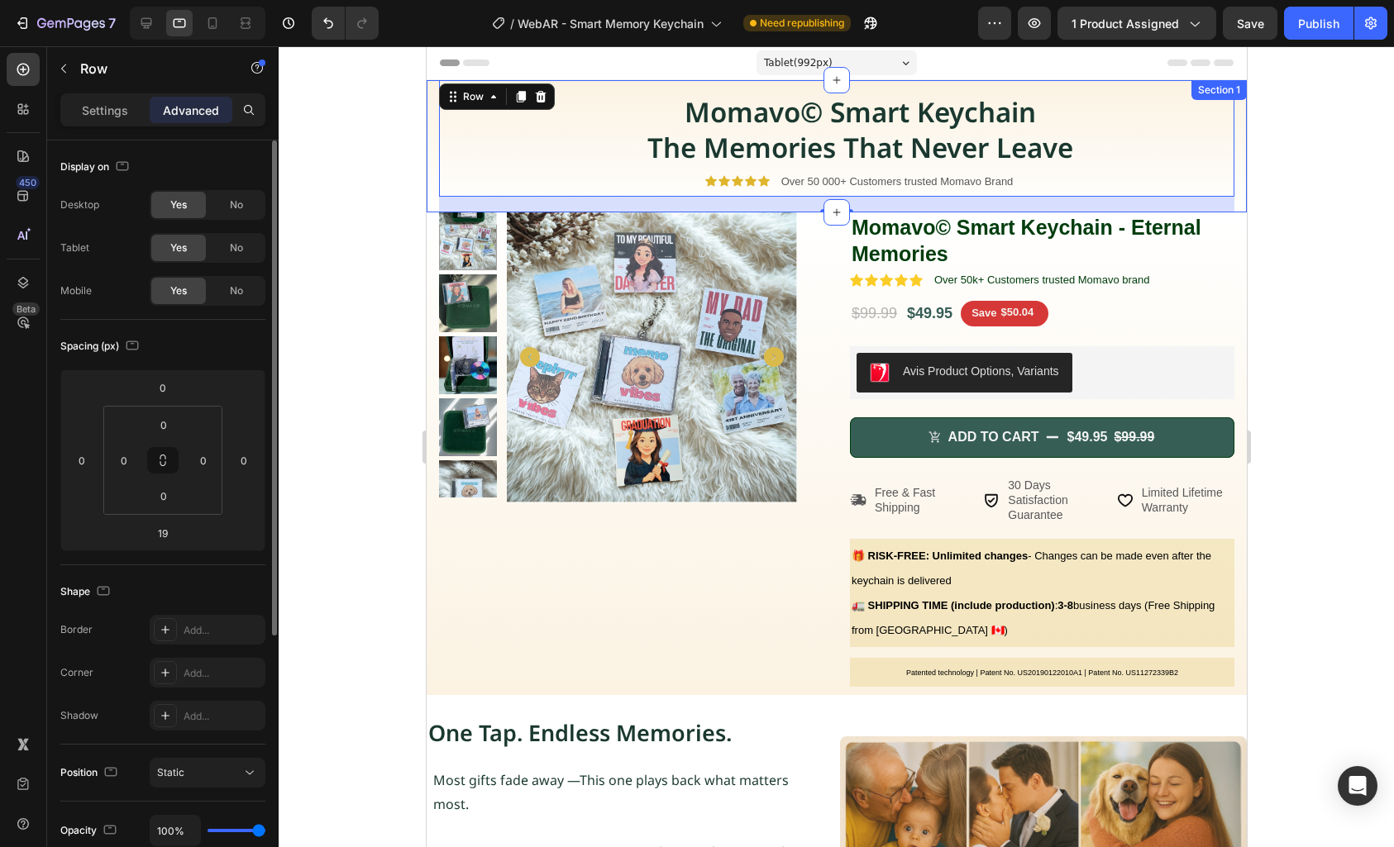
click at [431, 146] on div "Row Momavo© Smart Keychain The Memories That Never Leave Heading Icon Icon Icon…" at bounding box center [836, 146] width 820 height 132
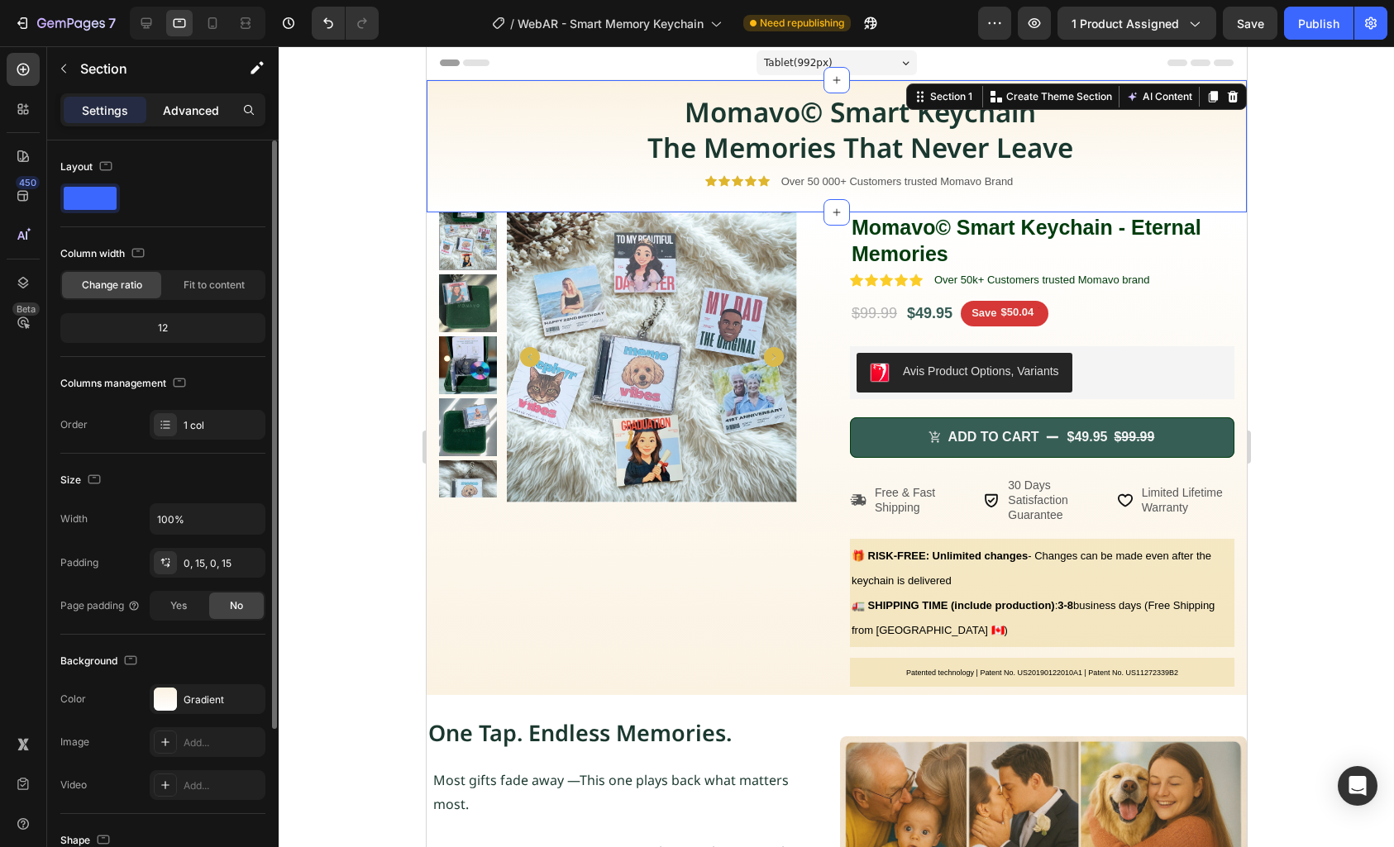
click at [191, 106] on p "Advanced" at bounding box center [191, 110] width 56 height 17
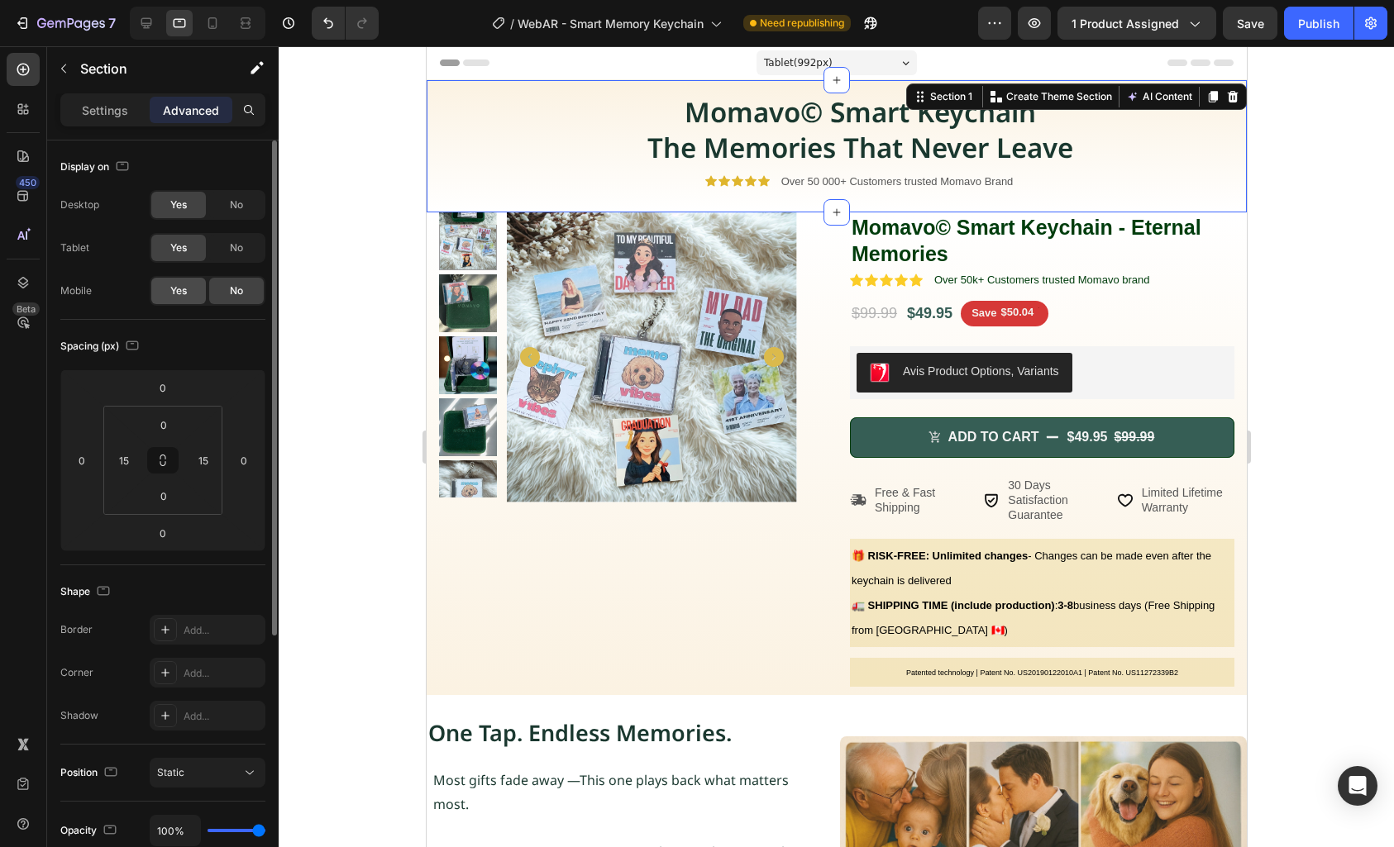
click at [184, 286] on span "Yes" at bounding box center [178, 291] width 17 height 15
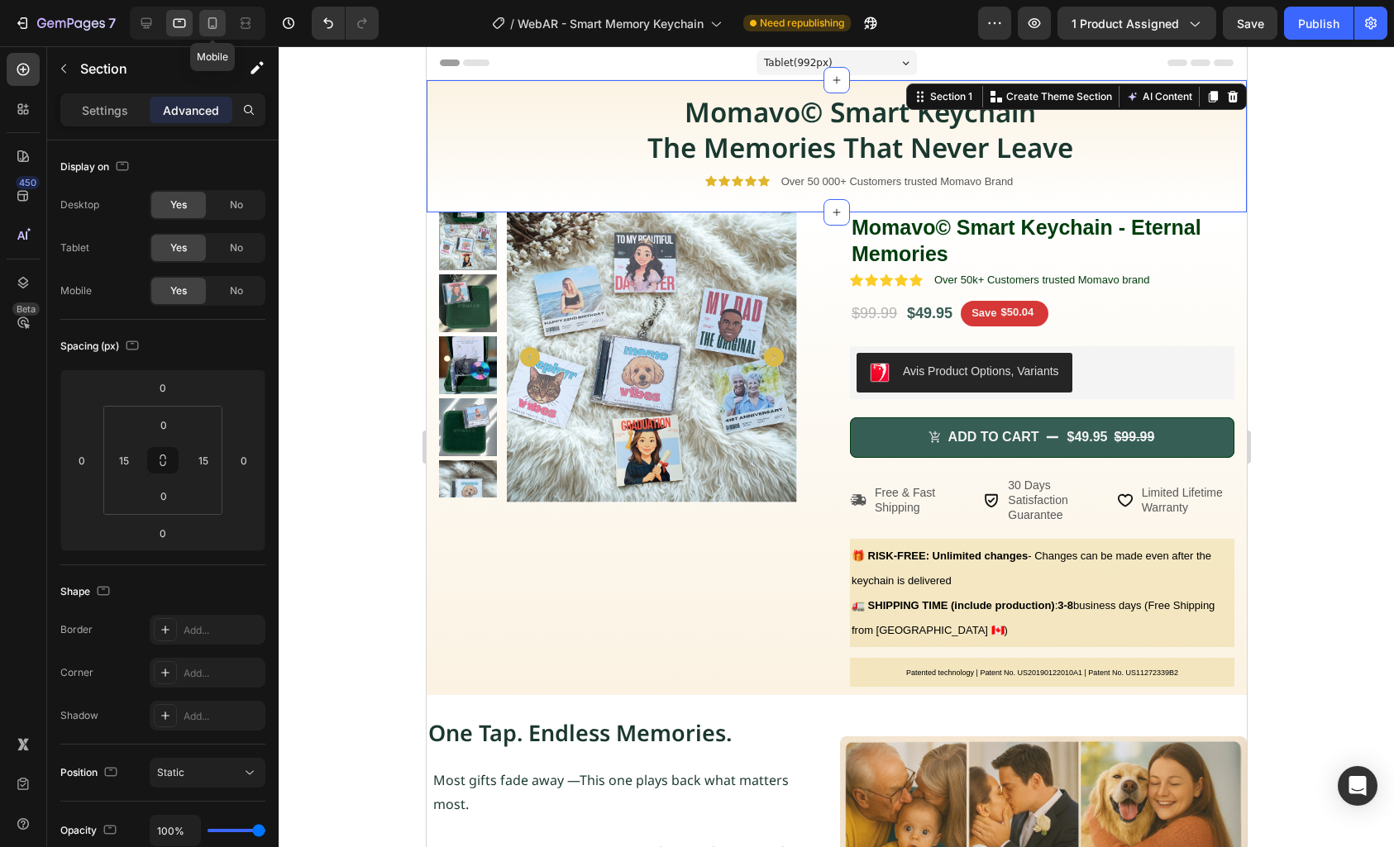
click at [219, 27] on icon at bounding box center [212, 23] width 17 height 17
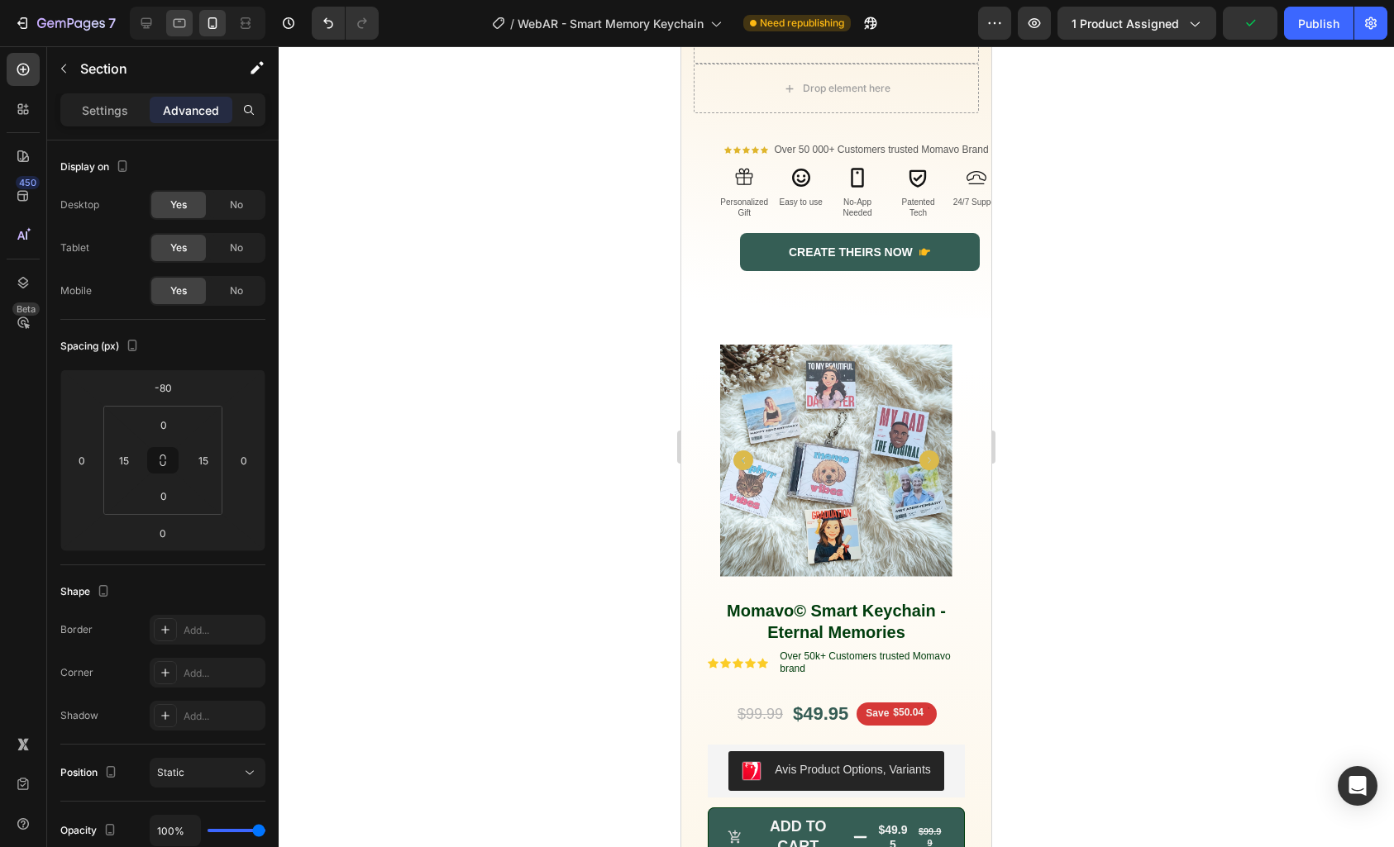
click at [186, 28] on icon at bounding box center [179, 23] width 17 height 17
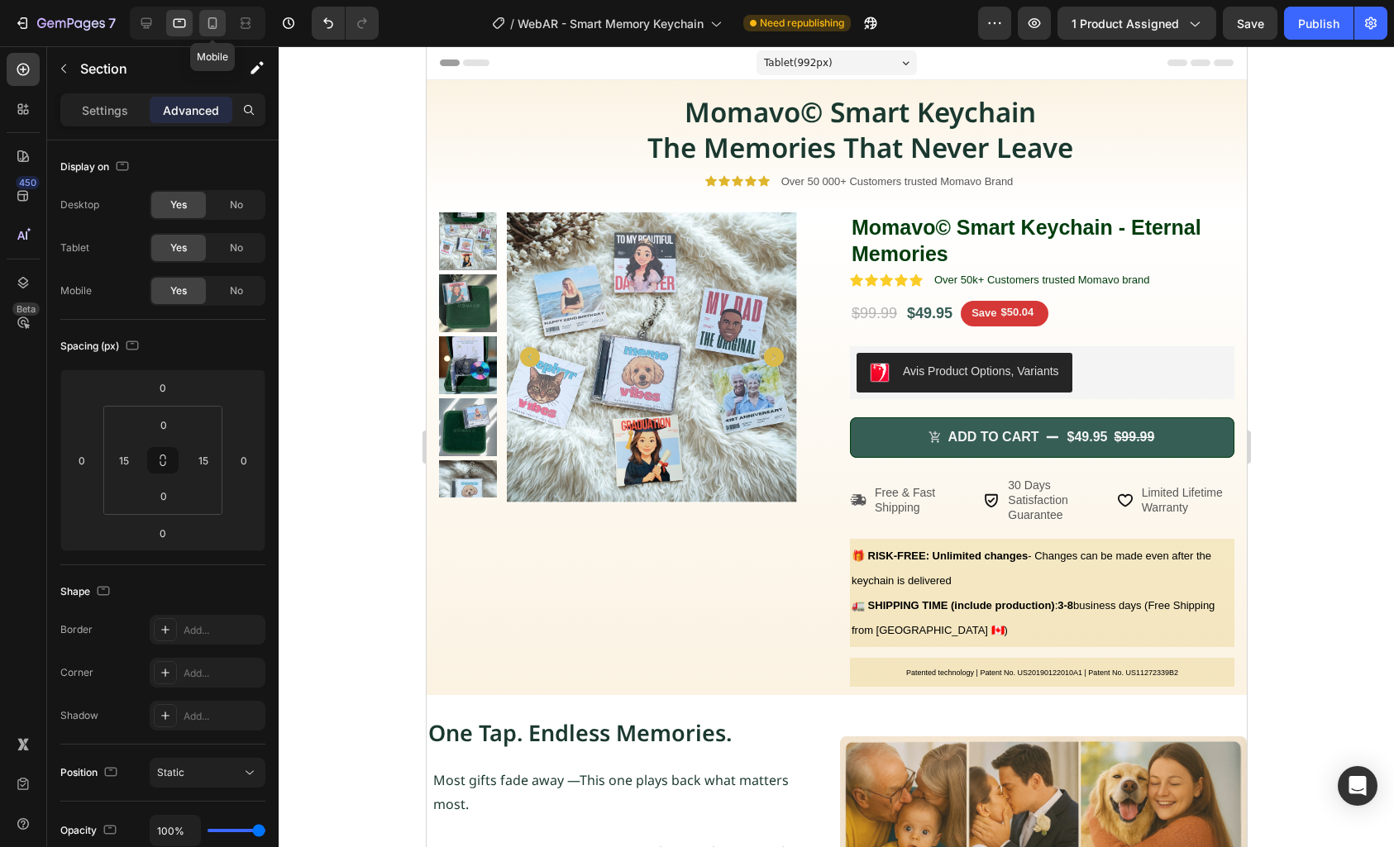
click at [218, 27] on icon at bounding box center [212, 23] width 17 height 17
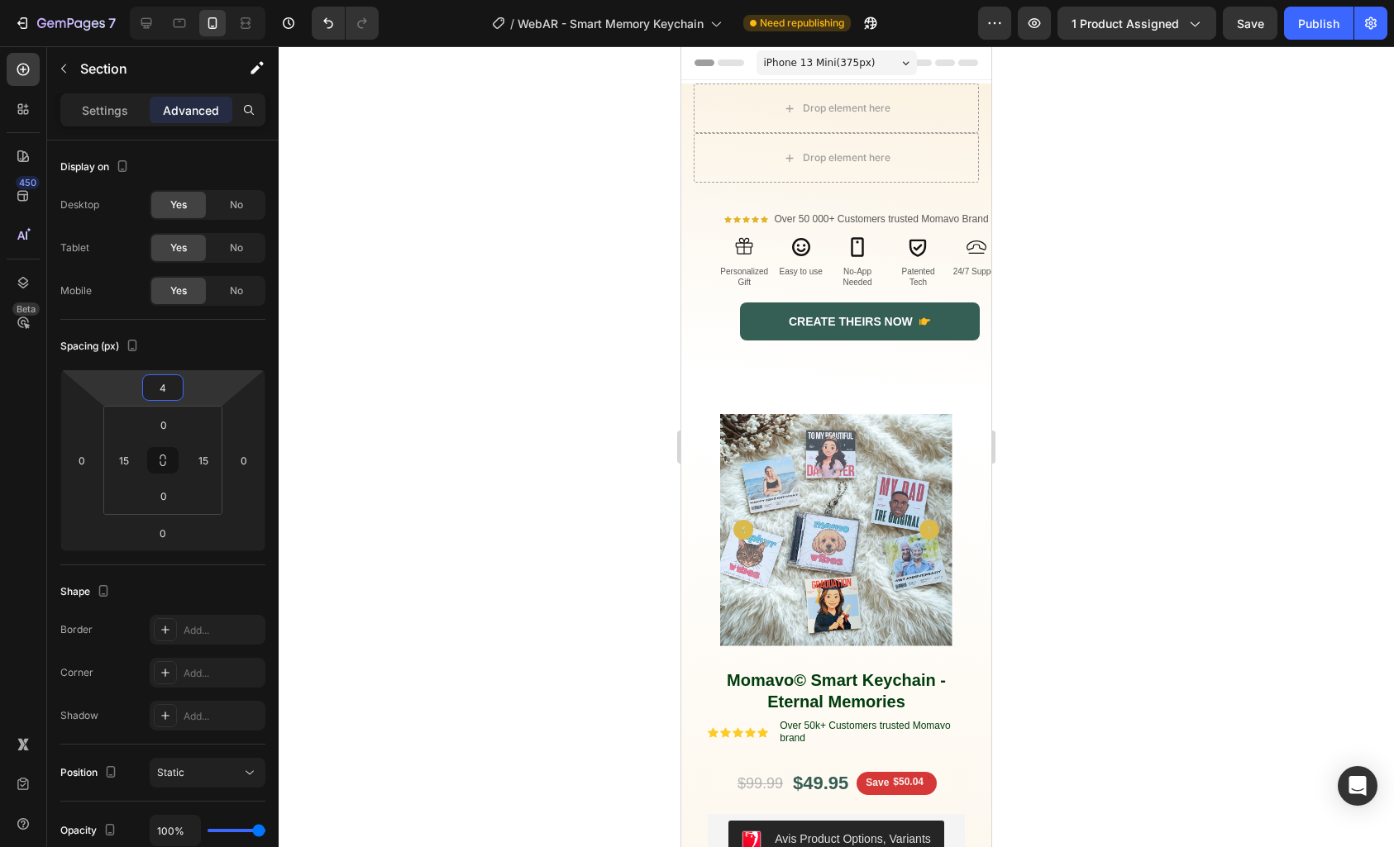
drag, startPoint x: 198, startPoint y: 406, endPoint x: 215, endPoint y: 358, distance: 51.0
click at [215, 0] on html "7 / WebAR - Smart Memory Keychain Need republishing Preview 1 product assigned …" at bounding box center [697, 0] width 1394 height 0
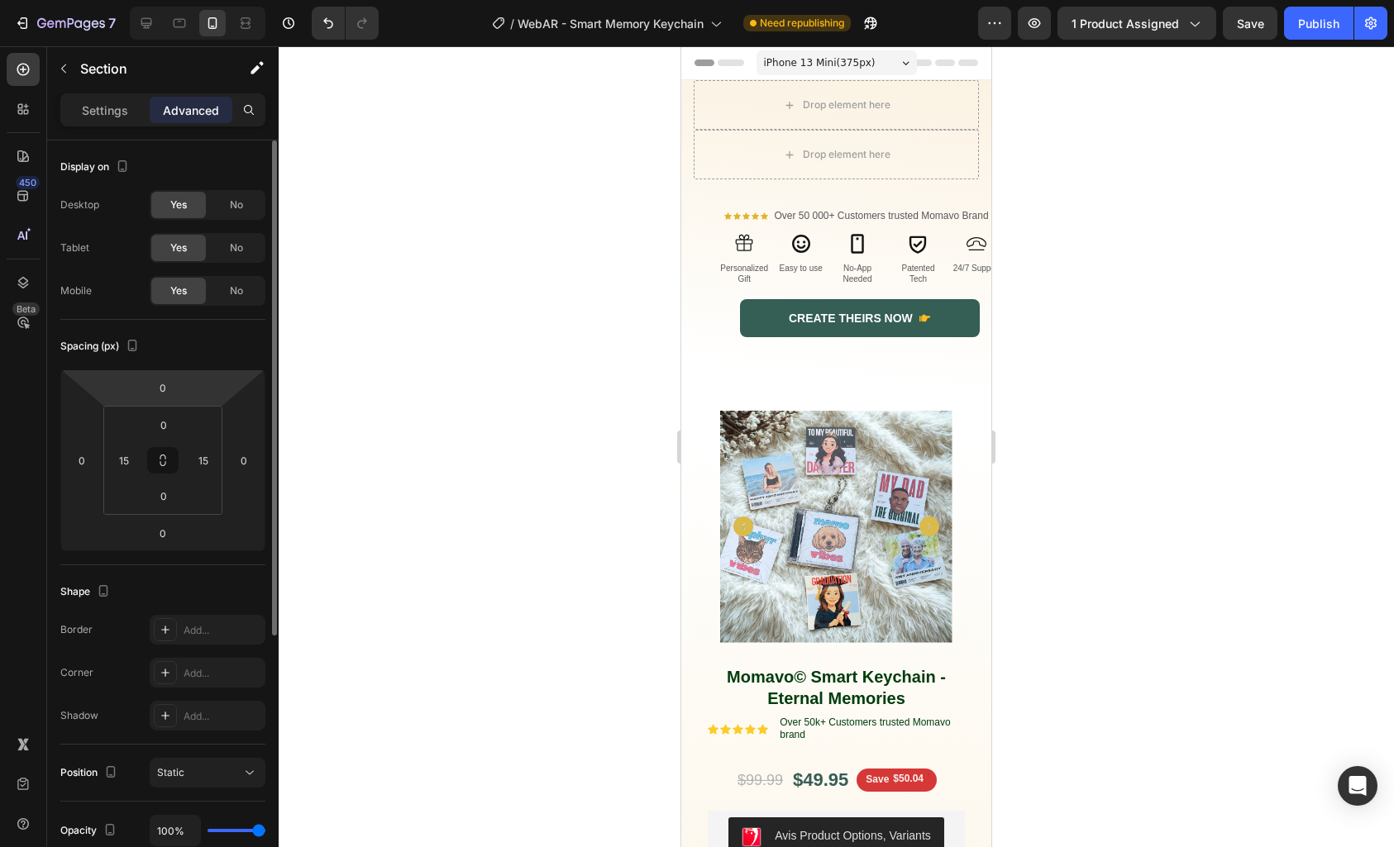
click at [210, 0] on html "7 / WebAR - Smart Memory Keychain Need republishing Preview 1 product assigned …" at bounding box center [697, 0] width 1394 height 0
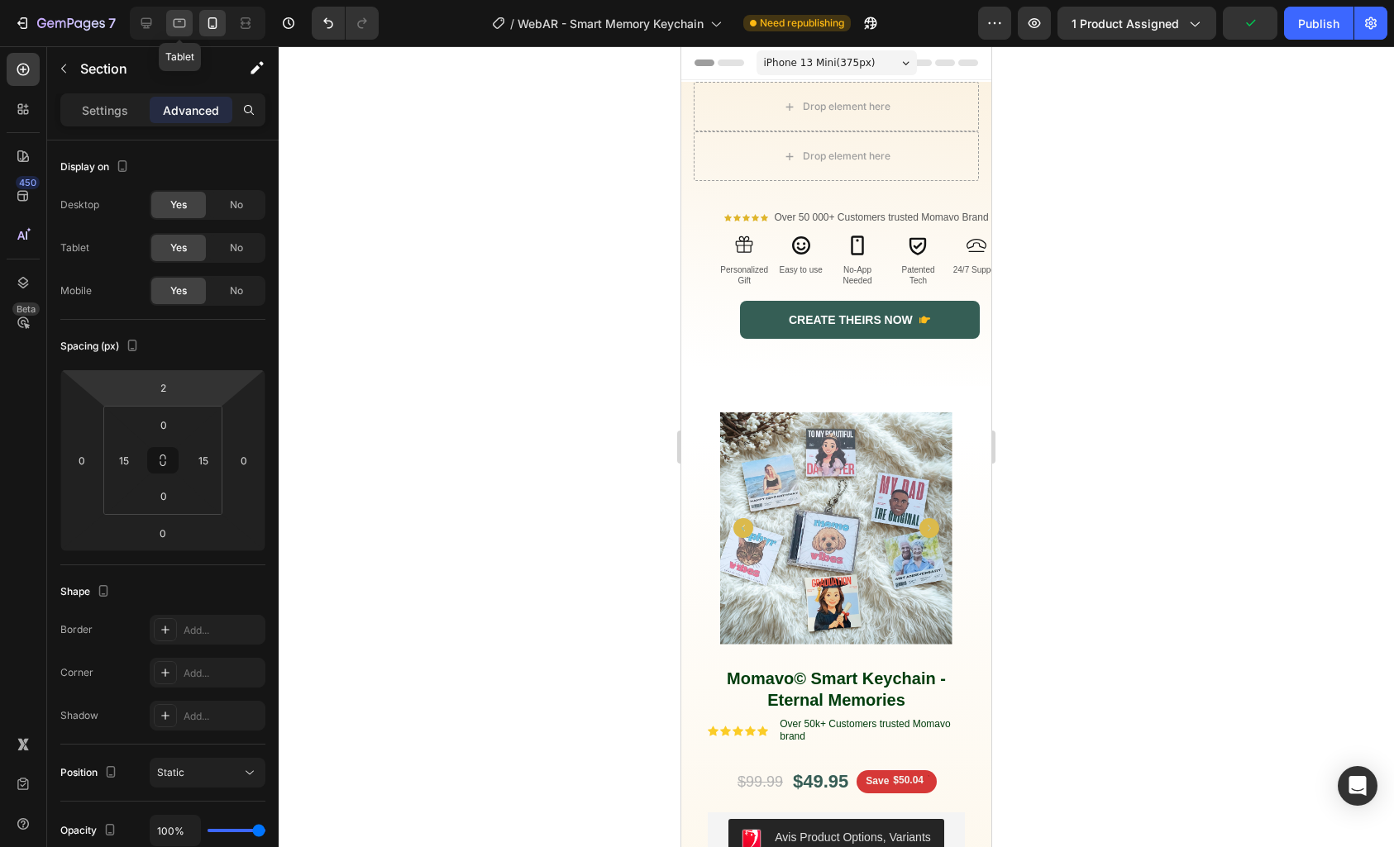
click at [180, 27] on icon at bounding box center [179, 23] width 17 height 17
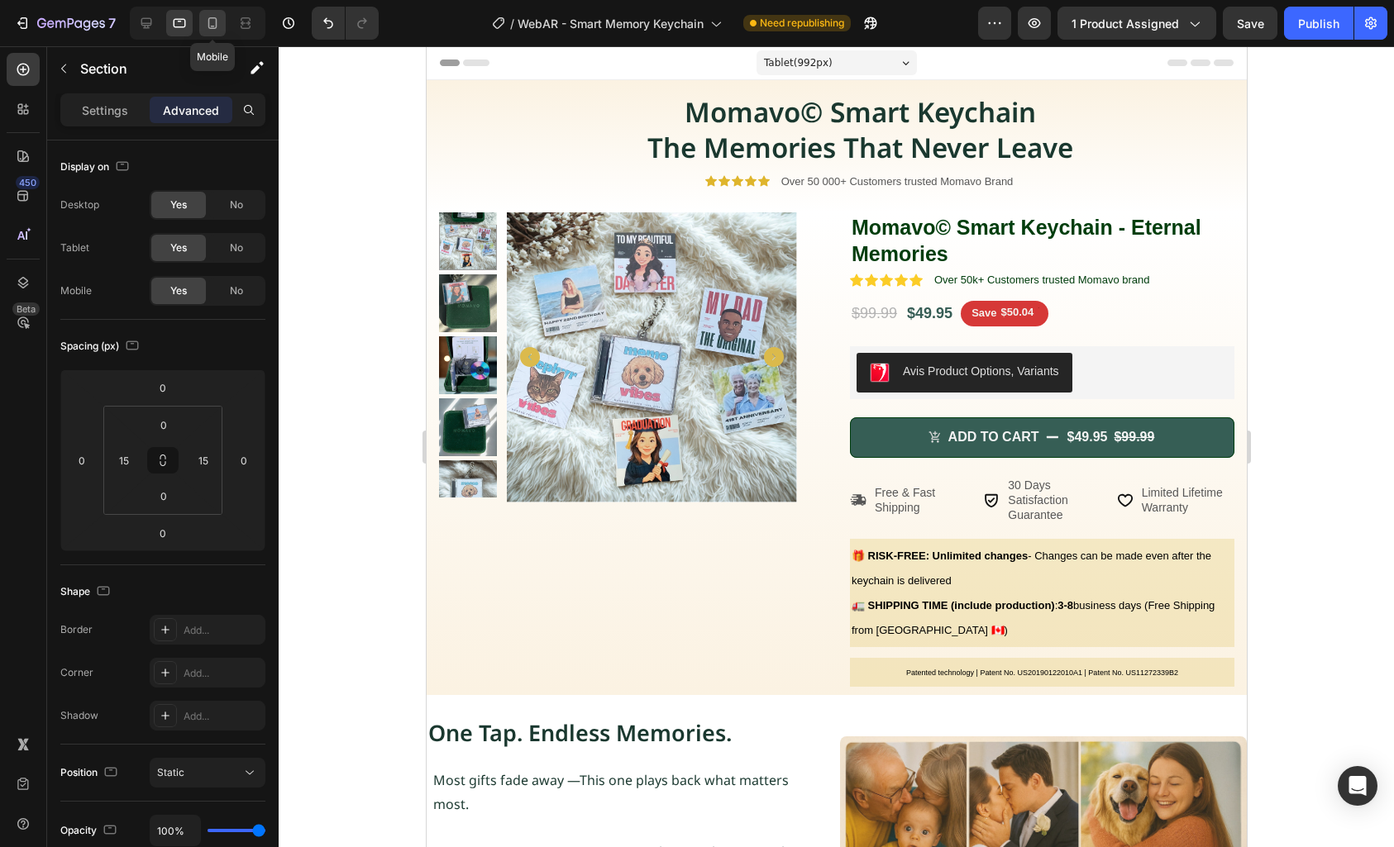
click at [211, 27] on icon at bounding box center [212, 23] width 9 height 12
type input "2"
click at [211, 27] on icon at bounding box center [212, 23] width 9 height 12
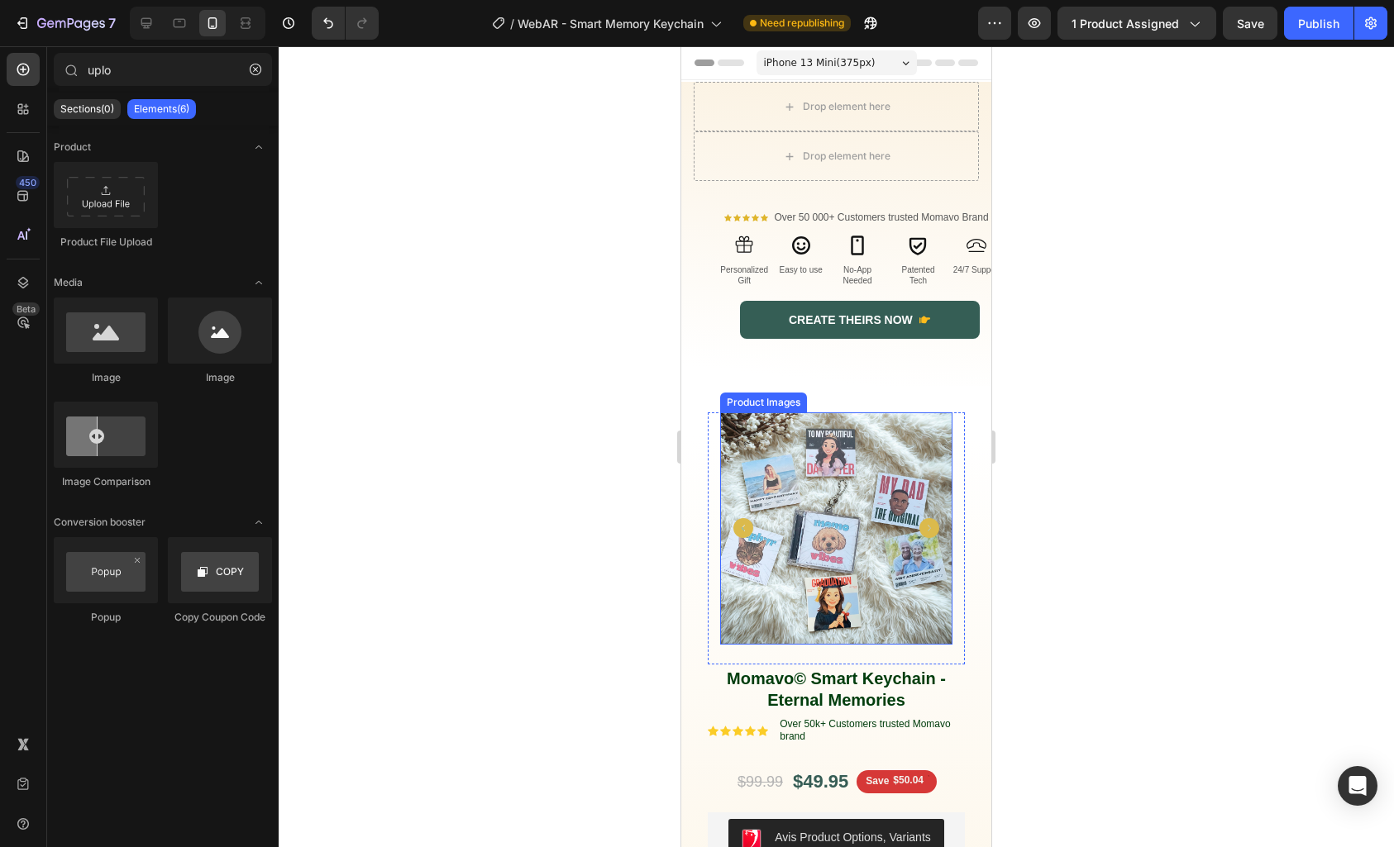
click at [827, 470] on img at bounding box center [836, 529] width 232 height 232
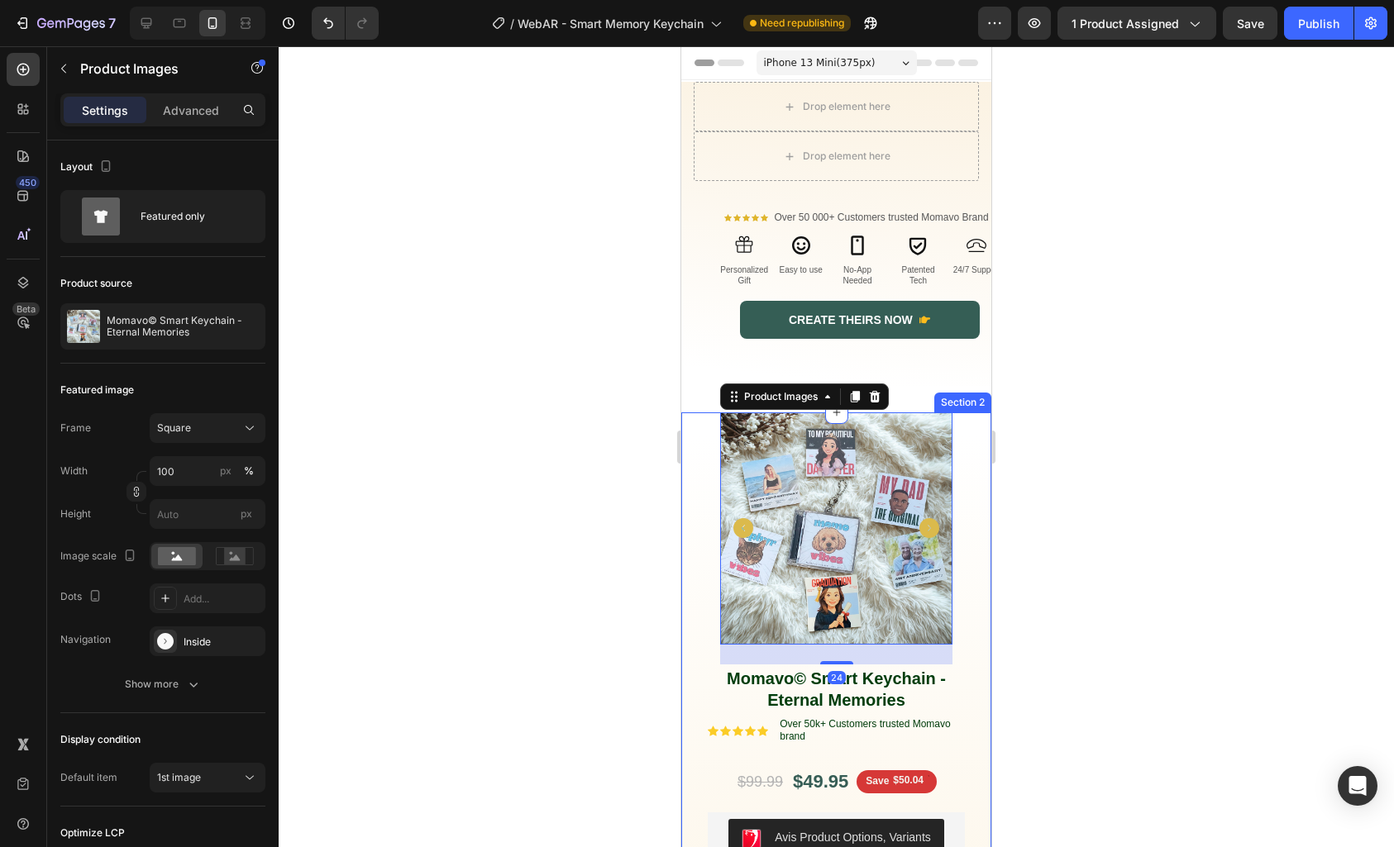
click at [960, 413] on div "Product Images 24 Row Momavo© Smart Keychain - Eternal Memories Product Title I…" at bounding box center [836, 796] width 285 height 767
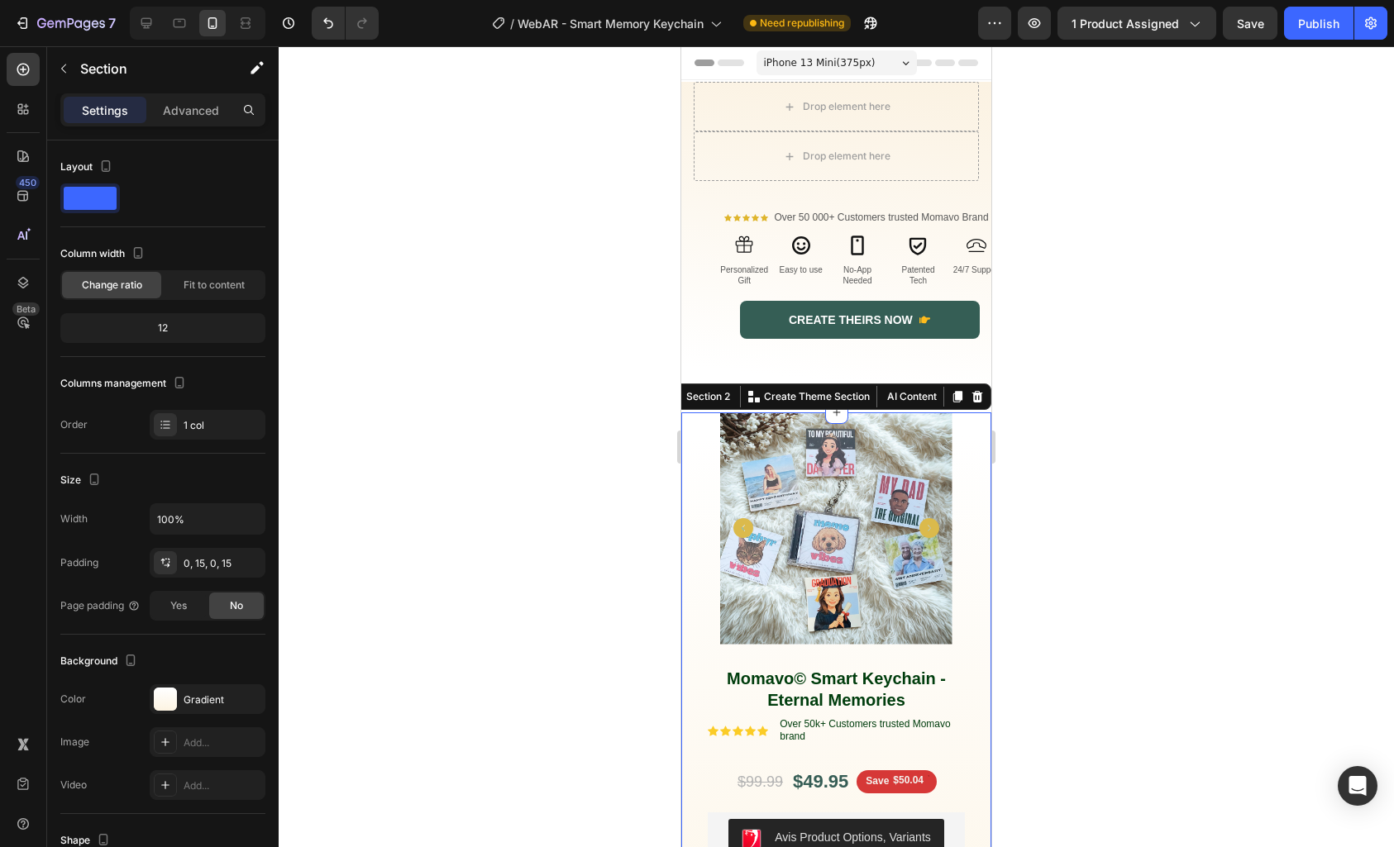
click at [691, 512] on div "Product Images Row Momavo© Smart Keychain - Eternal Memories Product Title Icon…" at bounding box center [836, 796] width 310 height 767
click at [651, 502] on div at bounding box center [836, 446] width 1115 height 801
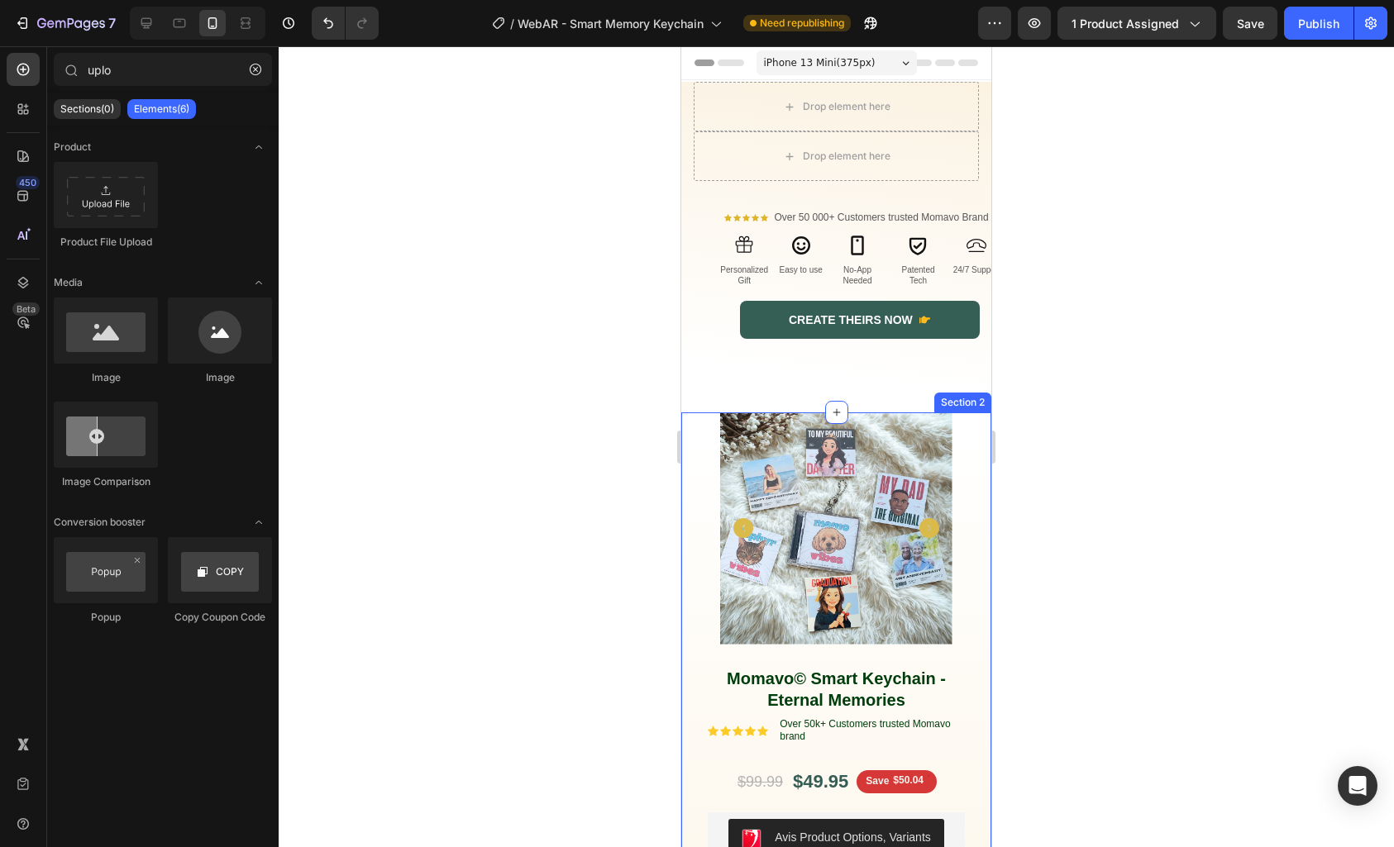
click at [687, 435] on div "Product Images Row Momavo© Smart Keychain - Eternal Memories Product Title Icon…" at bounding box center [836, 796] width 310 height 767
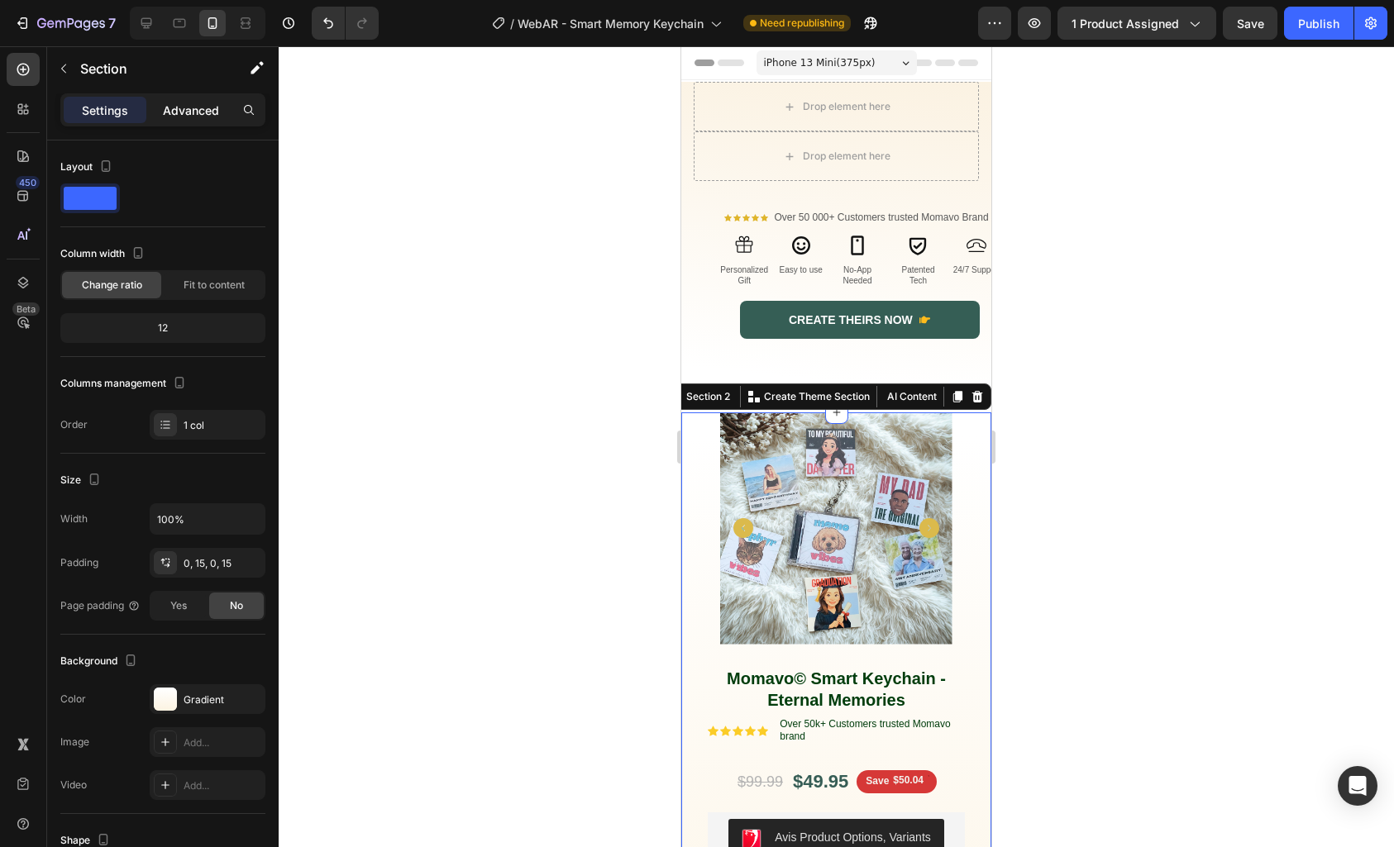
click at [170, 121] on div "Advanced" at bounding box center [191, 110] width 83 height 26
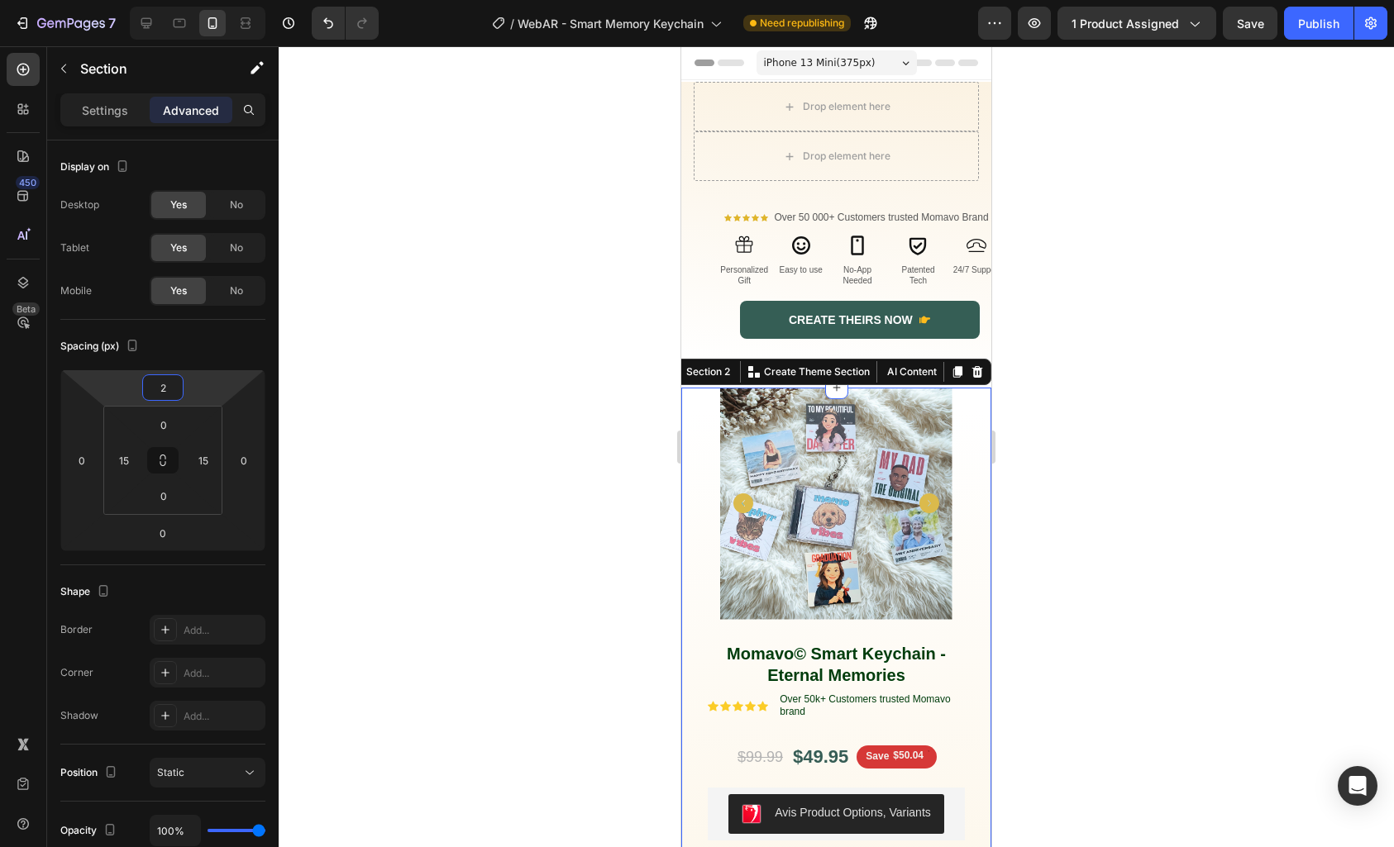
type input "0"
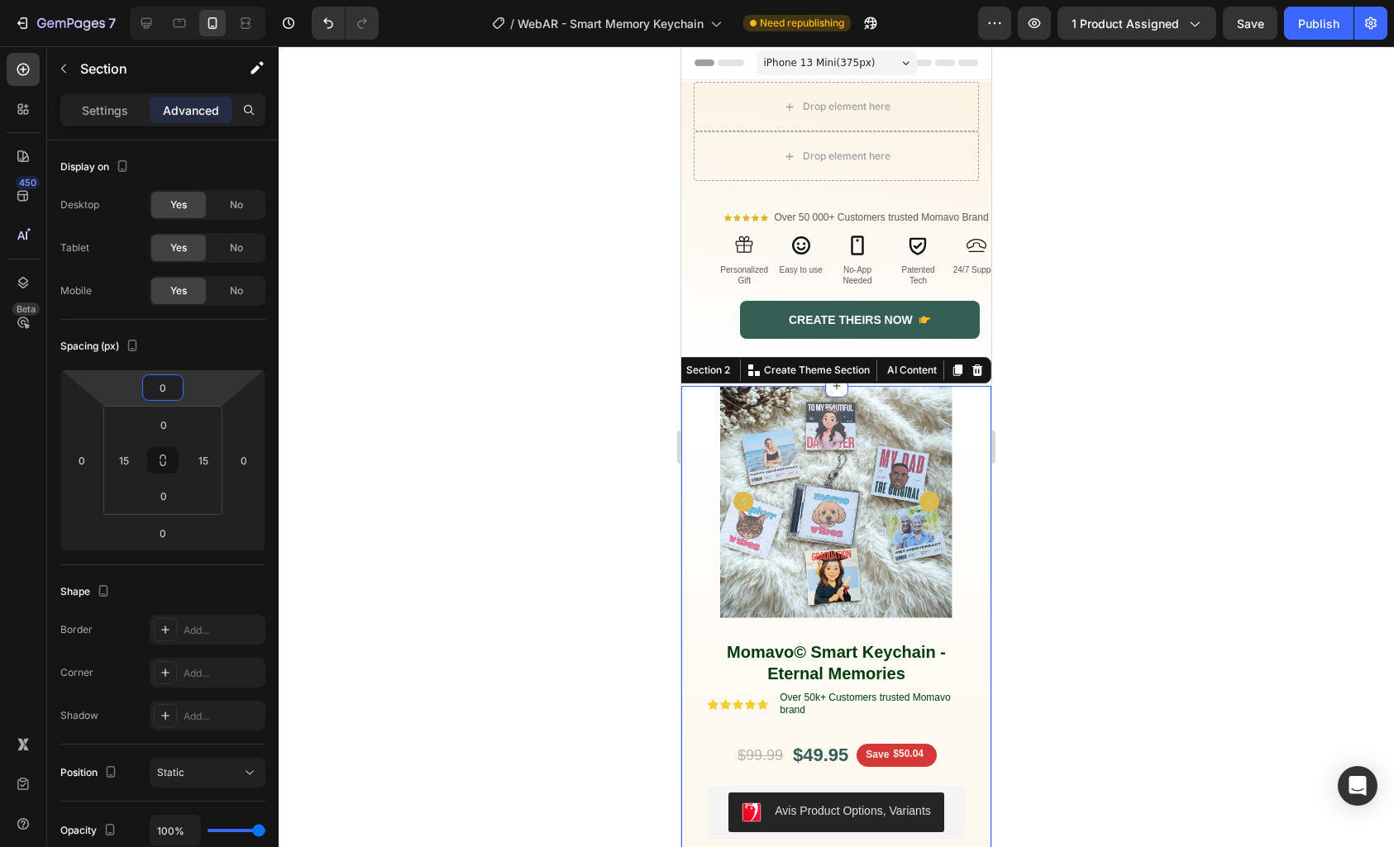
click at [194, 0] on html "7 / WebAR - Smart Memory Keychain Need republishing Preview 1 product assigned …" at bounding box center [697, 0] width 1394 height 0
click at [594, 407] on div at bounding box center [836, 446] width 1115 height 801
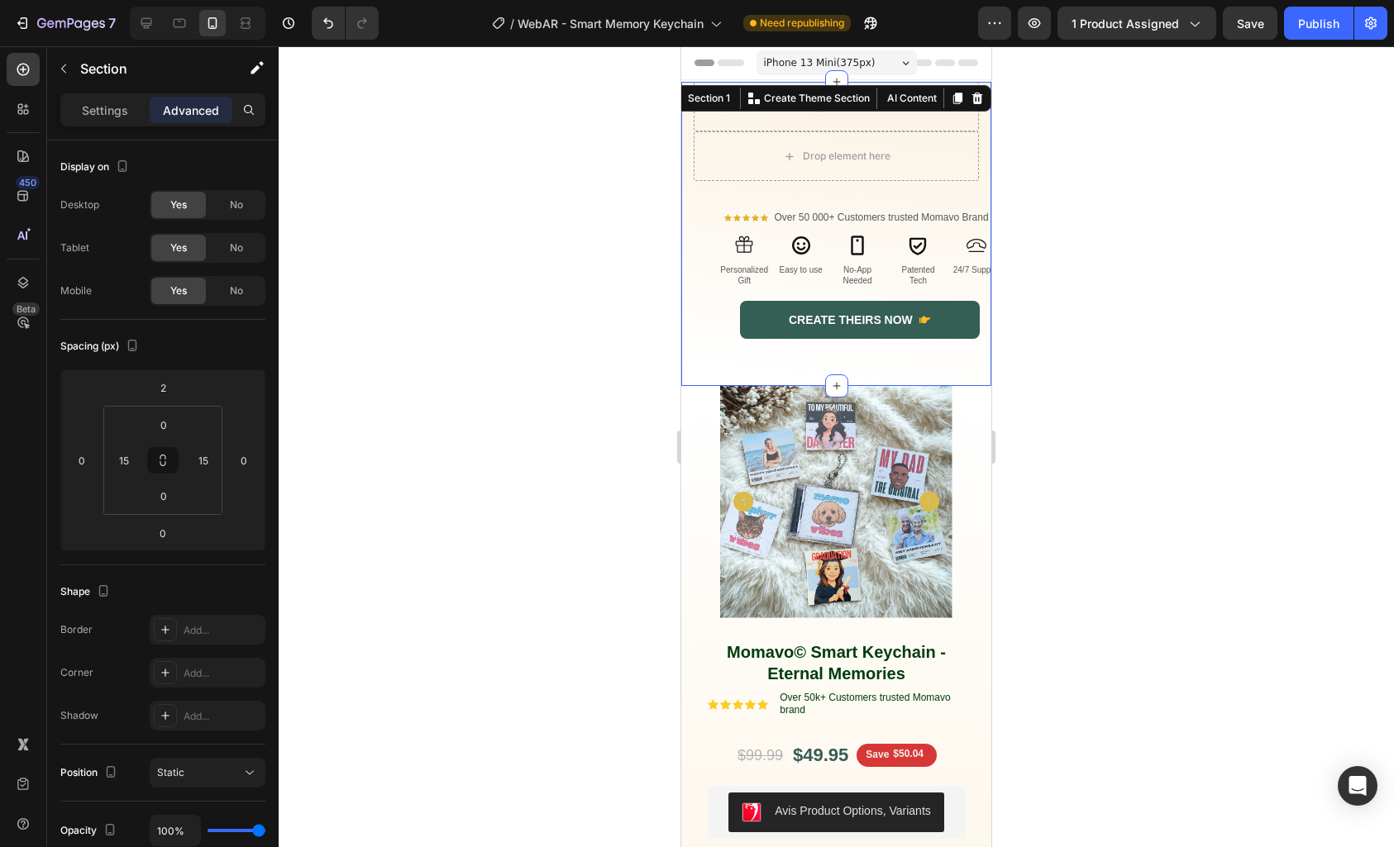
click at [948, 377] on div "Drop element here Drop element here Row Momavo© Smart Keychain The Memories Tha…" at bounding box center [836, 234] width 285 height 304
click at [590, 247] on div at bounding box center [836, 446] width 1115 height 801
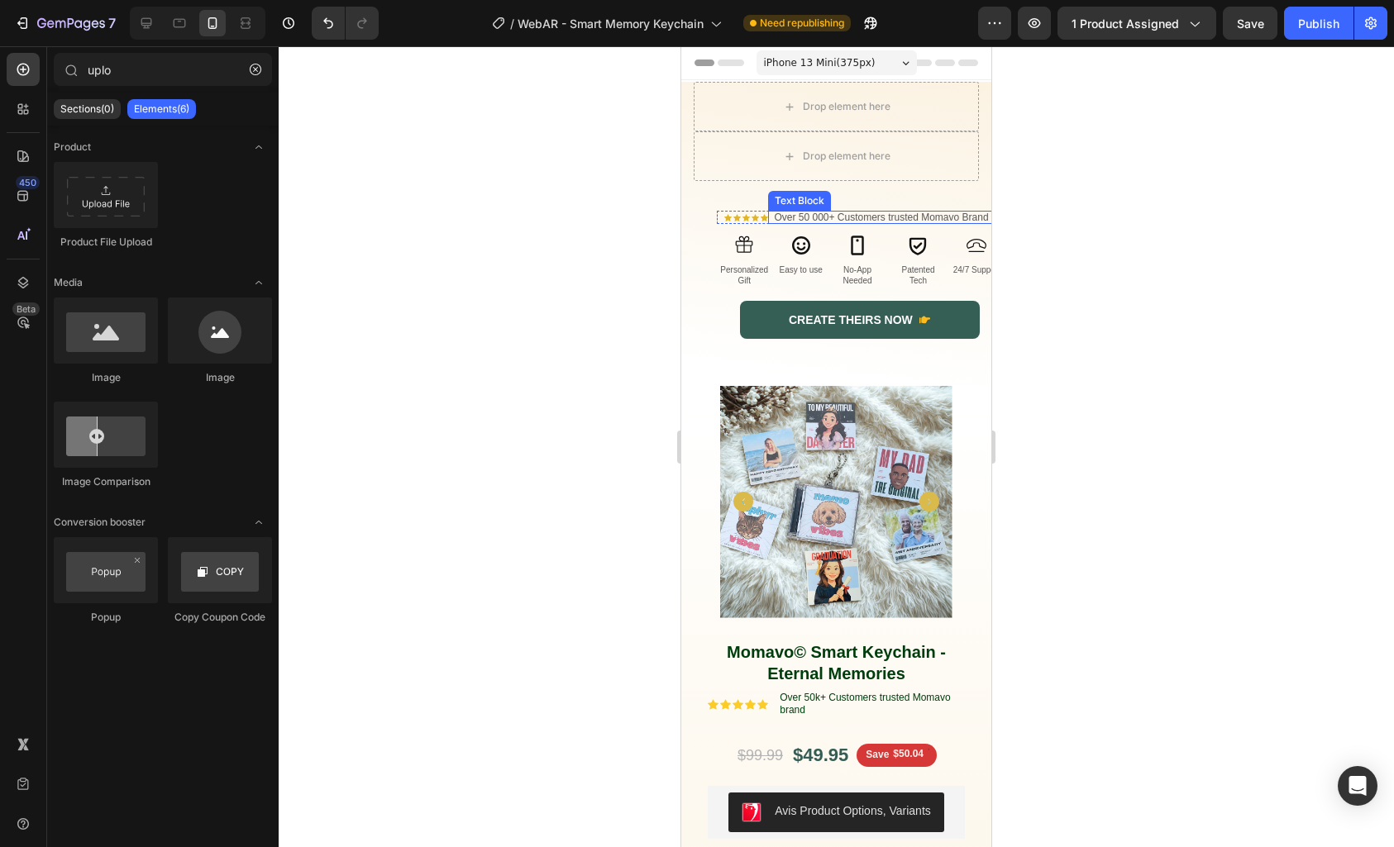
click at [940, 217] on p "Over 50 000+ Customers trusted Momavo Brand" at bounding box center [881, 217] width 214 height 10
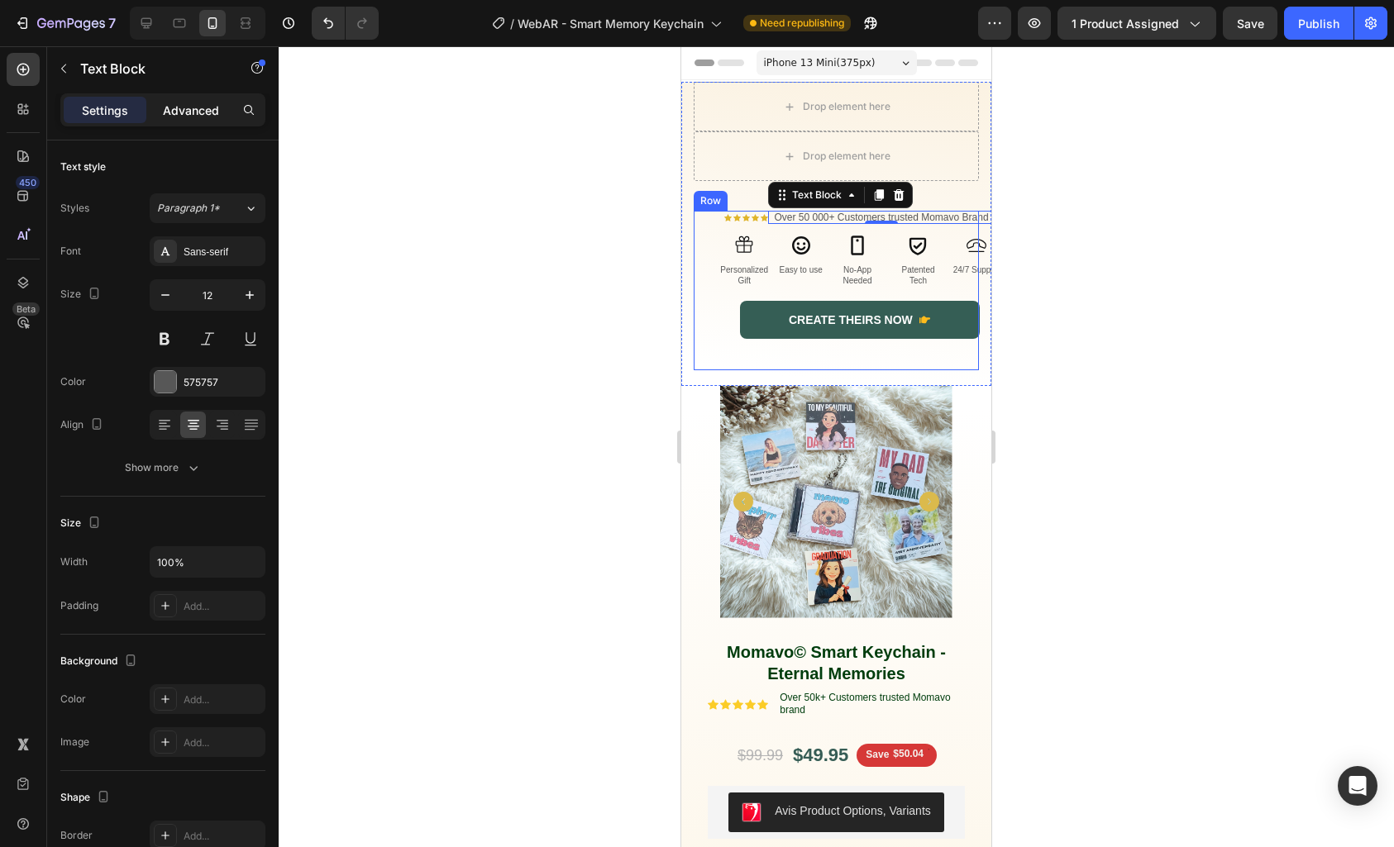
click at [166, 109] on p "Advanced" at bounding box center [191, 110] width 56 height 17
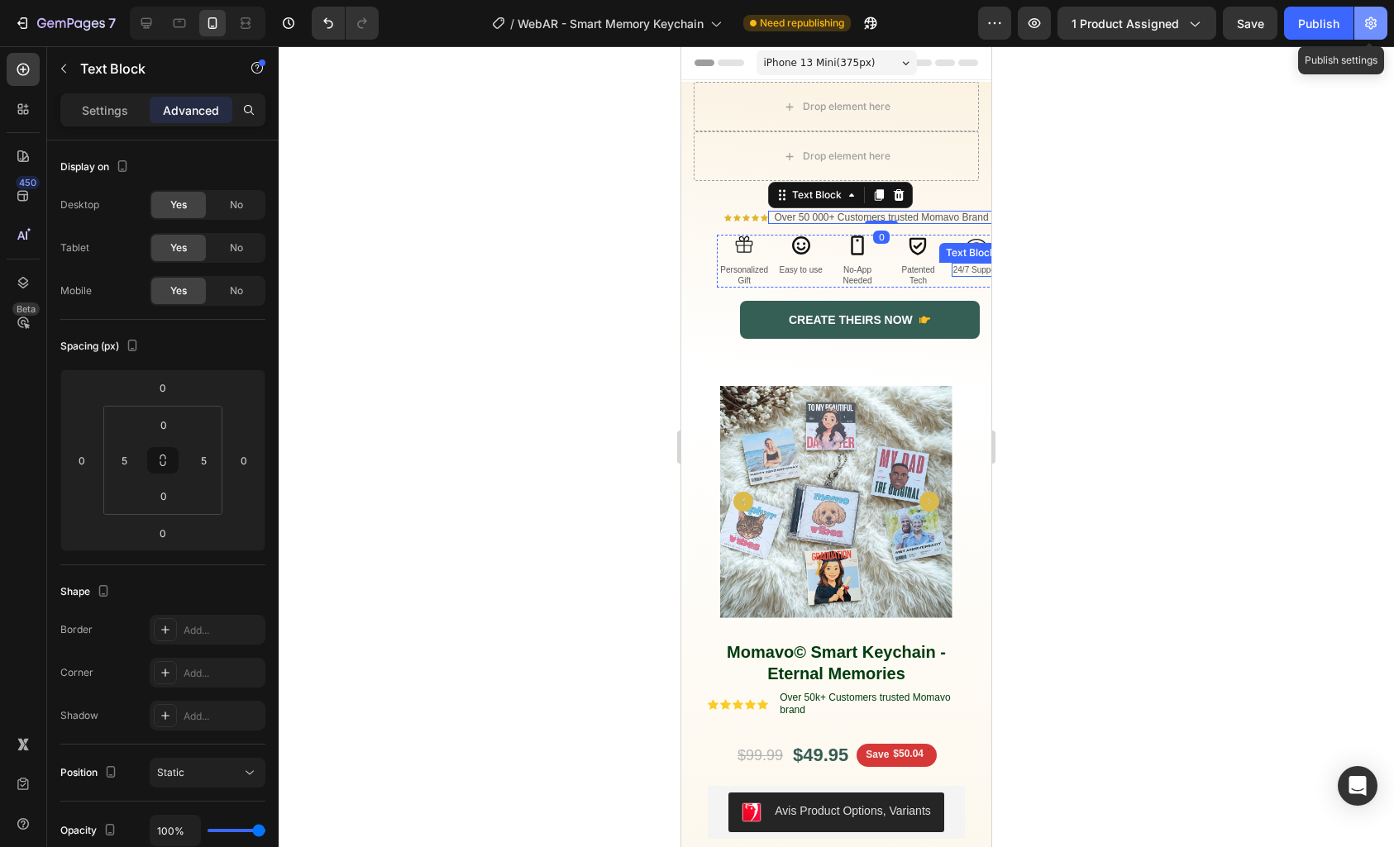
click at [1361, 28] on button "button" at bounding box center [1370, 23] width 33 height 33
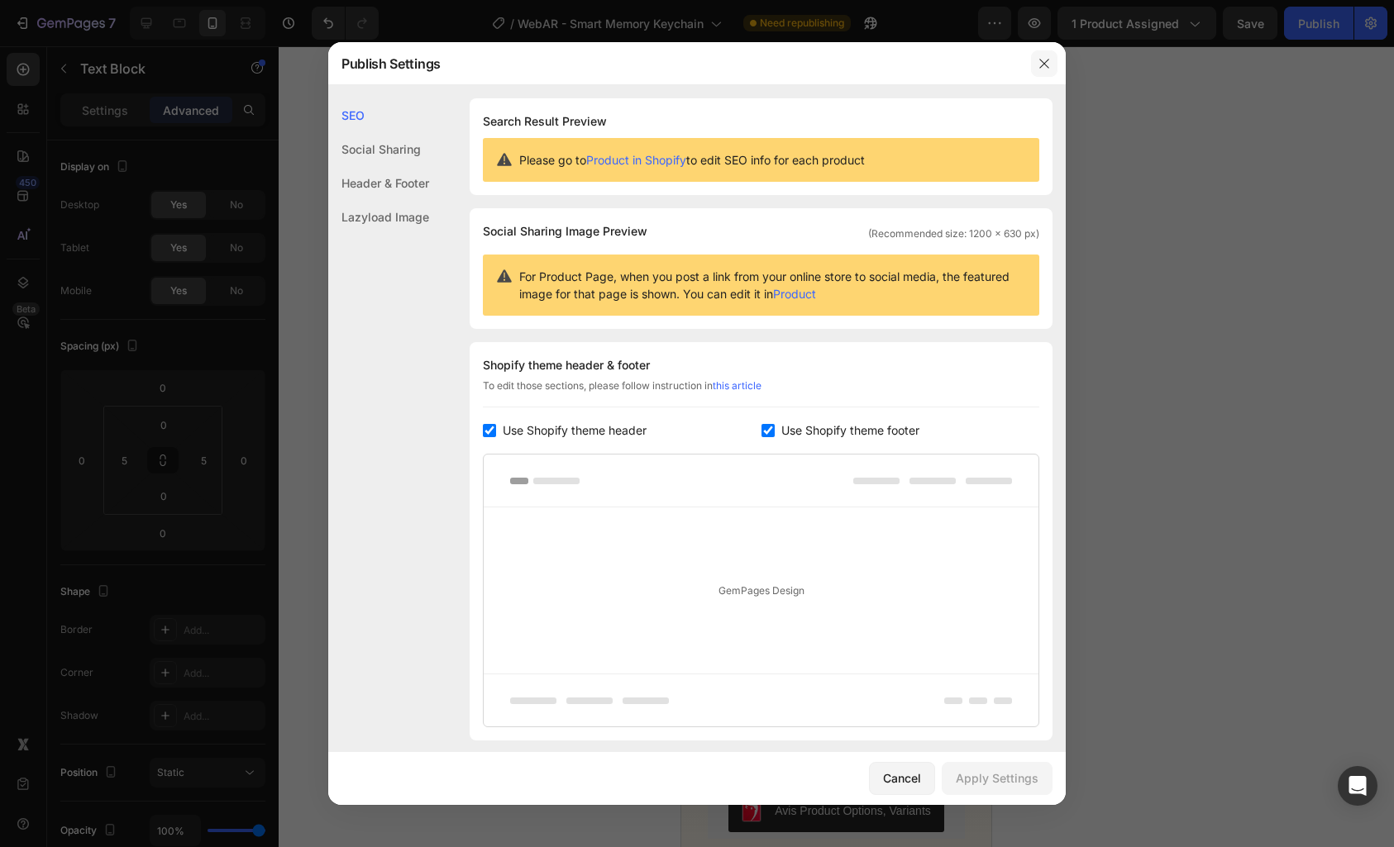
click at [1041, 66] on icon "button" at bounding box center [1043, 63] width 9 height 9
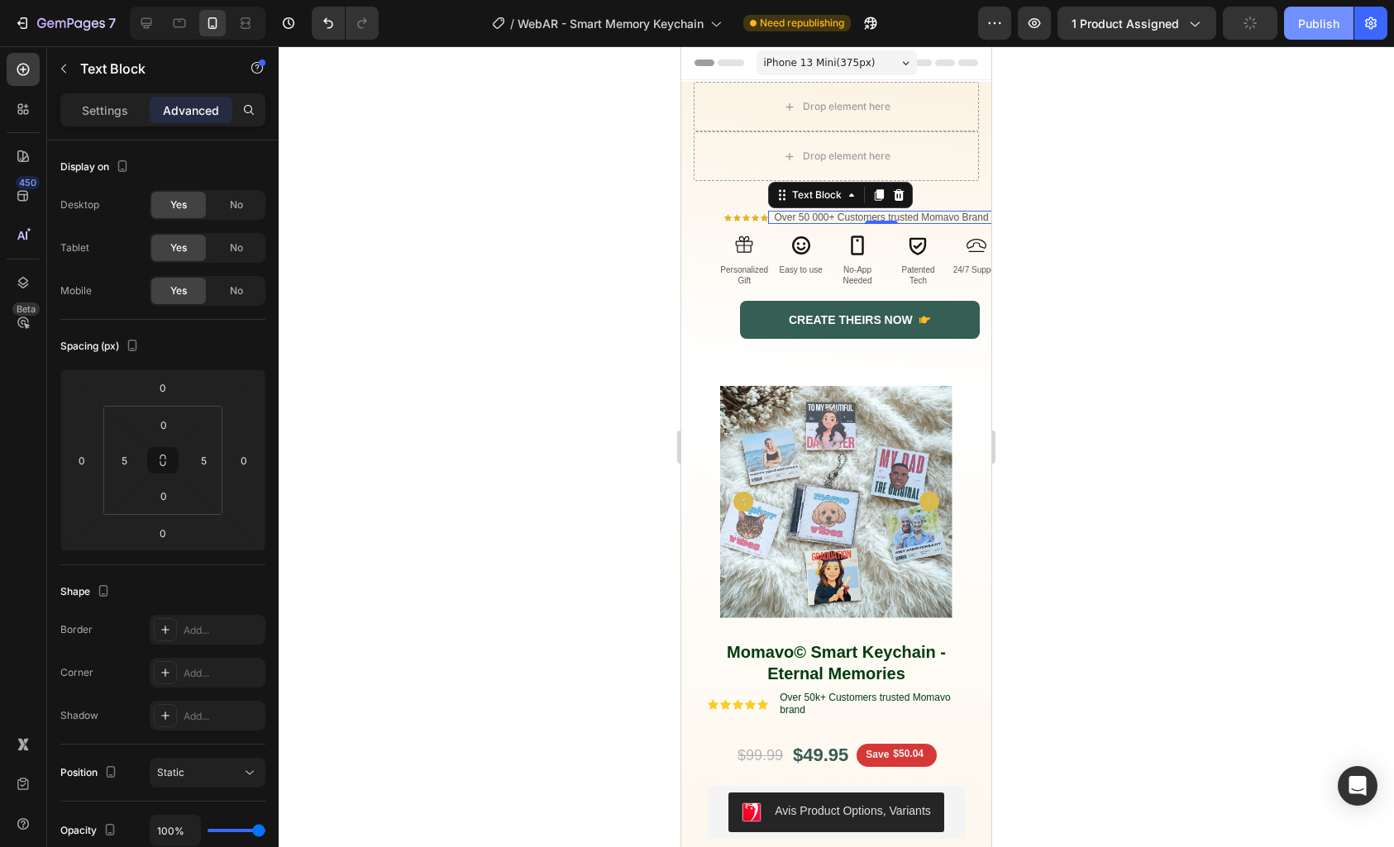
click at [1320, 17] on div "Publish" at bounding box center [1318, 23] width 41 height 17
click at [995, 27] on icon "button" at bounding box center [994, 23] width 17 height 17
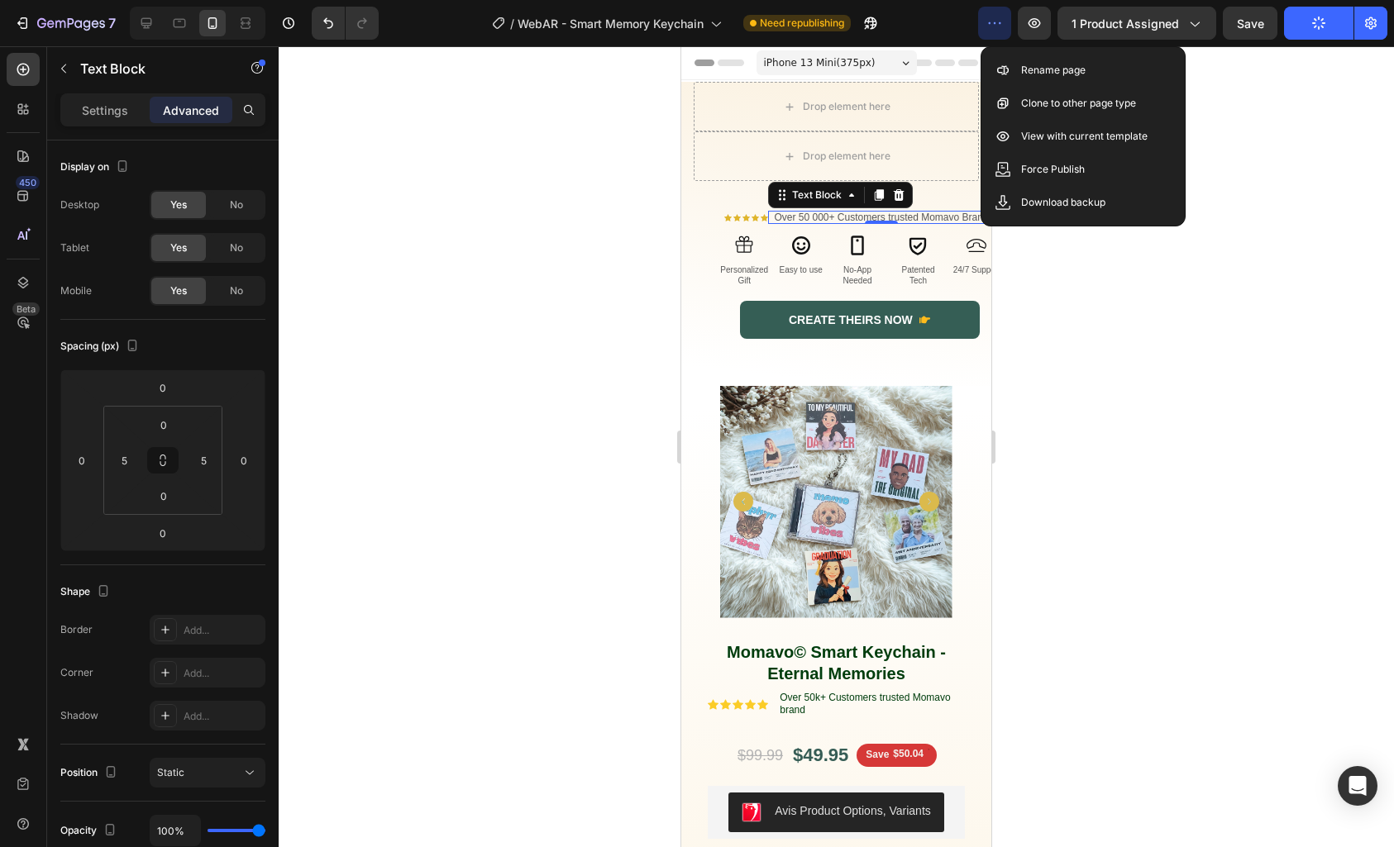
click at [995, 27] on icon "button" at bounding box center [994, 23] width 17 height 17
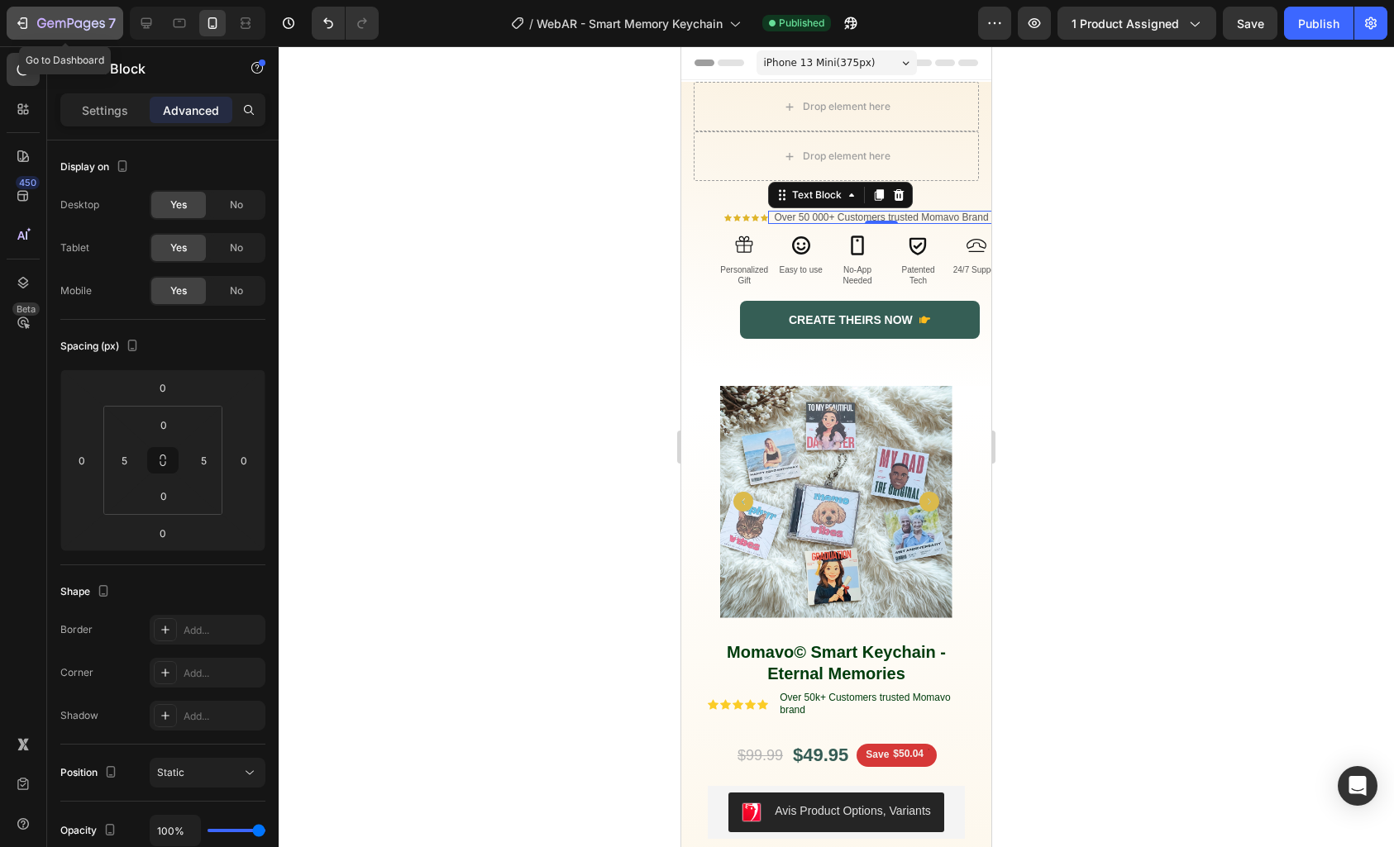
click at [62, 21] on icon "button" at bounding box center [60, 24] width 10 height 7
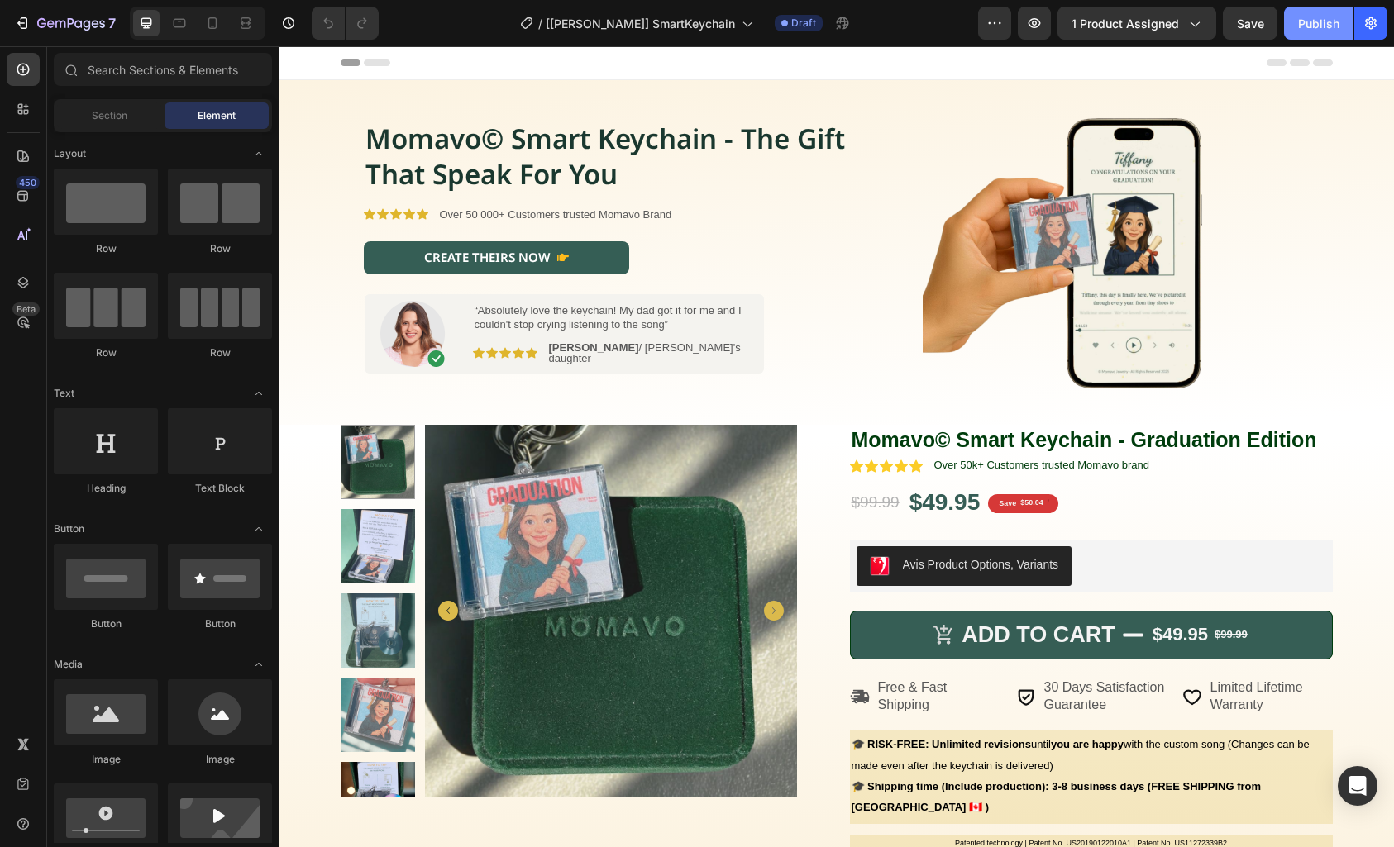
click at [1317, 26] on div "Publish" at bounding box center [1318, 23] width 41 height 17
click at [41, 26] on icon "button" at bounding box center [41, 23] width 9 height 10
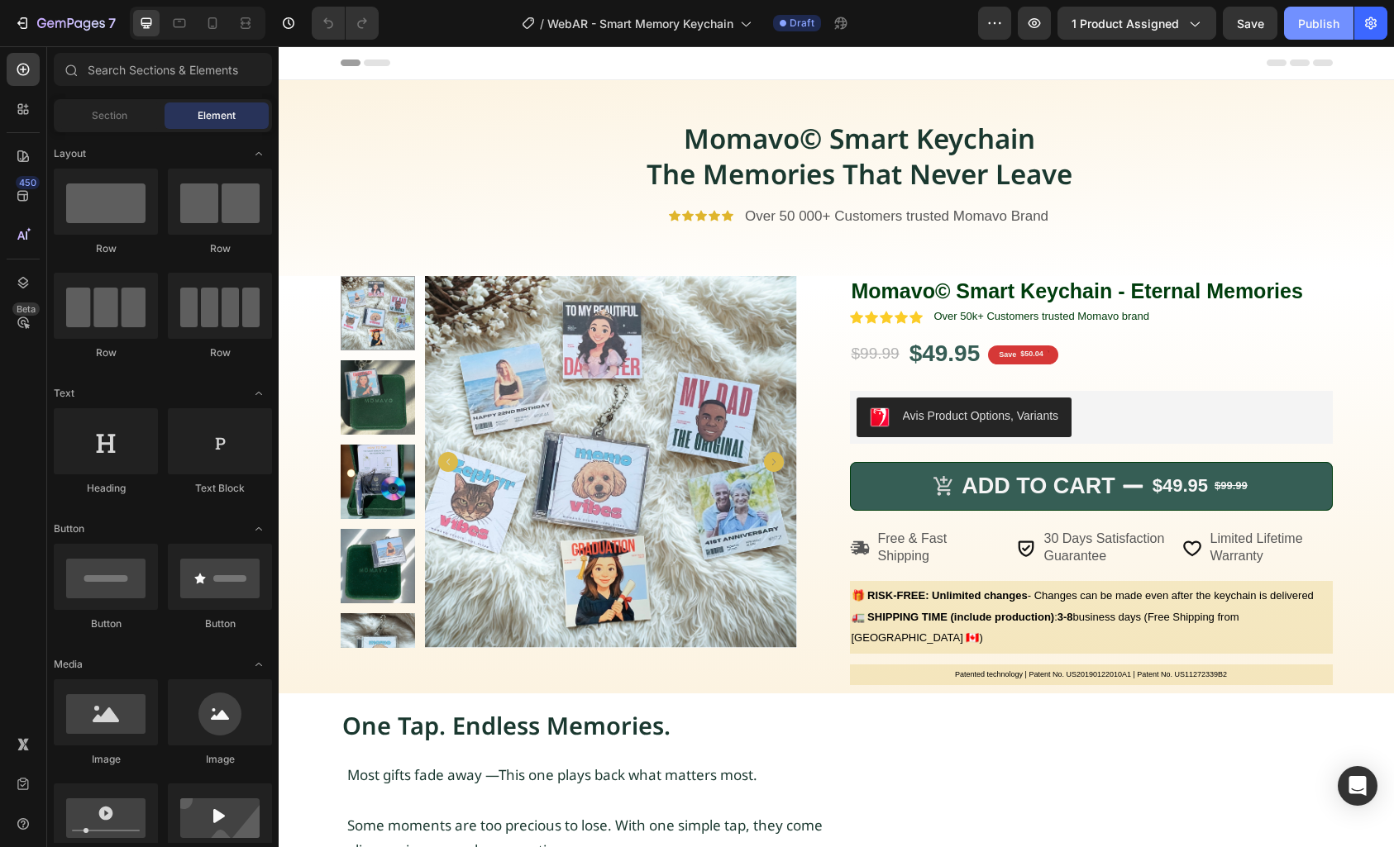
click at [1311, 21] on div "Publish" at bounding box center [1318, 23] width 41 height 17
